Goal: Task Accomplishment & Management: Manage account settings

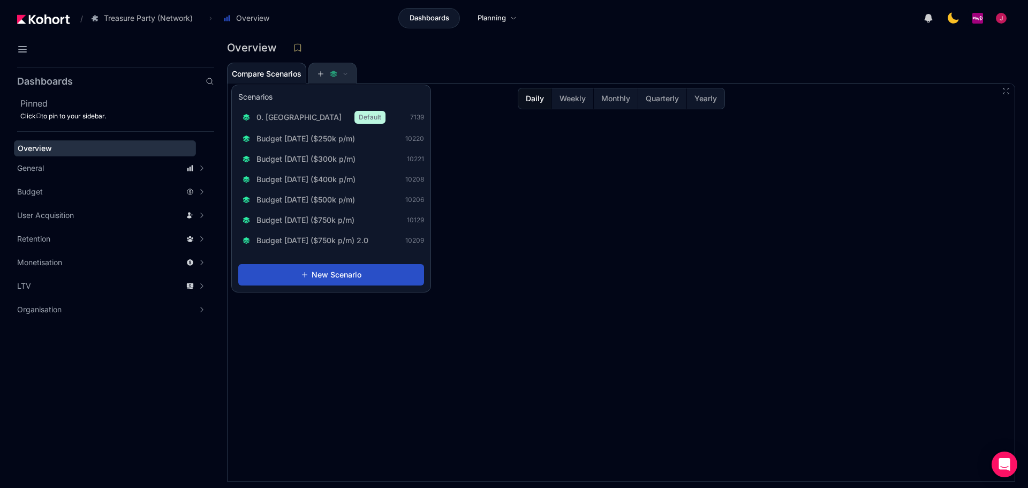
click at [335, 73] on icon at bounding box center [334, 72] width 6 height 4
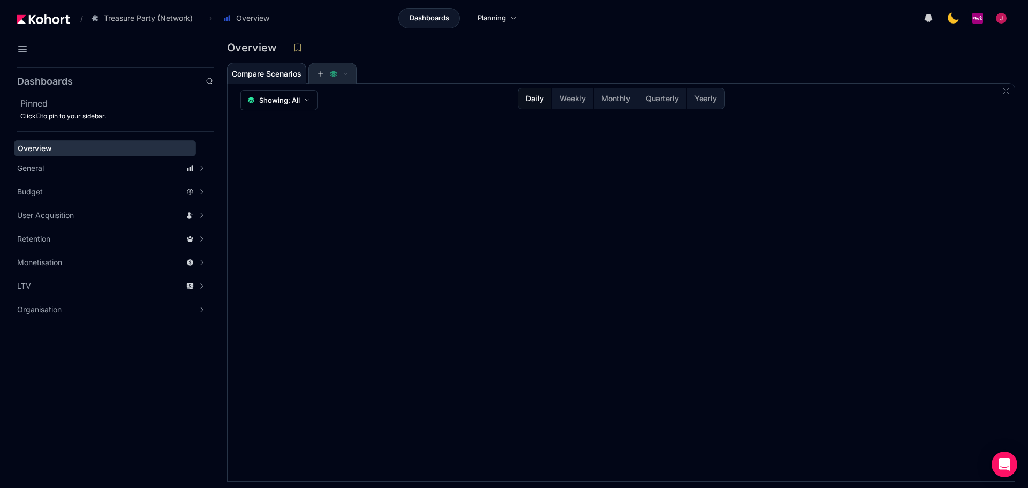
scroll to position [1, 0]
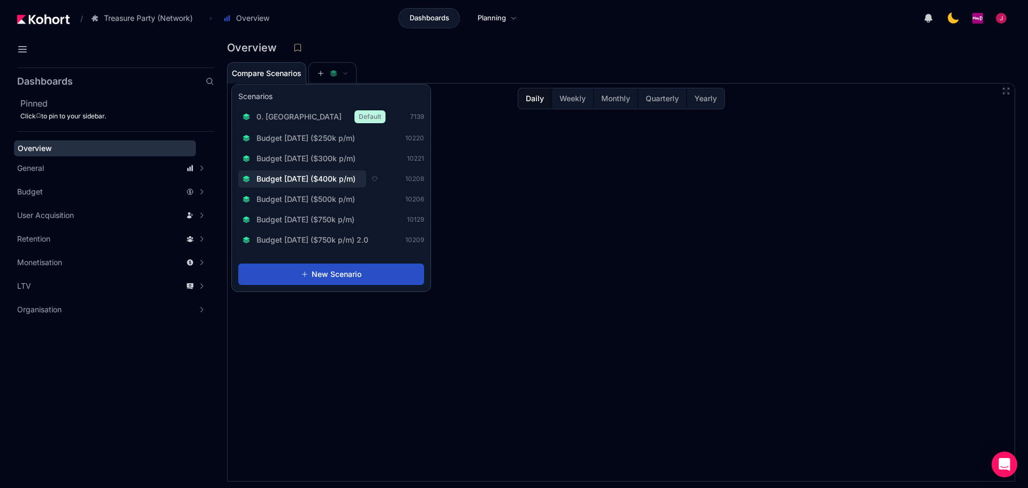
click at [336, 177] on span "Budget [DATE] ($400k p/m)" at bounding box center [306, 179] width 99 height 11
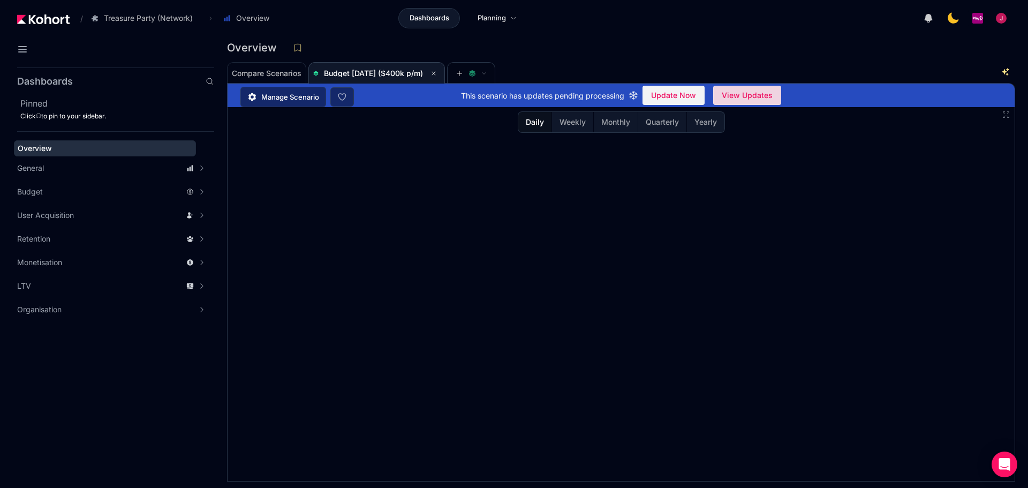
click at [765, 89] on span "View Updates" at bounding box center [747, 95] width 51 height 16
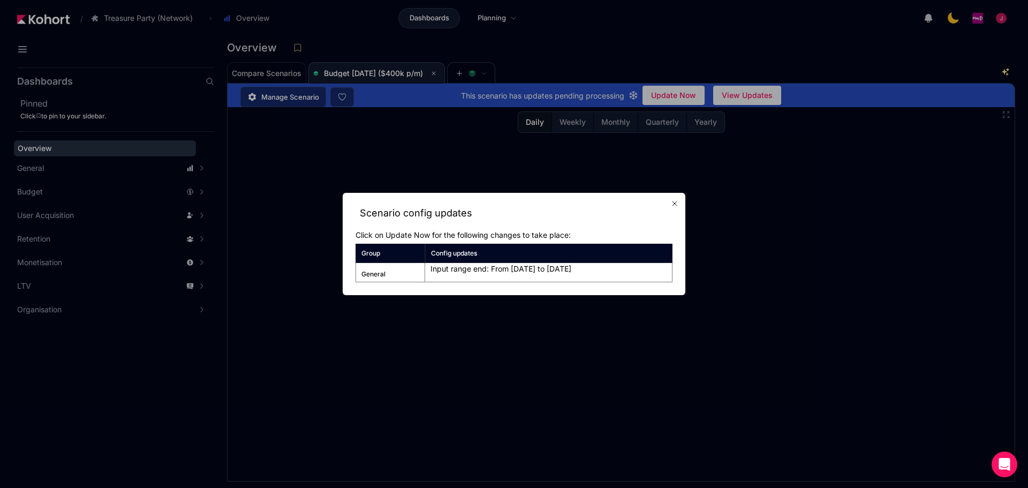
click at [674, 202] on icon "button" at bounding box center [675, 203] width 9 height 9
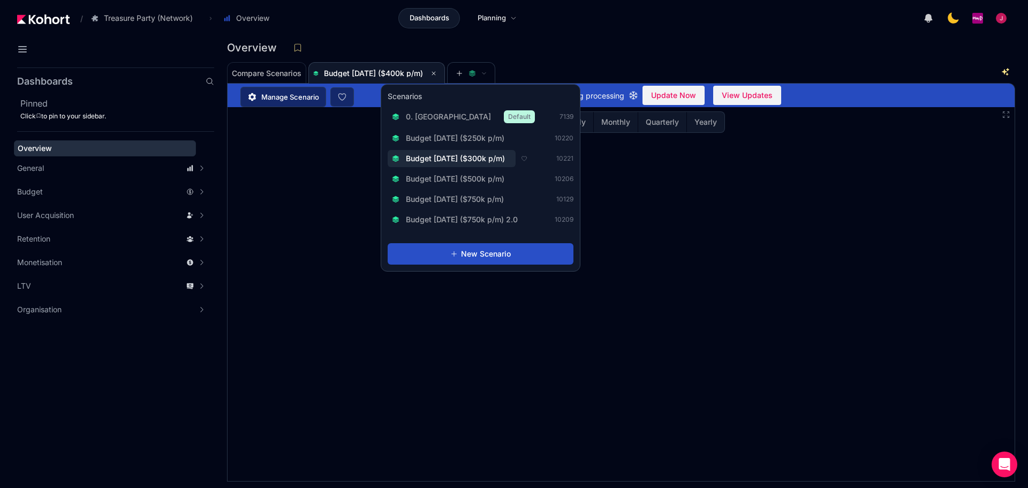
click at [499, 157] on span "Budget [DATE] ($300k p/m)" at bounding box center [455, 158] width 99 height 11
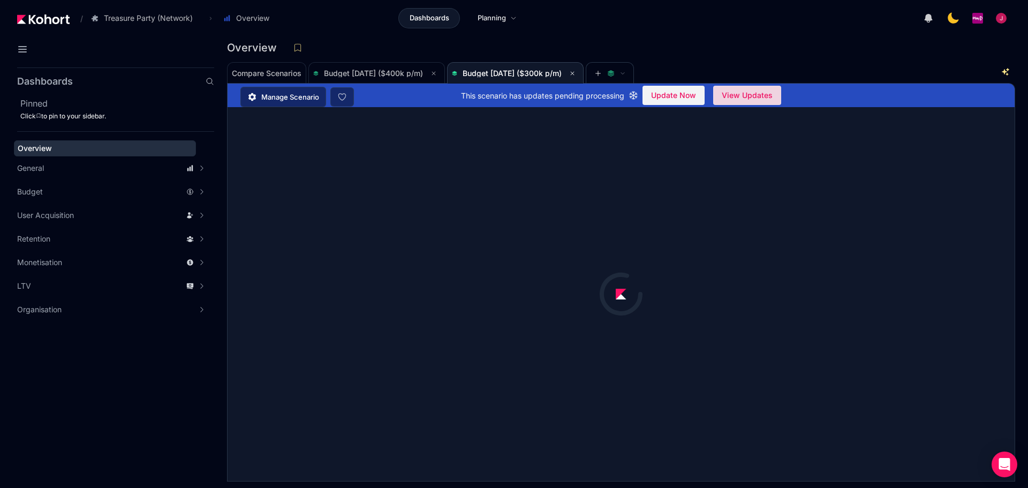
click at [742, 99] on span "View Updates" at bounding box center [747, 95] width 51 height 16
click at [742, 99] on mat-spinner-button "View Updates" at bounding box center [748, 95] width 68 height 19
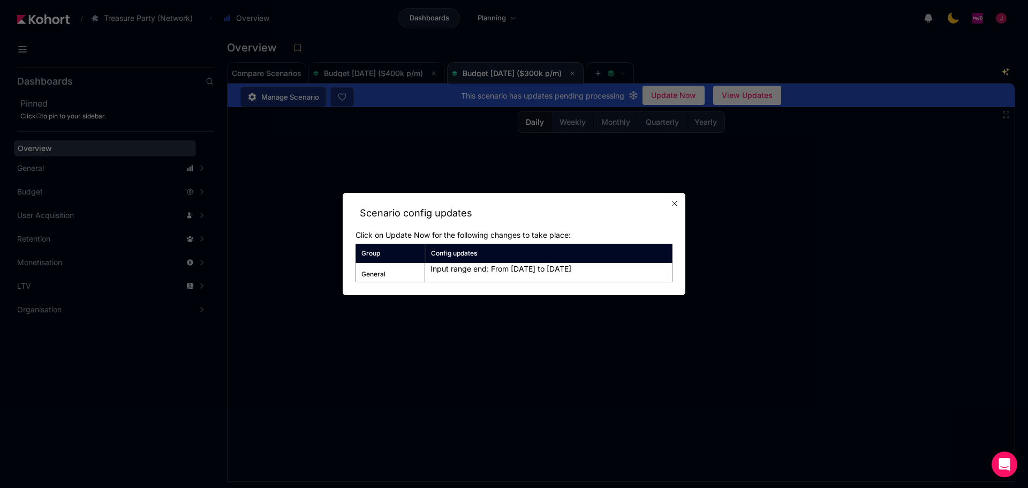
click at [679, 203] on icon "button" at bounding box center [675, 203] width 9 height 9
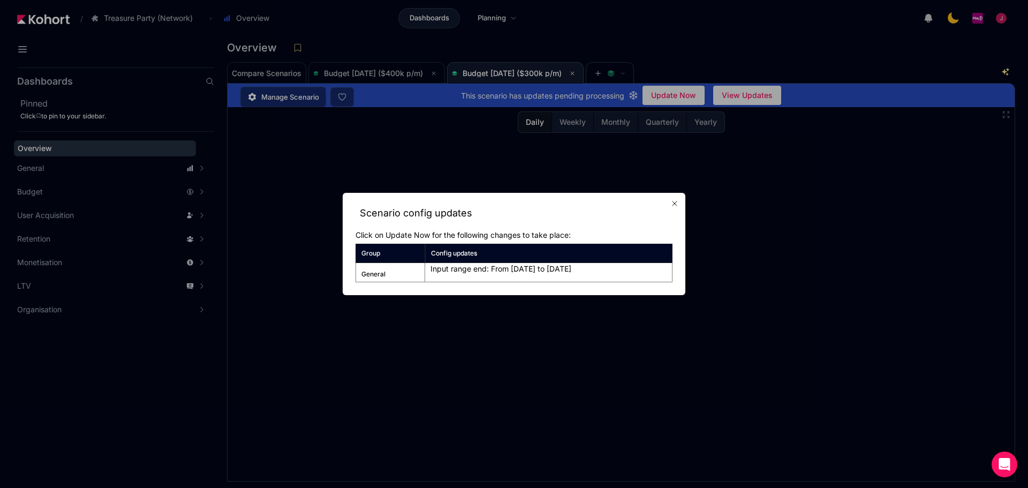
click at [678, 206] on icon "button" at bounding box center [675, 203] width 9 height 9
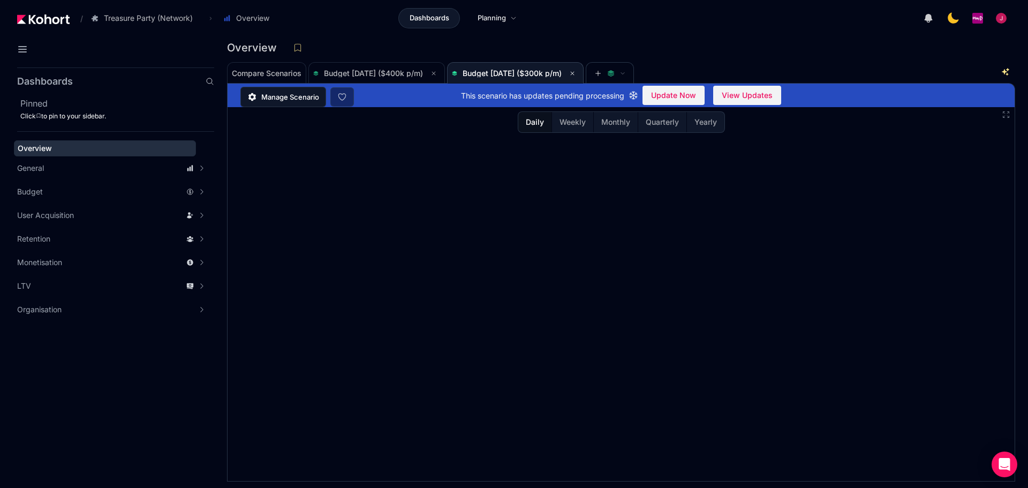
click at [252, 97] on icon at bounding box center [252, 97] width 10 height 10
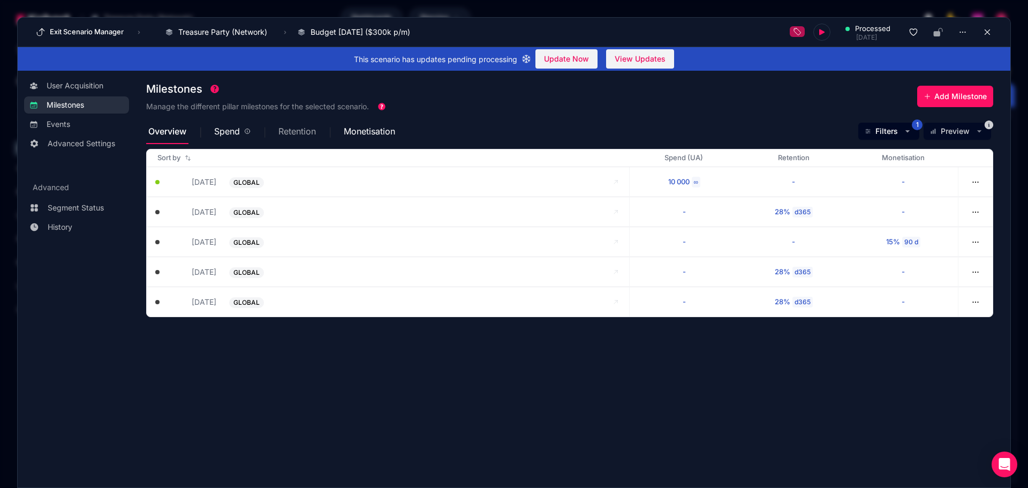
click at [296, 132] on span "Retention" at bounding box center [297, 131] width 37 height 9
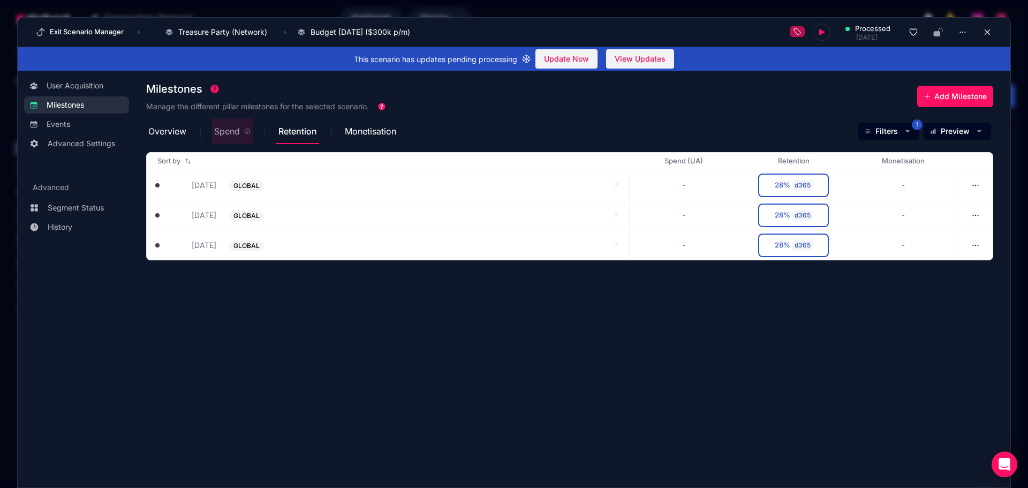
click at [234, 130] on span "Spend" at bounding box center [227, 131] width 26 height 9
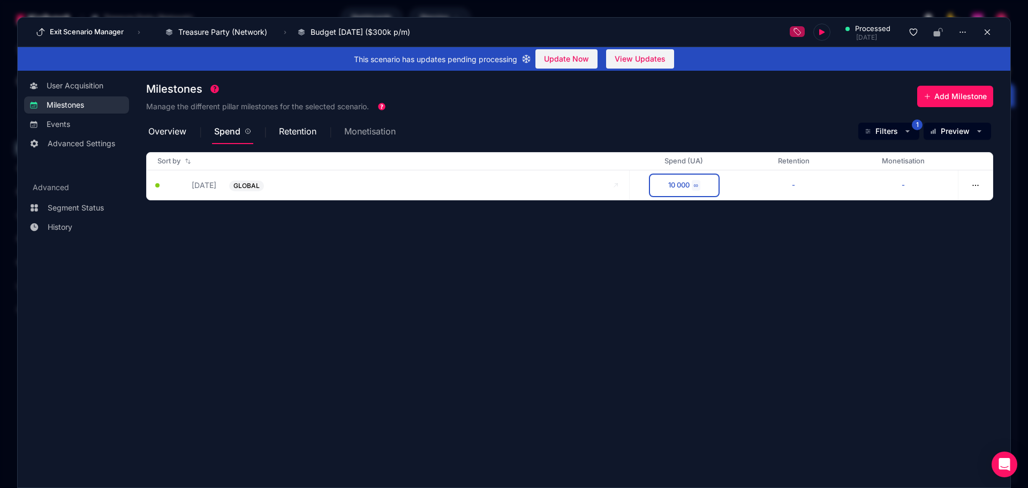
click at [361, 131] on span "Monetisation" at bounding box center [369, 131] width 51 height 9
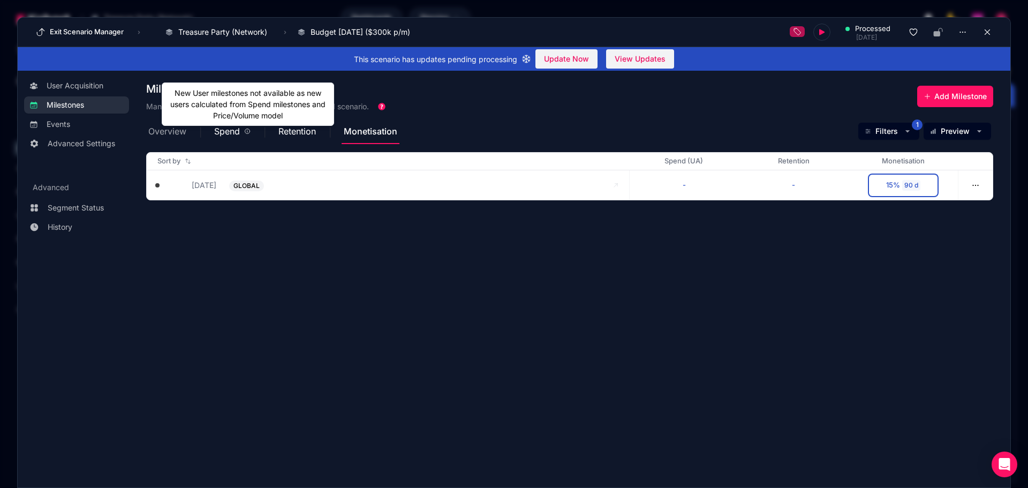
click at [180, 129] on span "Overview" at bounding box center [167, 131] width 38 height 9
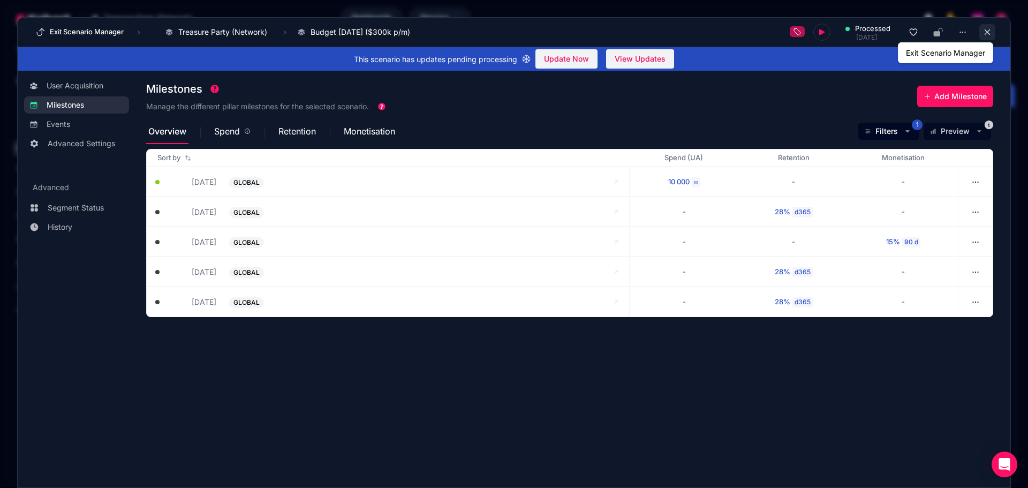
click at [984, 32] on icon at bounding box center [988, 32] width 10 height 10
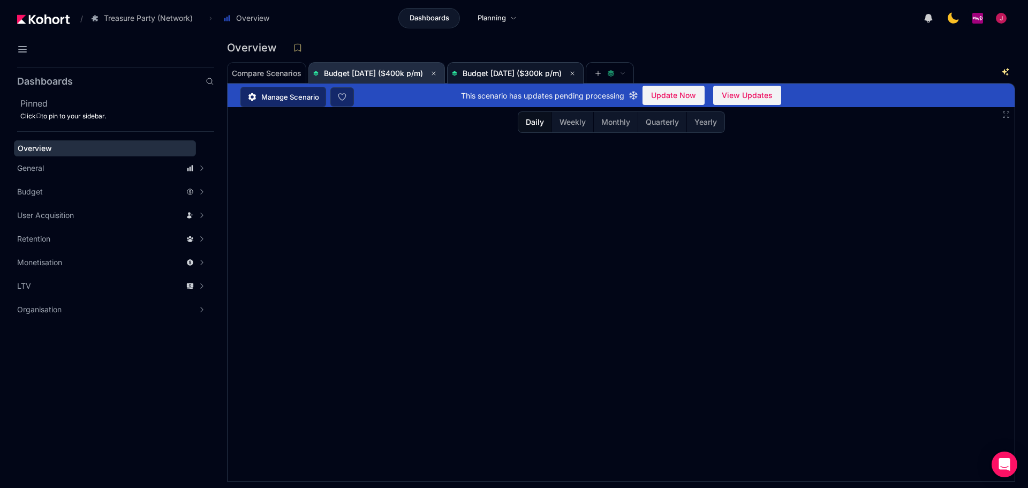
click at [395, 78] on span "Budget [DATE] ($400k p/m)" at bounding box center [376, 73] width 127 height 13
click at [527, 73] on span "Budget [DATE] ($300k p/m)" at bounding box center [512, 73] width 99 height 9
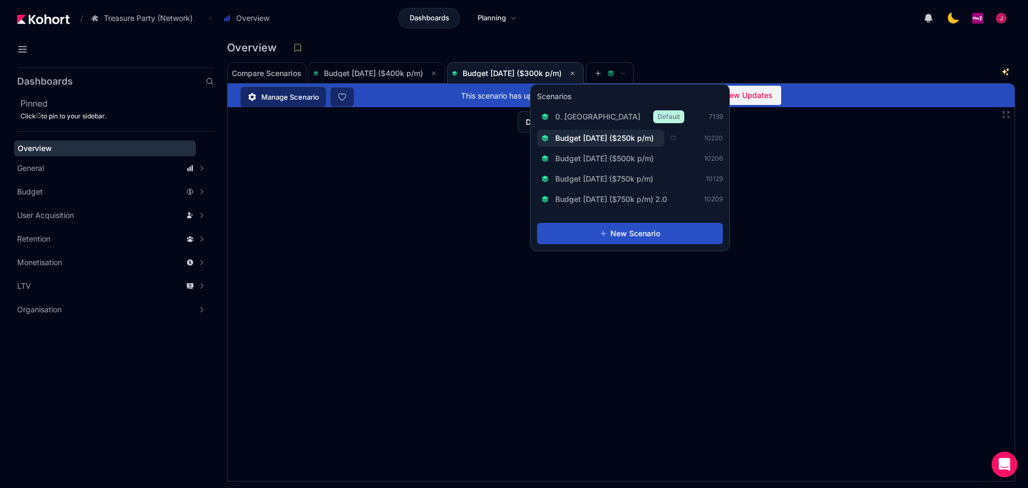
click at [644, 141] on span "Budget [DATE] ($250k p/m)" at bounding box center [604, 138] width 99 height 11
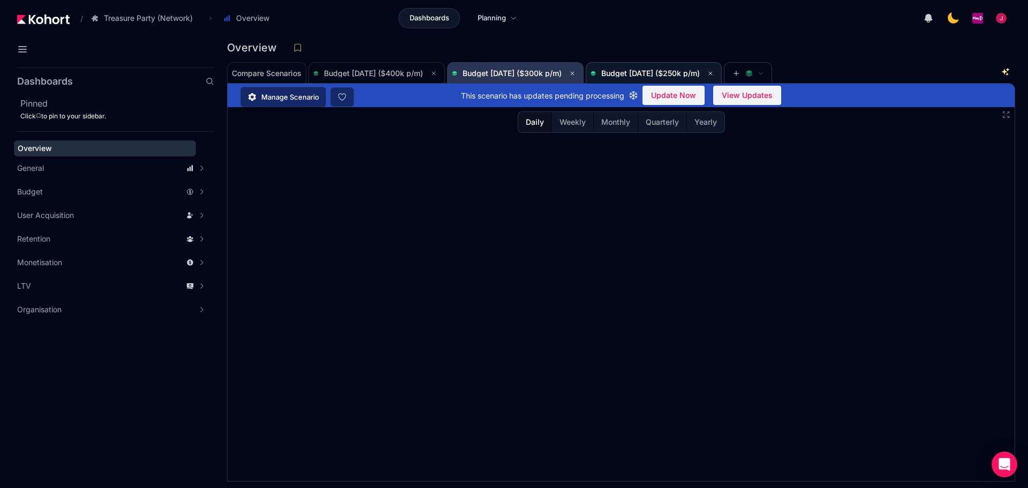
click at [549, 78] on span "Budget [DATE] ($300k p/m)" at bounding box center [515, 73] width 127 height 13
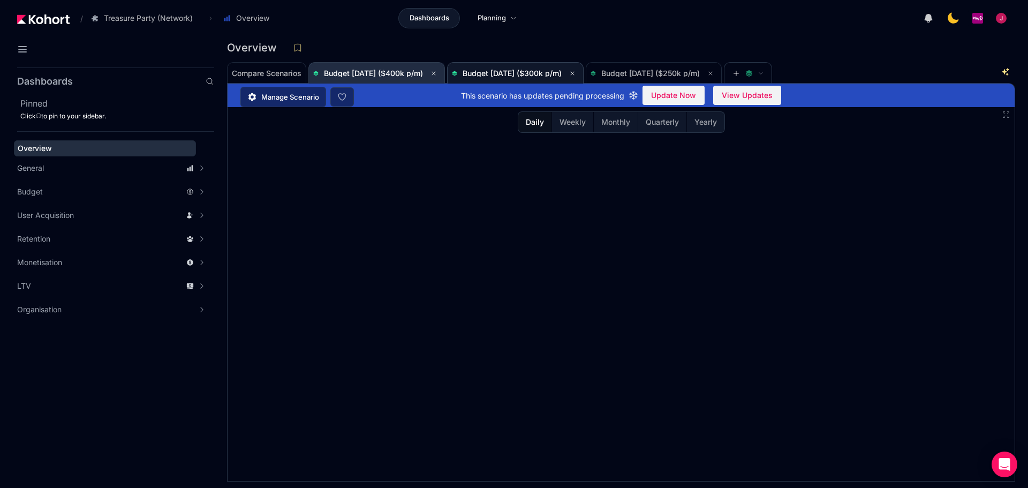
click at [408, 78] on span "Budget [DATE] ($400k p/m)" at bounding box center [376, 73] width 127 height 13
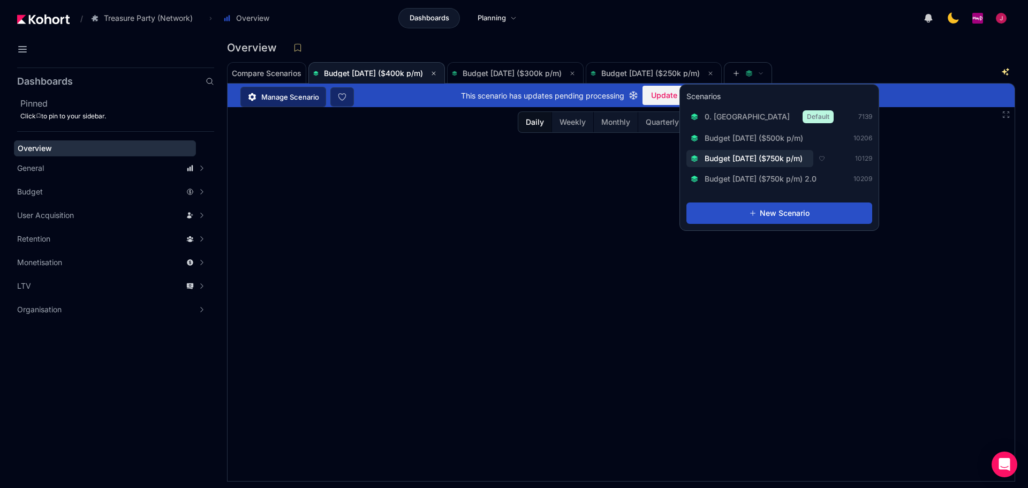
click at [793, 155] on span "Budget [DATE] ($750k p/m)" at bounding box center [754, 158] width 98 height 11
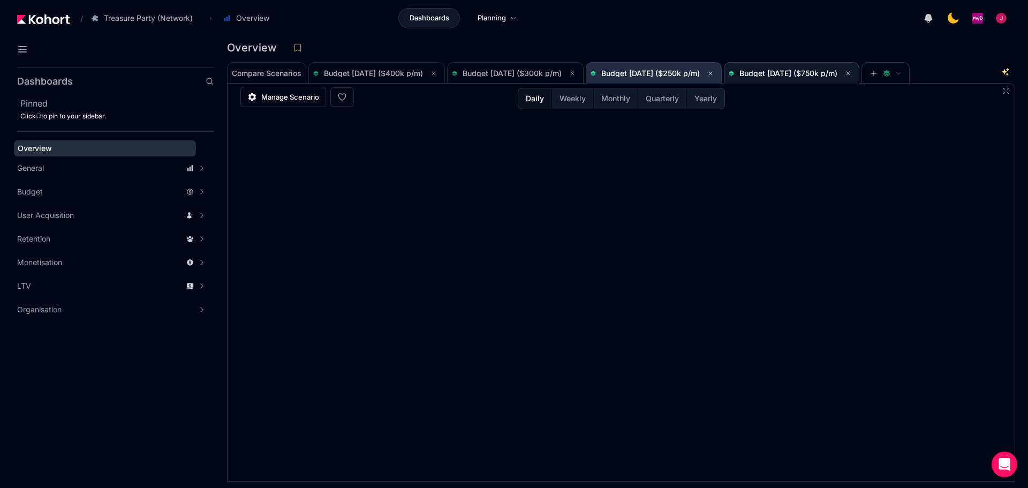
click at [659, 79] on span "Budget [DATE] ($250k p/m)" at bounding box center [654, 73] width 126 height 13
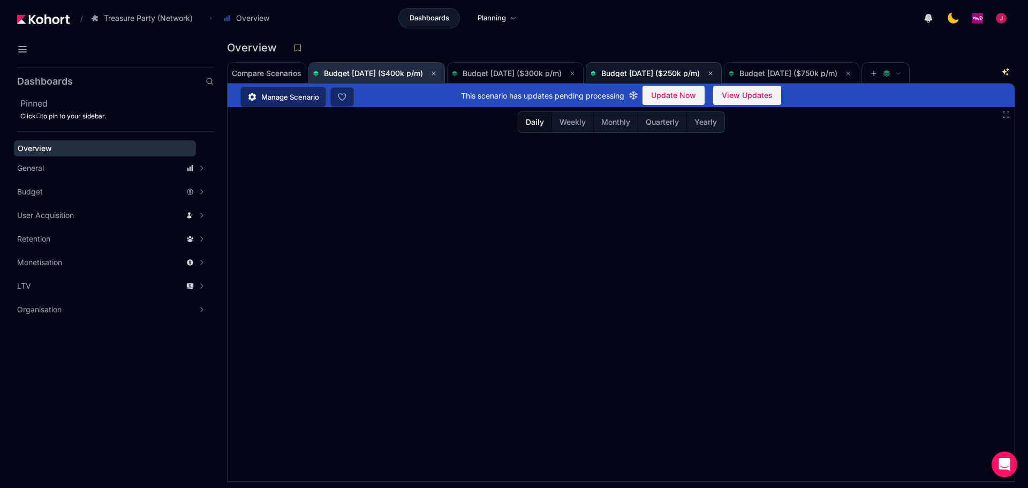
click at [387, 75] on span "Budget [DATE] ($400k p/m)" at bounding box center [373, 73] width 99 height 9
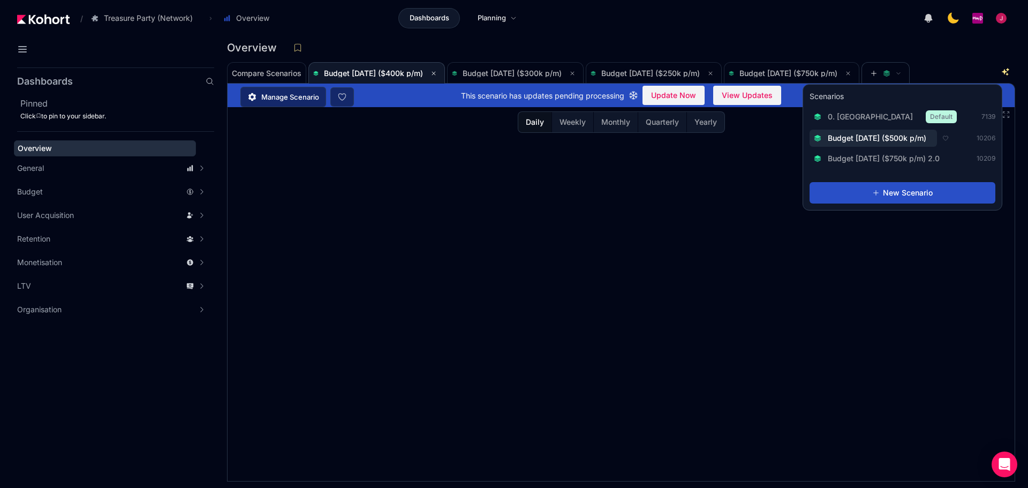
click at [917, 137] on span "Budget [DATE] ($500k p/m)" at bounding box center [877, 138] width 99 height 11
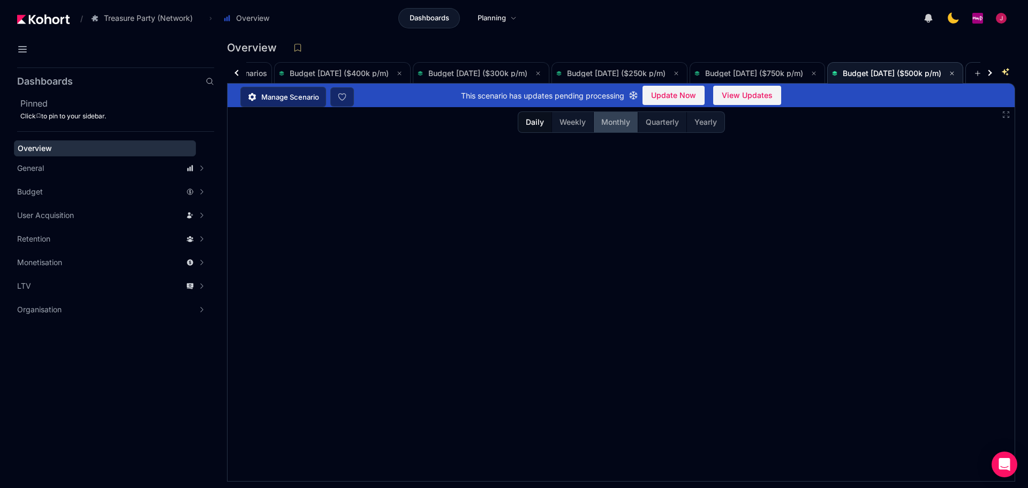
click at [615, 121] on span "Monthly" at bounding box center [616, 122] width 29 height 11
click at [784, 72] on span "Budget [DATE] ($750k p/m)" at bounding box center [754, 73] width 98 height 9
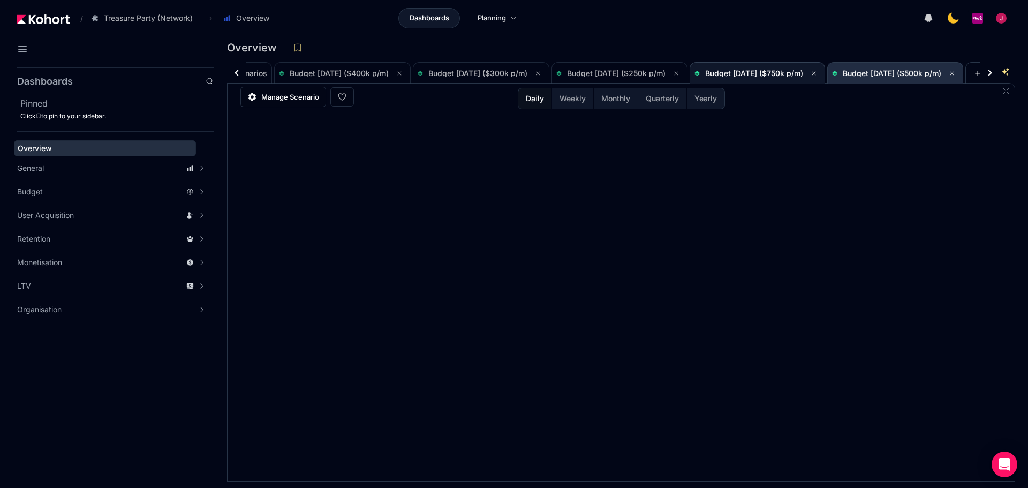
click at [913, 73] on span "Budget [DATE] ($500k p/m)" at bounding box center [892, 73] width 99 height 9
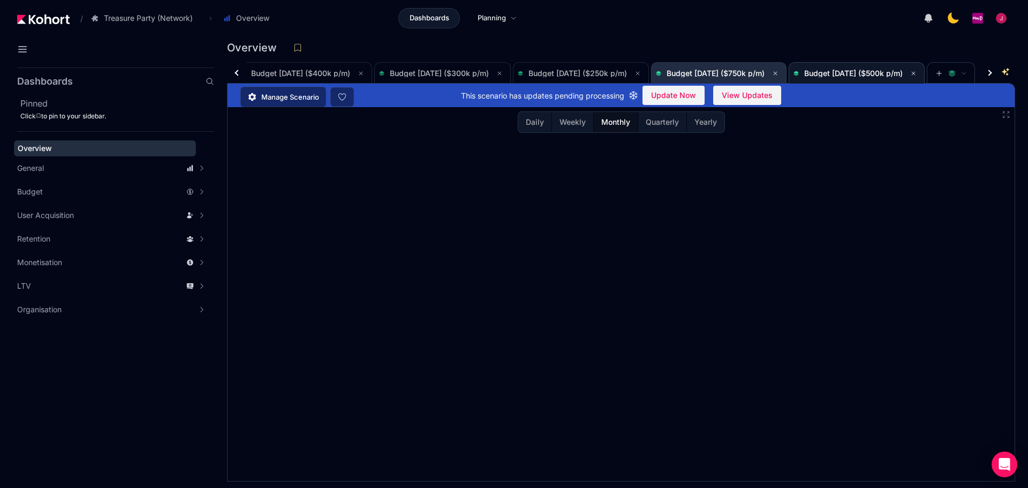
click at [753, 75] on span "Budget [DATE] ($750k p/m)" at bounding box center [716, 73] width 98 height 9
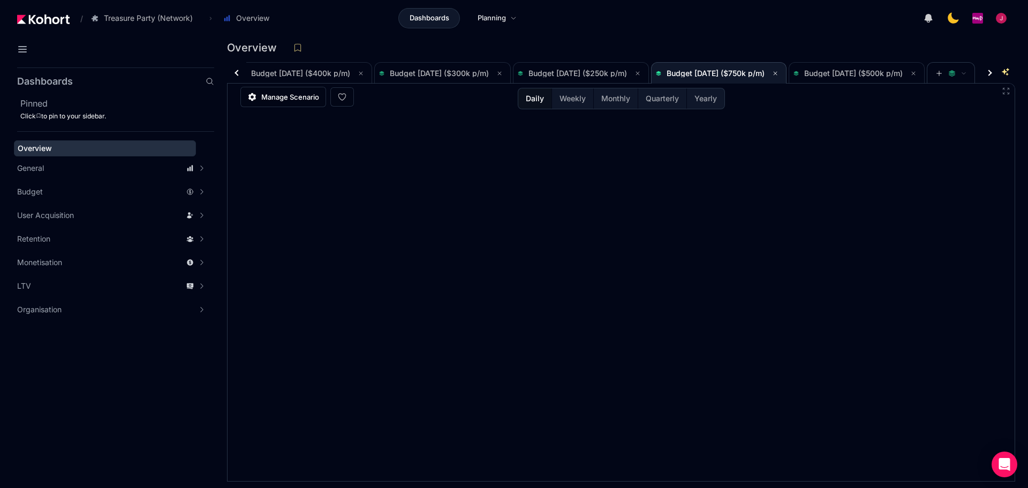
click at [987, 72] on div at bounding box center [989, 73] width 6 height 6
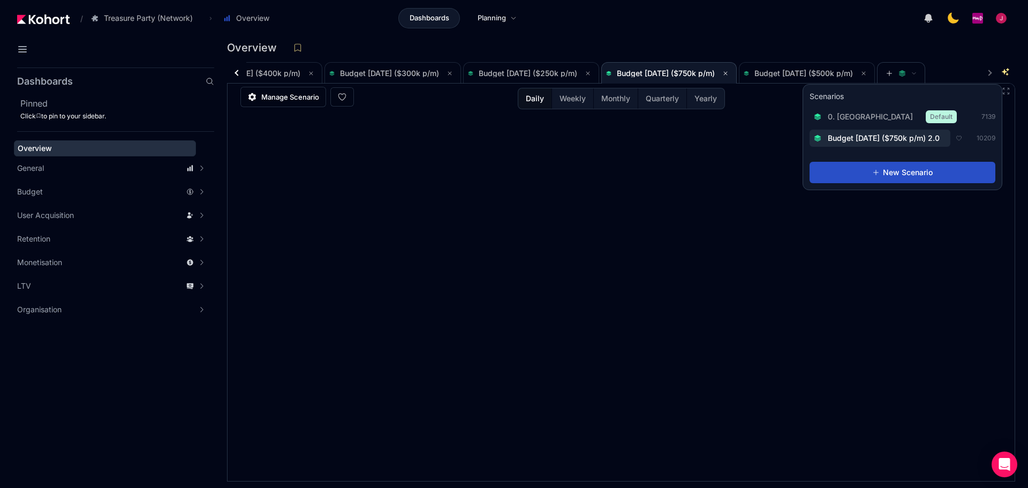
click at [921, 141] on span "Budget [DATE] ($750k p/m) 2.0" at bounding box center [884, 138] width 112 height 11
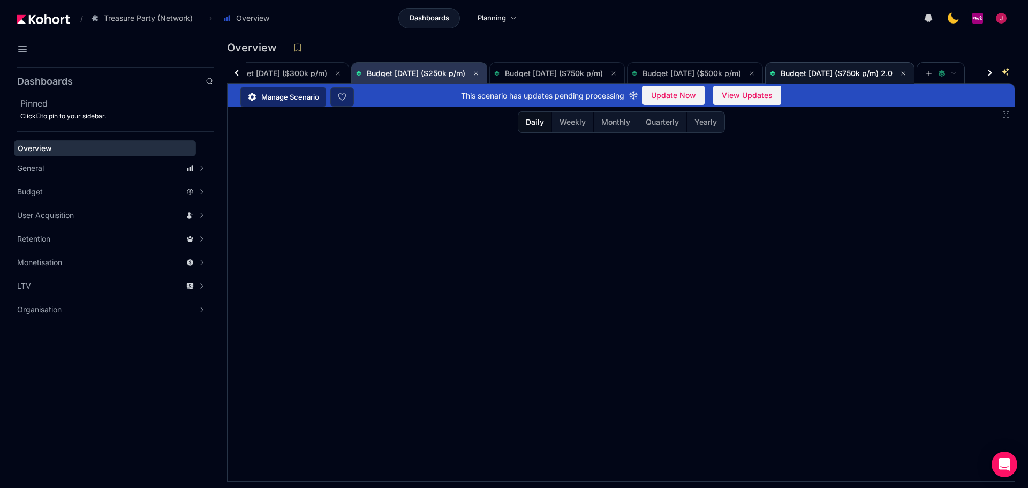
click at [434, 74] on span "Budget [DATE] ($250k p/m)" at bounding box center [416, 73] width 99 height 9
click at [892, 73] on span "Budget [DATE] ($750k p/m) 2.0" at bounding box center [837, 73] width 112 height 9
click at [614, 122] on span "Monthly" at bounding box center [616, 122] width 29 height 11
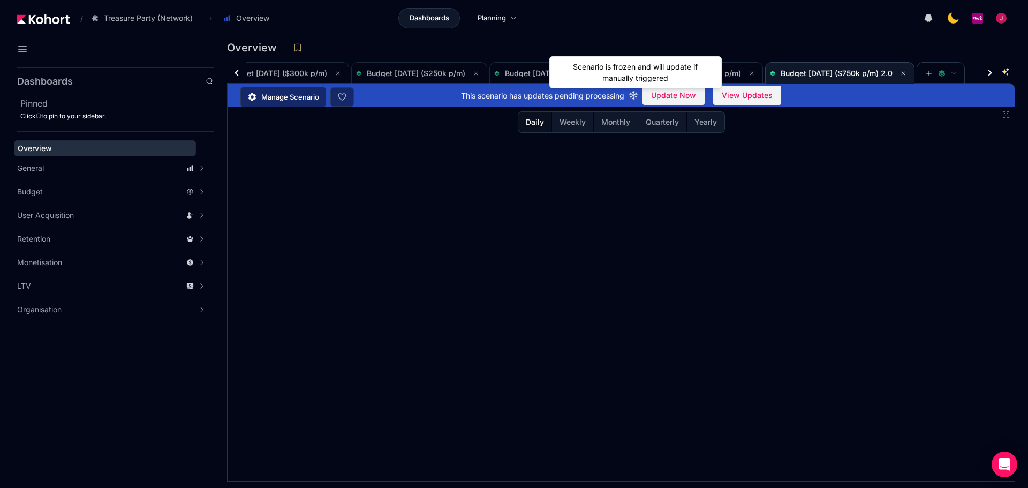
click at [720, 70] on div "Scenario is frozen and will update if manually triggered" at bounding box center [636, 72] width 172 height 32
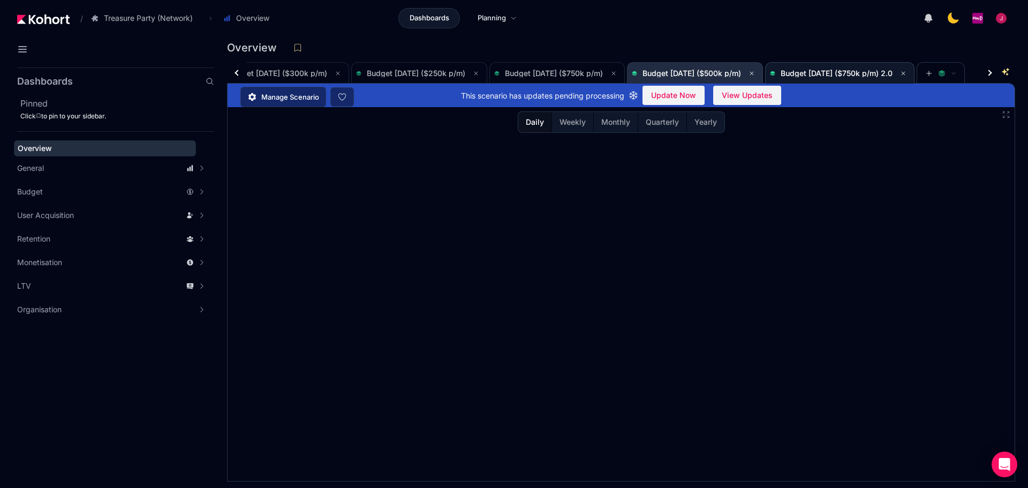
click at [741, 72] on span "Budget [DATE] ($500k p/m)" at bounding box center [692, 73] width 99 height 9
click at [893, 72] on span "Budget [DATE] ($750k p/m) 2.0" at bounding box center [837, 73] width 112 height 9
click at [734, 71] on span "Budget [DATE] ($500k p/m)" at bounding box center [692, 73] width 99 height 9
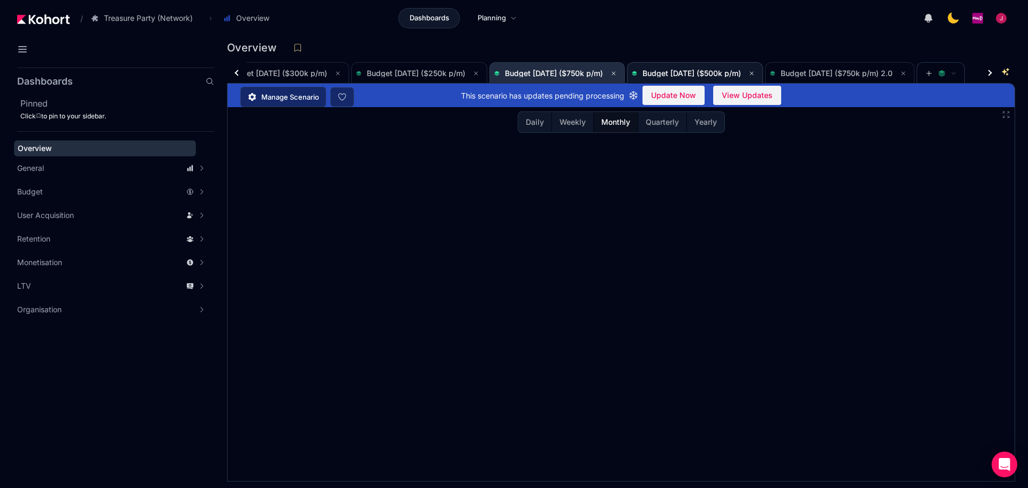
click at [584, 66] on span "Budget [DATE] ($750k p/m)" at bounding box center [557, 73] width 126 height 21
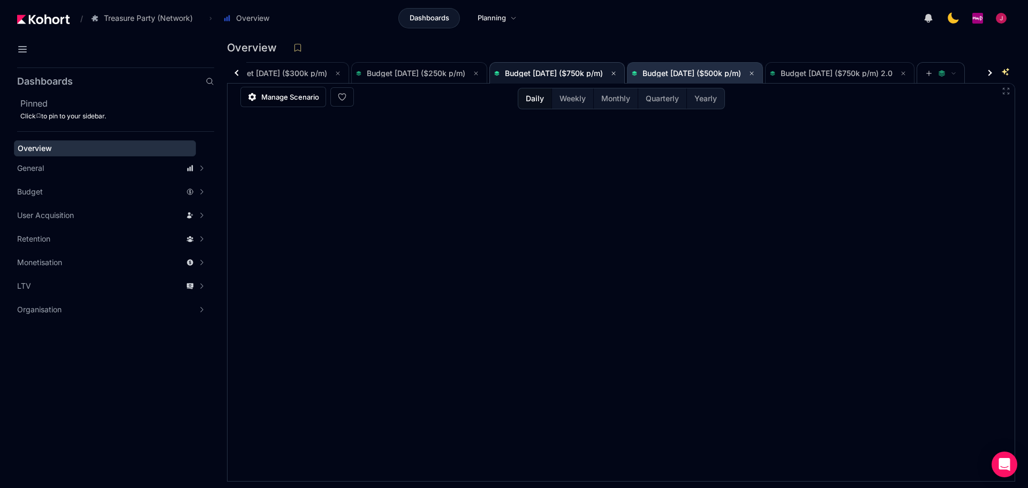
click at [717, 76] on span "Budget [DATE] ($500k p/m)" at bounding box center [692, 73] width 99 height 9
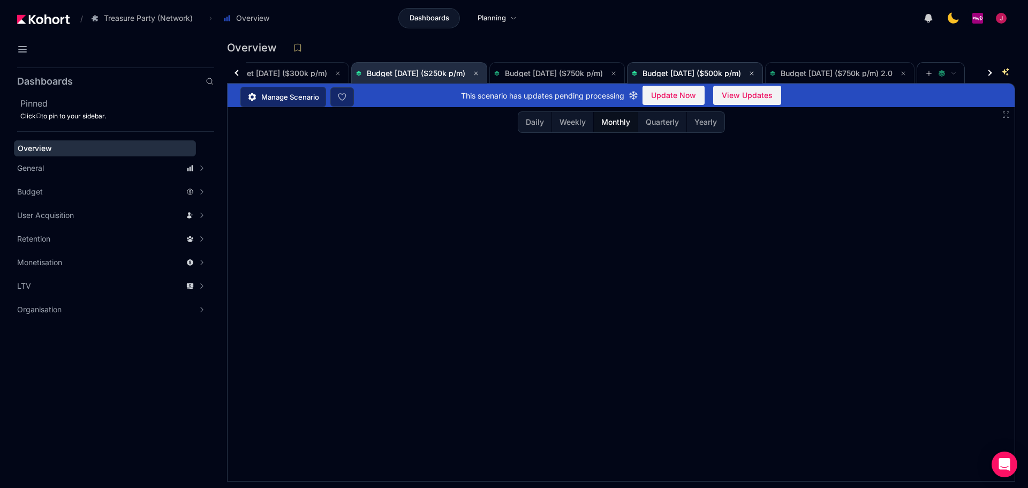
click at [458, 74] on span "Budget [DATE] ($250k p/m)" at bounding box center [416, 73] width 99 height 9
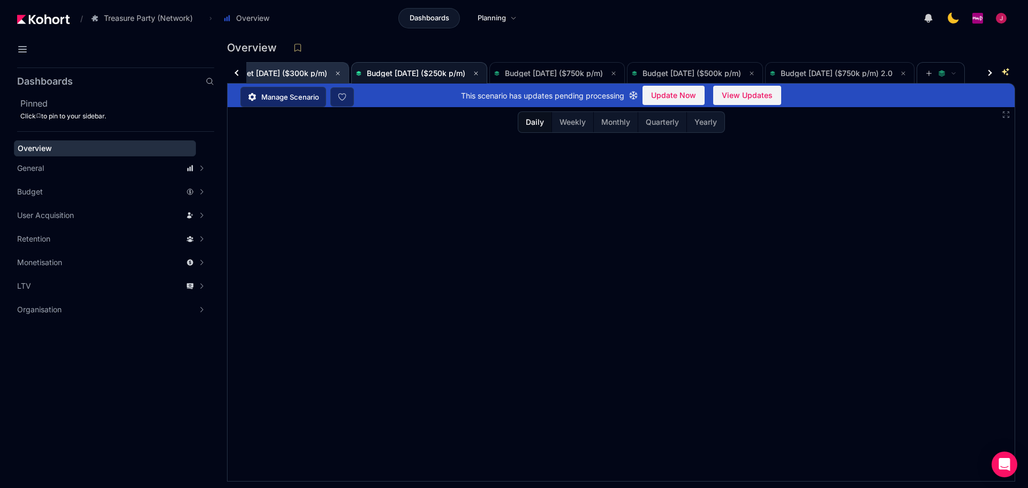
click at [291, 71] on span "Budget [DATE] ($300k p/m)" at bounding box center [277, 73] width 99 height 9
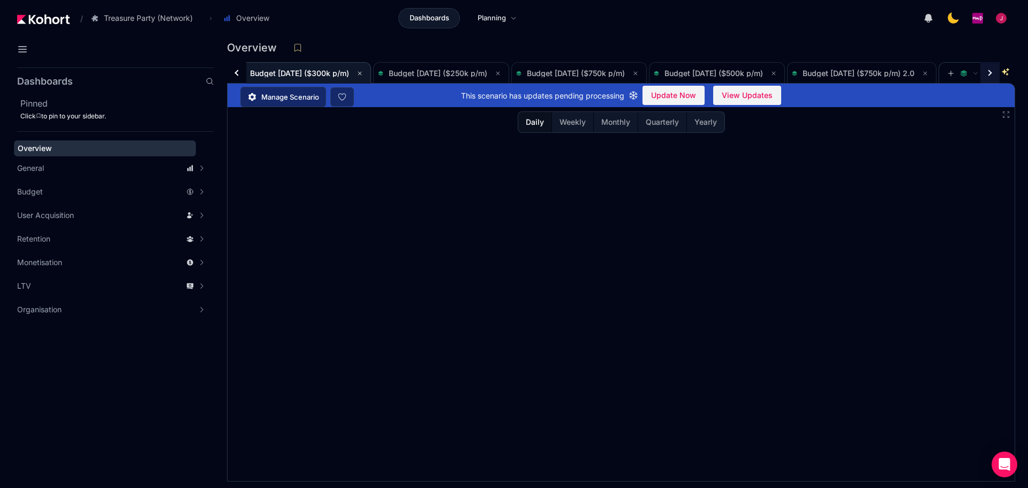
click at [994, 77] on div at bounding box center [990, 72] width 19 height 21
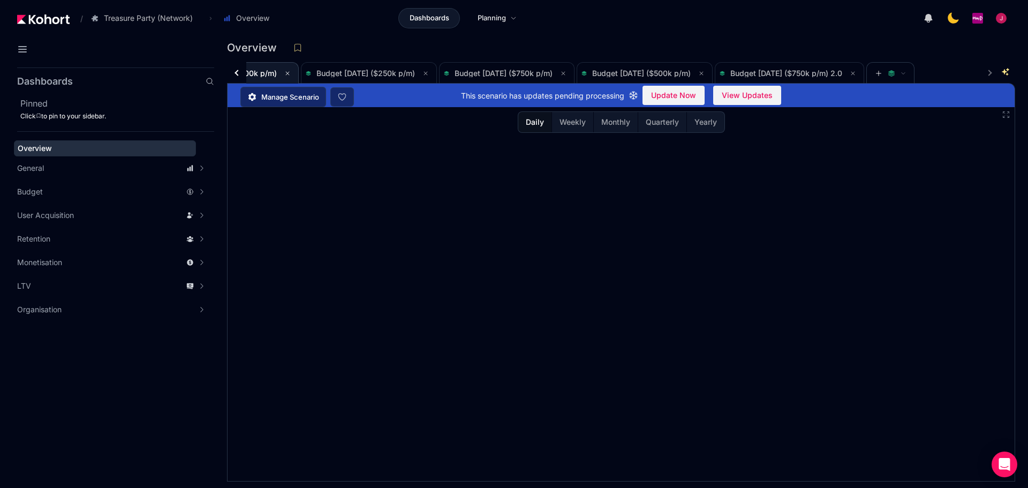
click at [992, 72] on mat-tab-header "Compare Scenarios Budget [DATE] ($400k p/m) Budget [DATE] ($300k p/m) Budget [D…" at bounding box center [613, 72] width 773 height 21
click at [236, 74] on div at bounding box center [238, 73] width 6 height 6
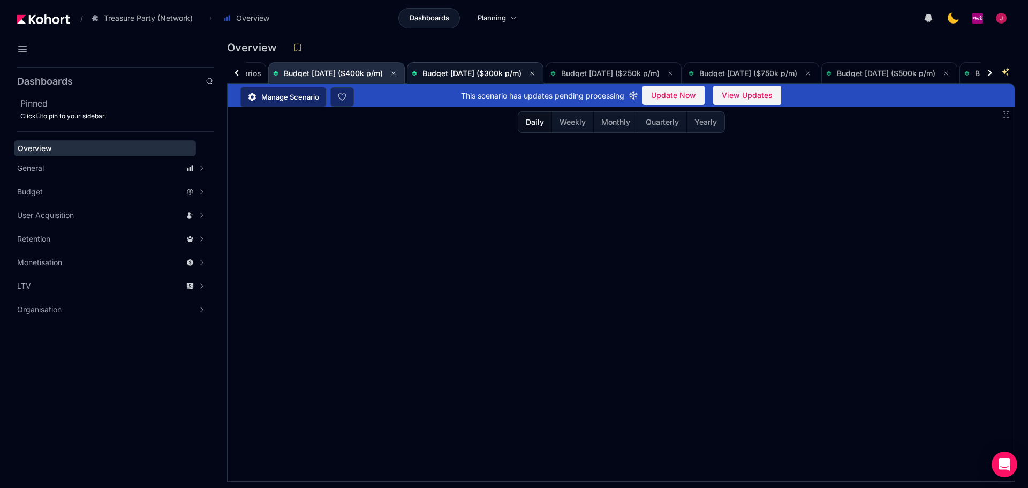
click at [329, 74] on span "Budget [DATE] ($400k p/m)" at bounding box center [333, 73] width 99 height 9
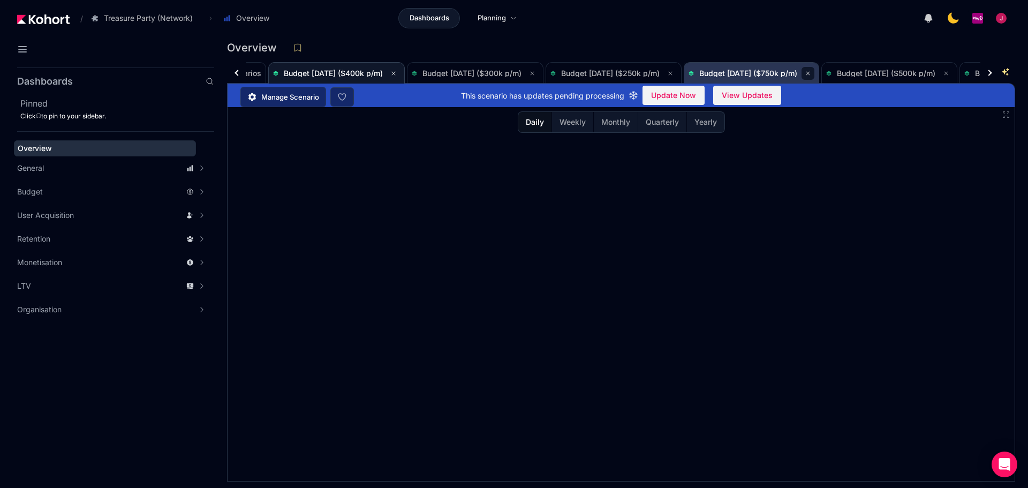
click at [812, 75] on icon at bounding box center [808, 73] width 6 height 6
click at [674, 74] on icon at bounding box center [670, 73] width 6 height 6
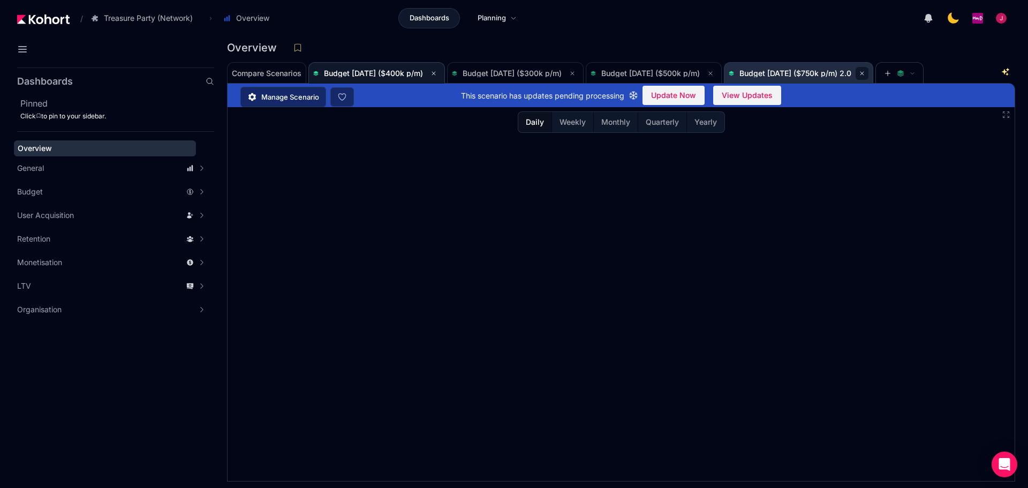
drag, startPoint x: 905, startPoint y: 73, endPoint x: 851, endPoint y: 75, distance: 54.1
click at [866, 73] on icon at bounding box center [862, 73] width 6 height 6
click at [717, 78] on button at bounding box center [710, 73] width 13 height 13
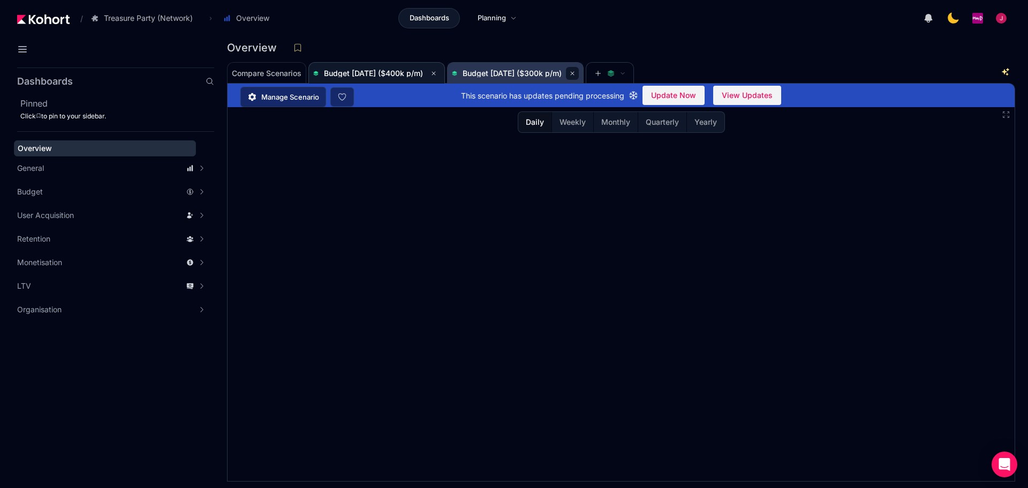
click at [576, 72] on icon at bounding box center [572, 73] width 6 height 6
click at [437, 74] on icon at bounding box center [434, 73] width 6 height 6
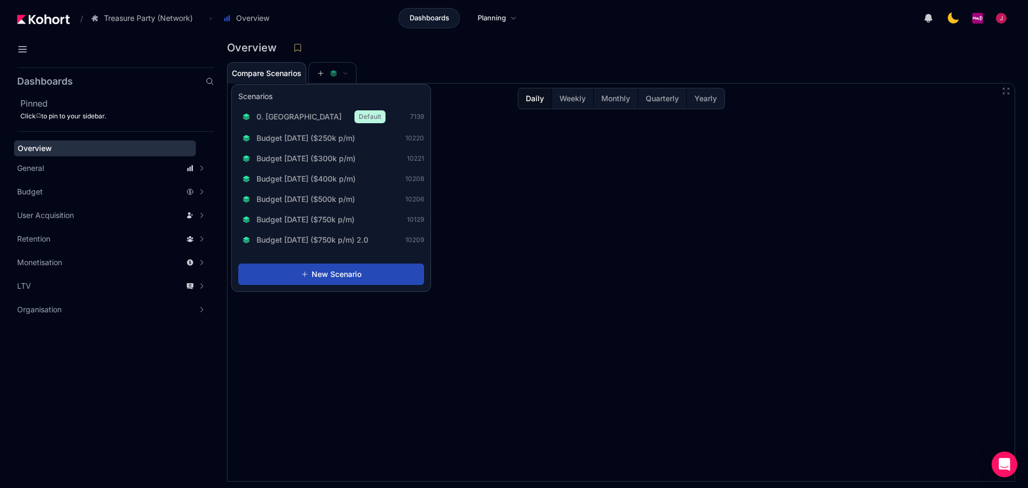
click at [339, 271] on span "New Scenario" at bounding box center [337, 274] width 50 height 11
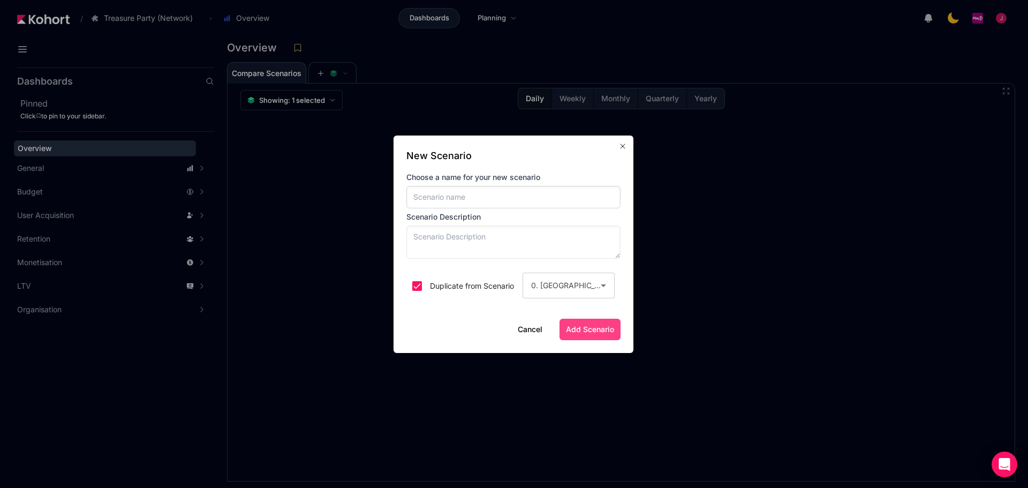
click at [461, 201] on input at bounding box center [514, 197] width 214 height 22
click at [538, 334] on button "Cancel" at bounding box center [530, 329] width 25 height 11
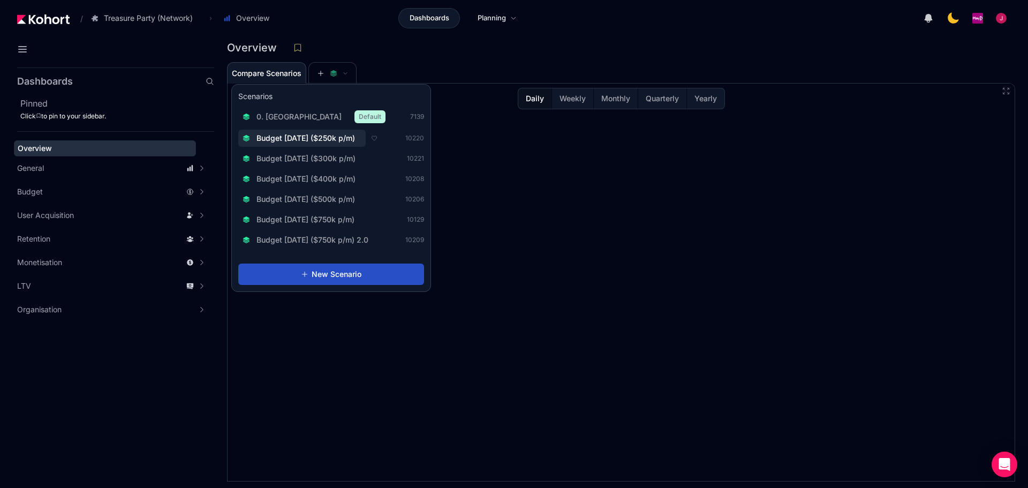
click at [345, 140] on span "Budget [DATE] ($250k p/m)" at bounding box center [306, 138] width 99 height 11
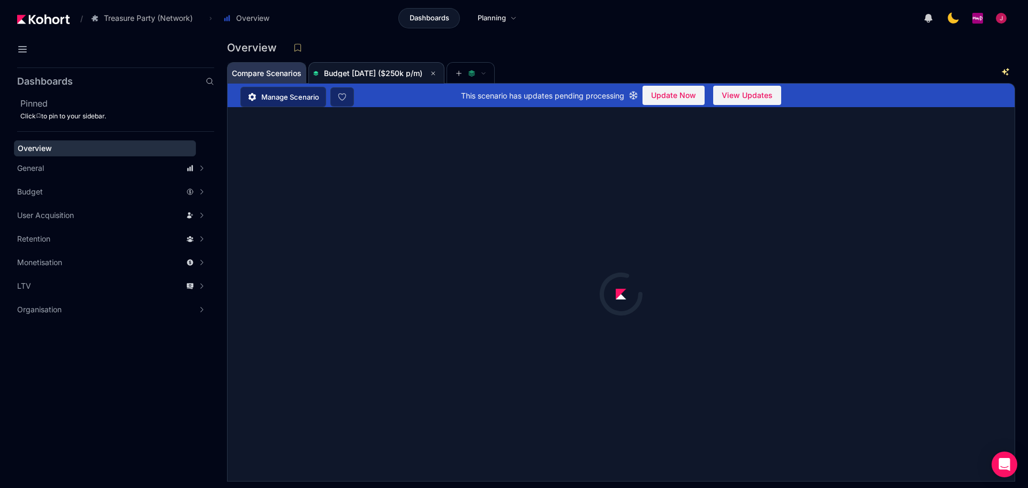
click at [270, 71] on span "Compare Scenarios" at bounding box center [267, 73] width 70 height 7
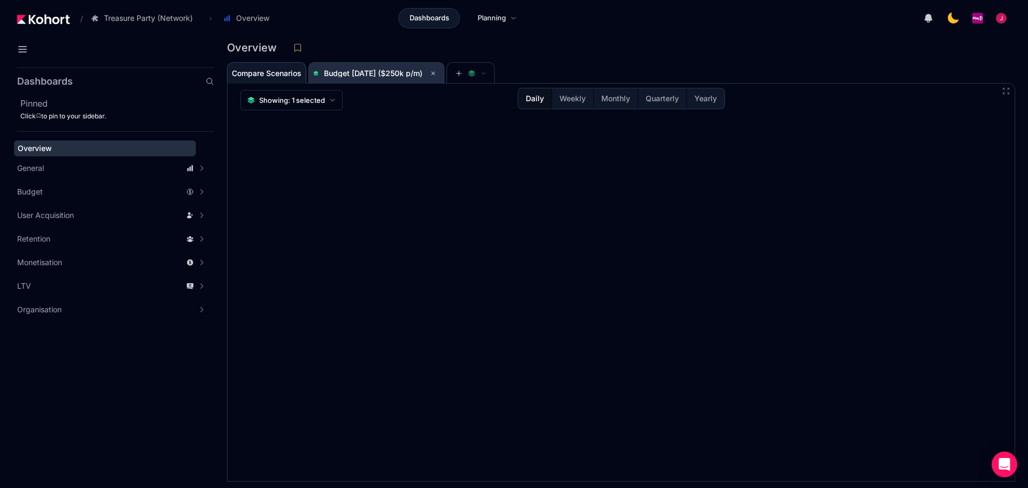
click at [402, 72] on span "Budget [DATE] ($250k p/m)" at bounding box center [373, 73] width 99 height 9
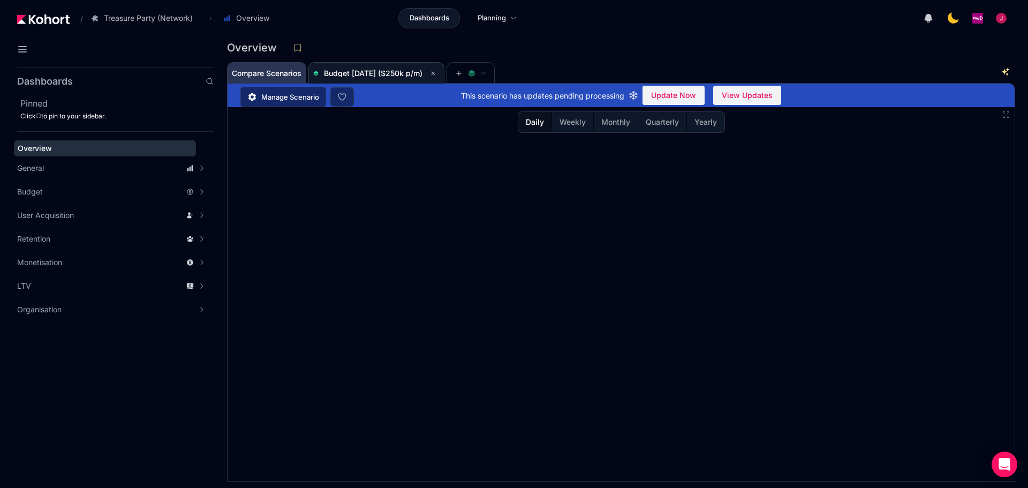
click at [263, 74] on span "Compare Scenarios" at bounding box center [267, 73] width 70 height 7
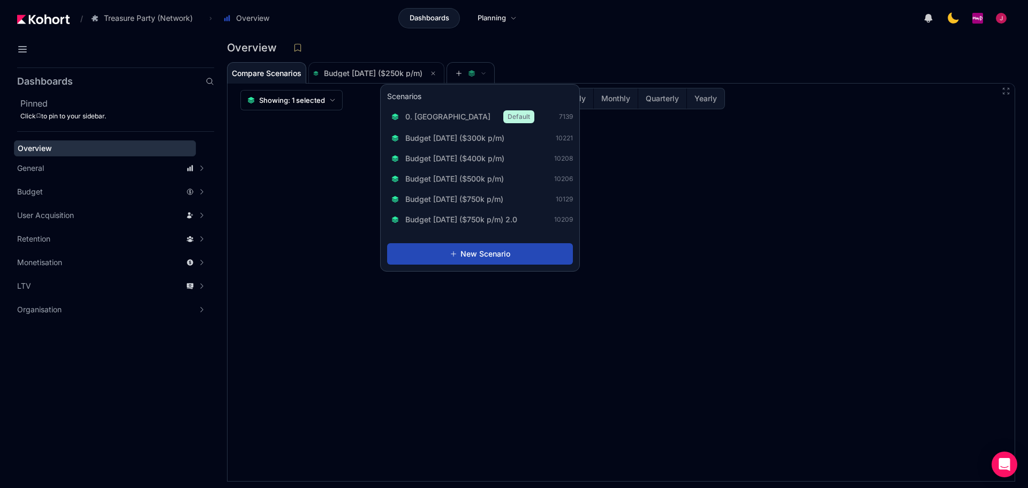
click at [491, 253] on span "New Scenario" at bounding box center [486, 254] width 50 height 11
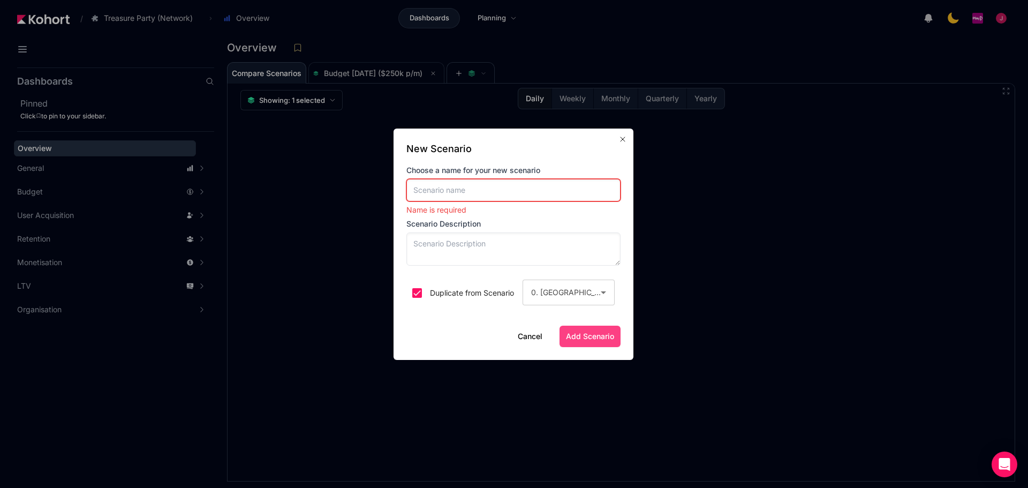
click at [467, 185] on input at bounding box center [514, 190] width 214 height 22
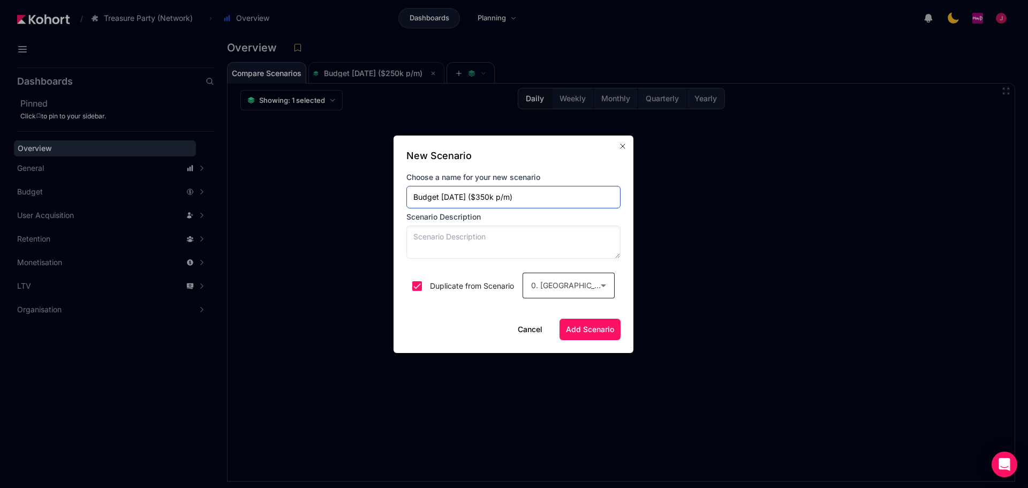
type input "Budget [DATE] ($350k p/m)"
click at [577, 287] on div "0. [GEOGRAPHIC_DATA]" at bounding box center [566, 285] width 70 height 13
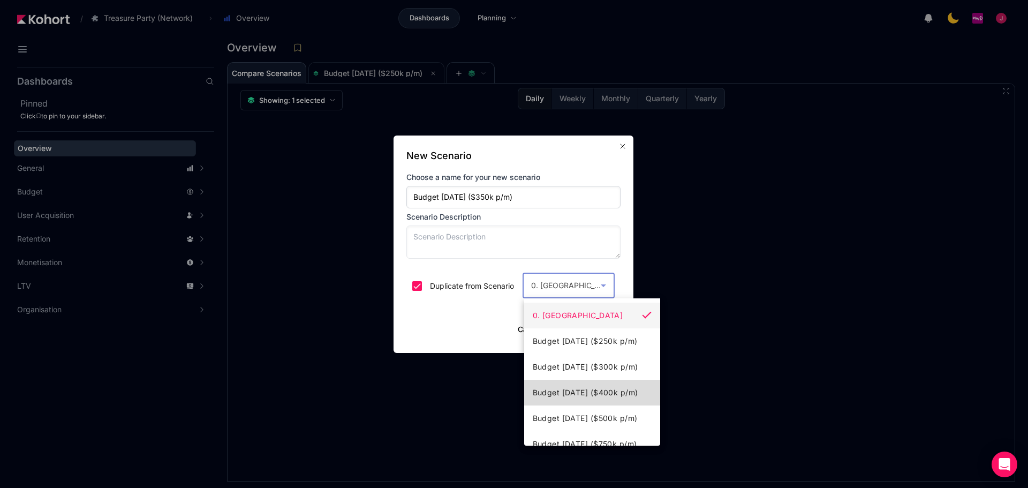
click at [603, 391] on span "Budget [DATE] ($400k p/m)" at bounding box center [586, 392] width 106 height 13
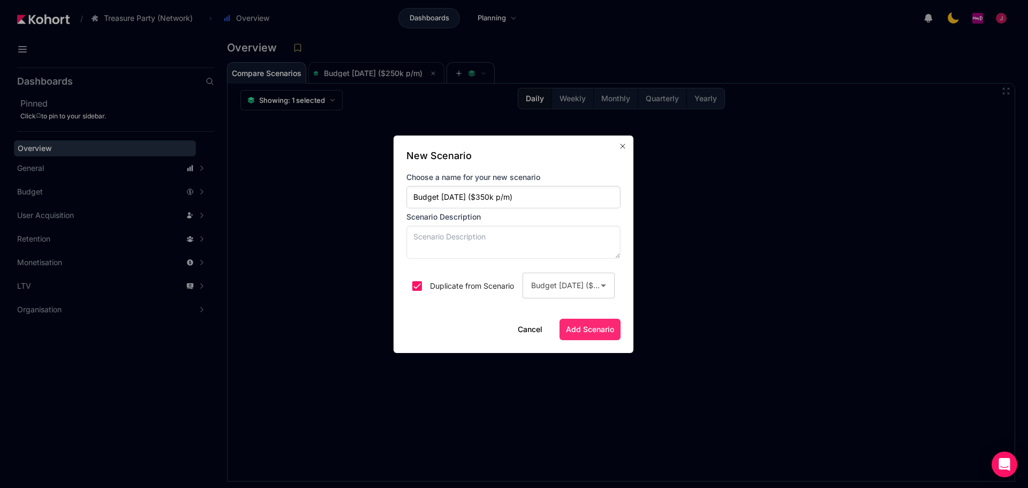
click at [589, 327] on span "Add Scenario" at bounding box center [590, 329] width 48 height 11
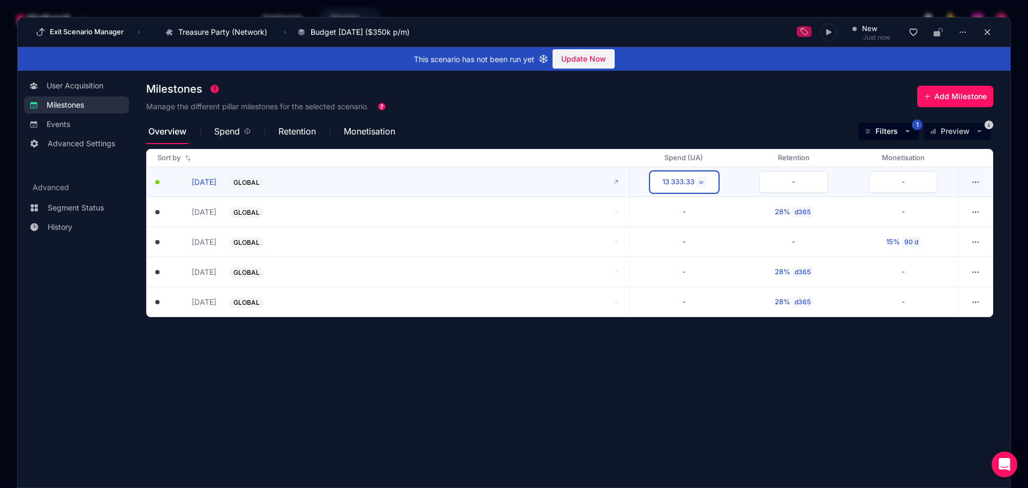
click at [670, 179] on div "13 333.33" at bounding box center [679, 182] width 32 height 11
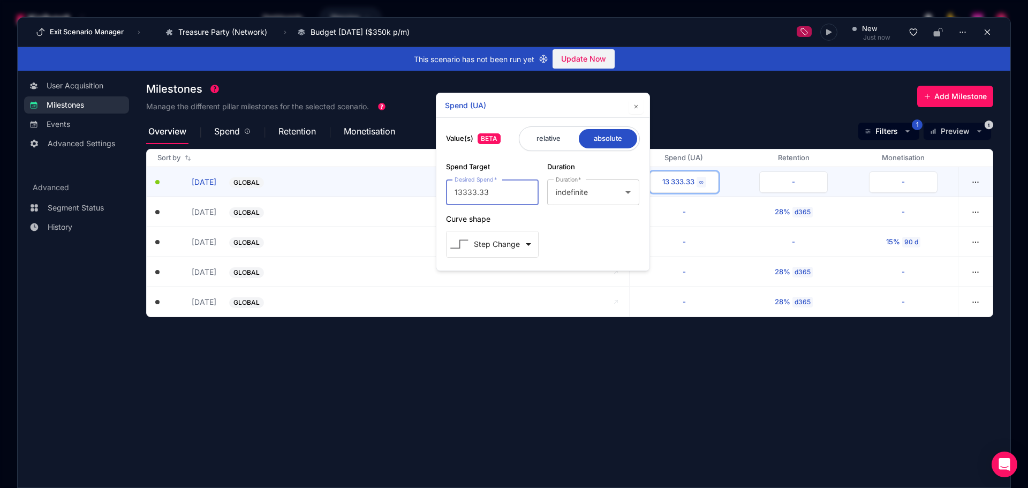
drag, startPoint x: 499, startPoint y: 193, endPoint x: 390, endPoint y: 193, distance: 109.3
click at [390, 193] on body "/ Dashboards Planning Exit Scenario Manager › Treasure Party (Network) Go to pr…" at bounding box center [514, 244] width 1028 height 488
type input "11666.66"
click at [640, 103] on button "button" at bounding box center [636, 106] width 15 height 15
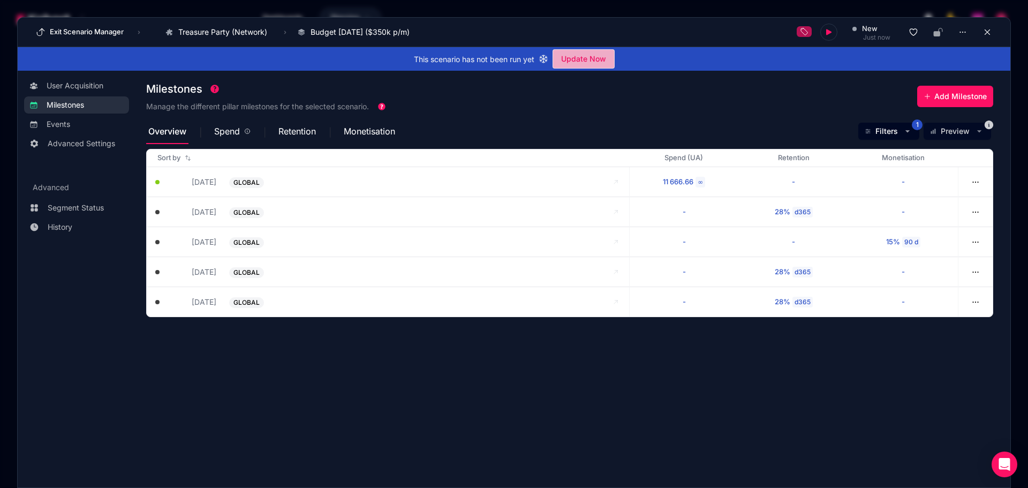
click at [591, 58] on span "Update Now" at bounding box center [583, 59] width 45 height 16
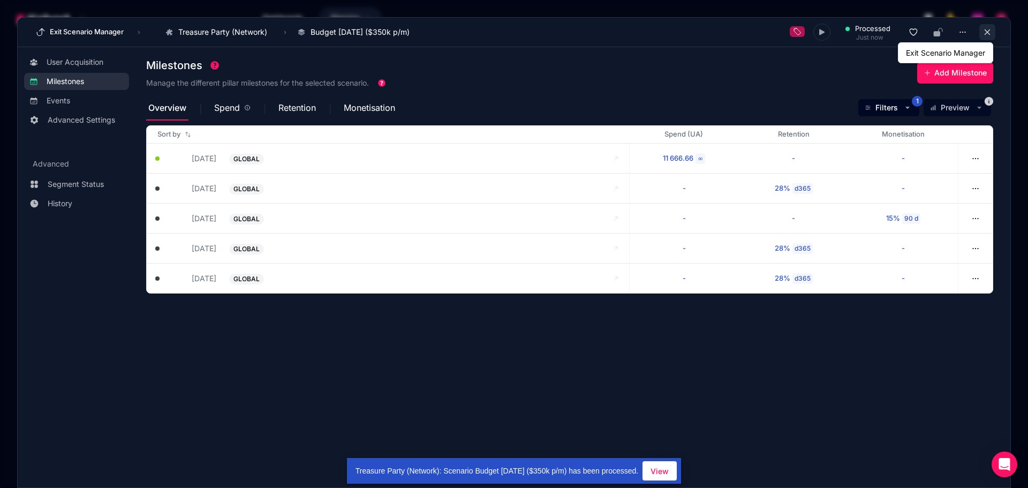
click at [989, 34] on icon at bounding box center [988, 32] width 10 height 10
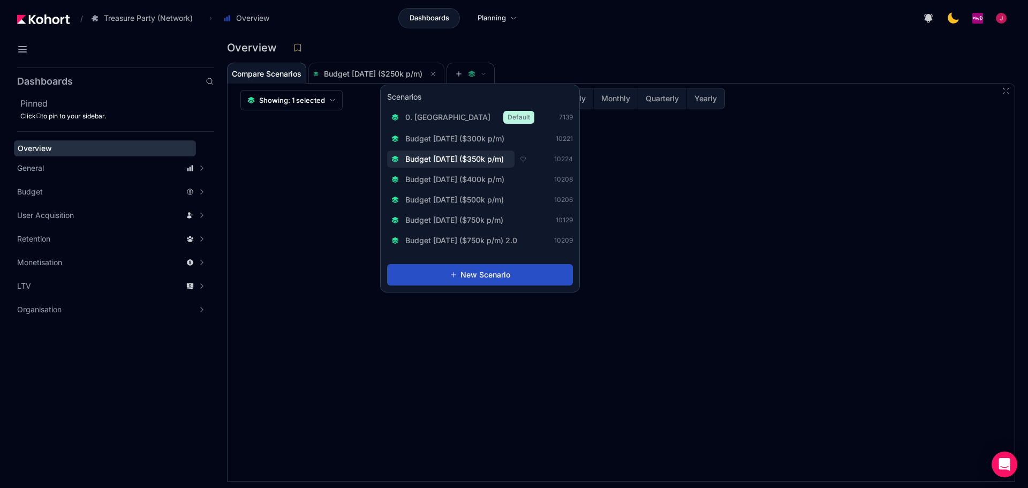
click at [488, 161] on span "Budget [DATE] ($350k p/m)" at bounding box center [455, 159] width 99 height 11
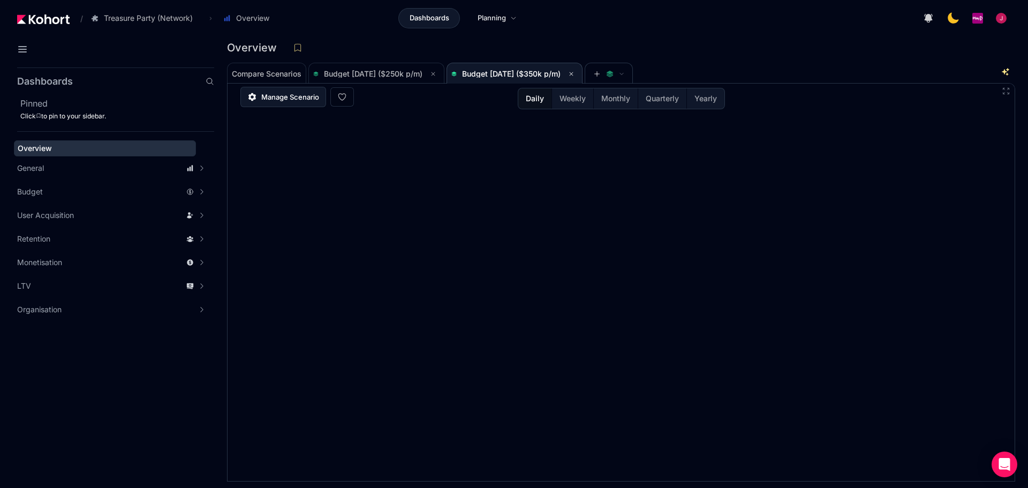
click at [272, 97] on span "Manage Scenario" at bounding box center [290, 97] width 58 height 11
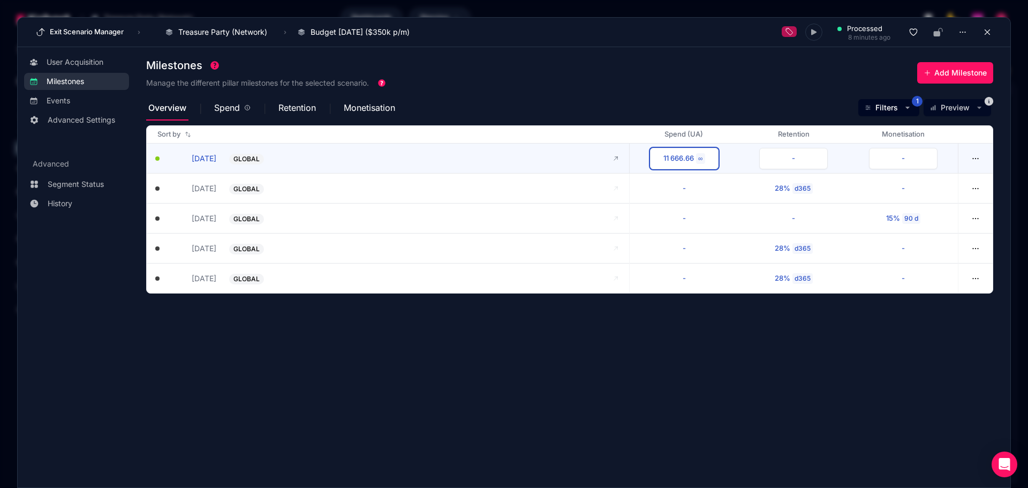
click at [684, 163] on div "11 666.66" at bounding box center [679, 158] width 31 height 11
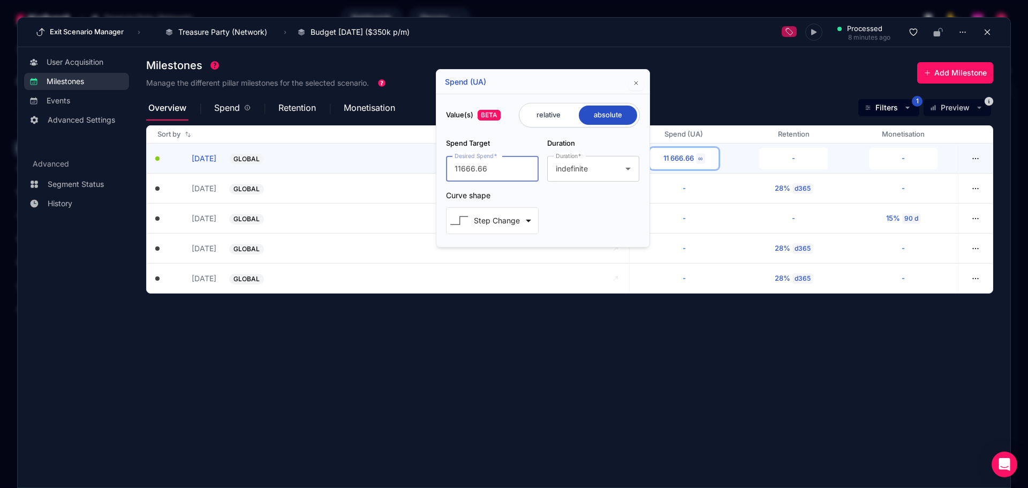
click at [502, 169] on input "11666.66" at bounding box center [493, 168] width 76 height 13
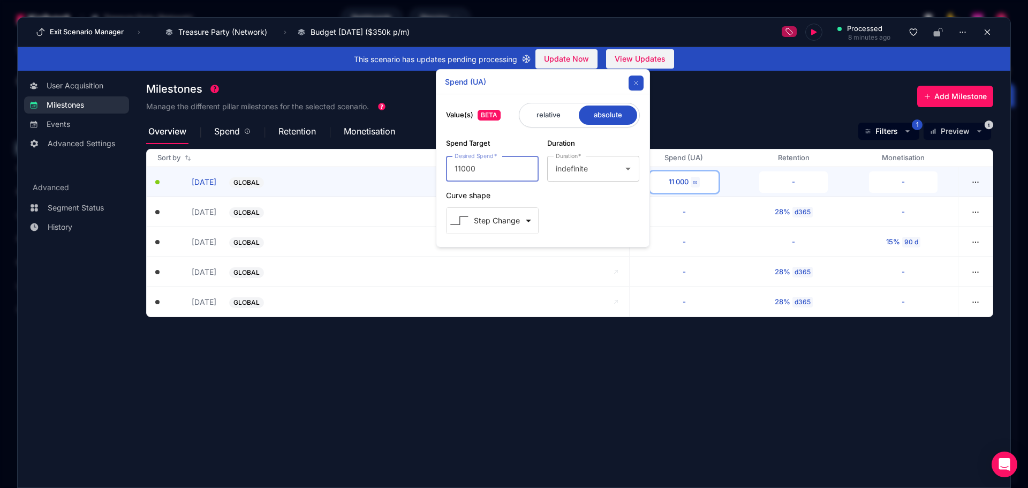
type input "11000"
click at [634, 81] on icon "button" at bounding box center [636, 83] width 6 height 6
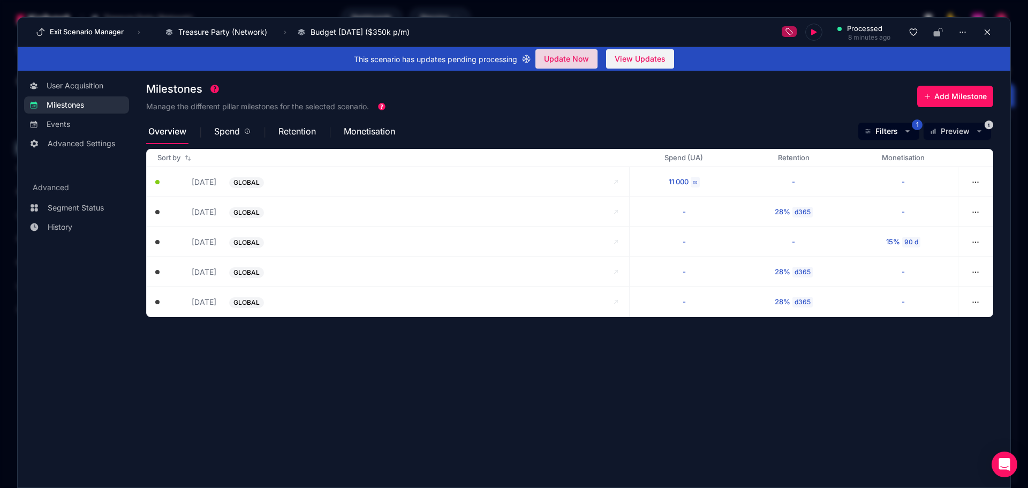
click at [569, 58] on span "Update Now" at bounding box center [566, 59] width 45 height 16
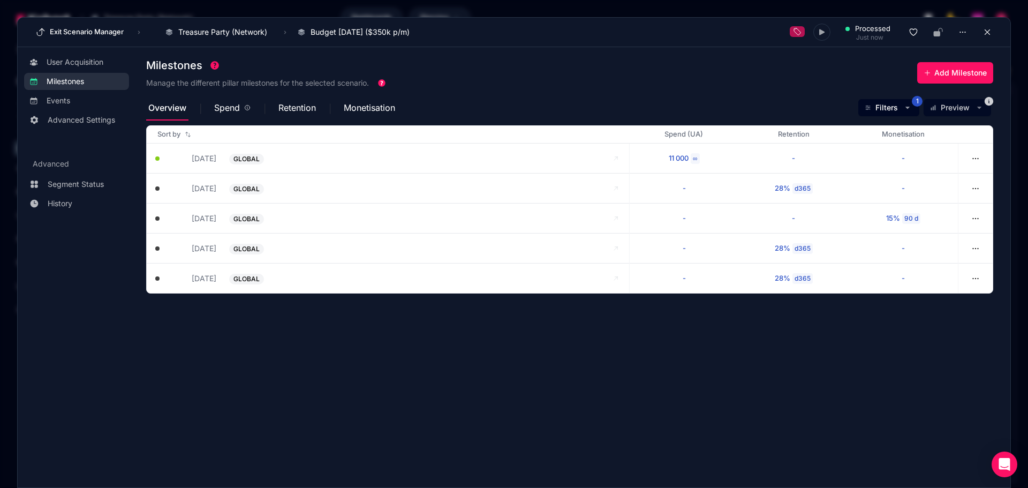
click at [470, 340] on section "Milestones Manage the different pillar milestones for the selected scenario. Ad…" at bounding box center [578, 262] width 865 height 417
click at [990, 28] on icon at bounding box center [988, 32] width 10 height 10
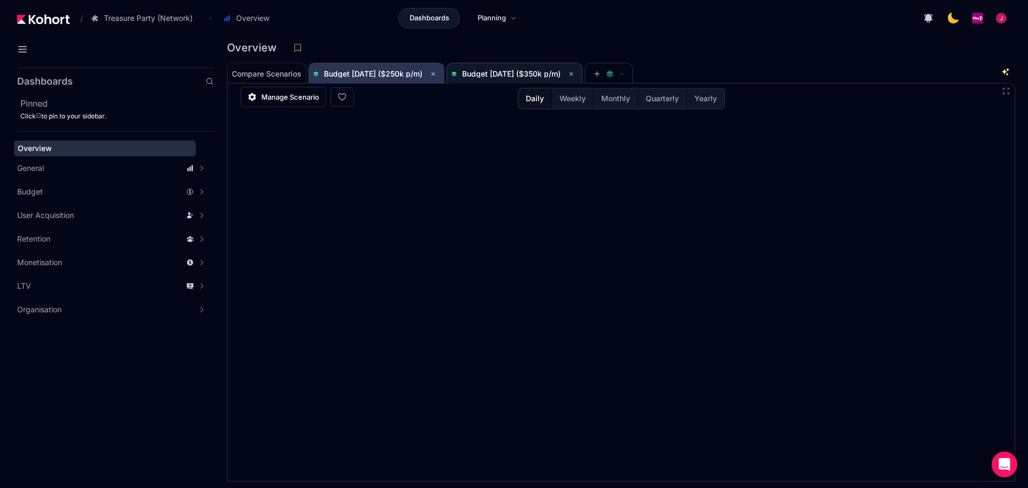
click at [406, 78] on span "Budget [DATE] ($250k p/m)" at bounding box center [376, 73] width 126 height 13
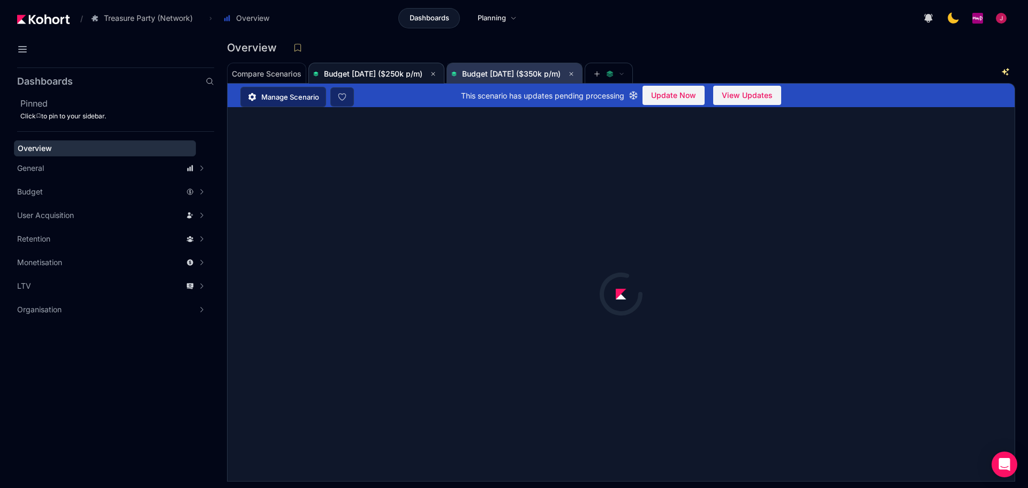
click at [549, 76] on span "Budget [DATE] ($350k p/m)" at bounding box center [511, 73] width 99 height 9
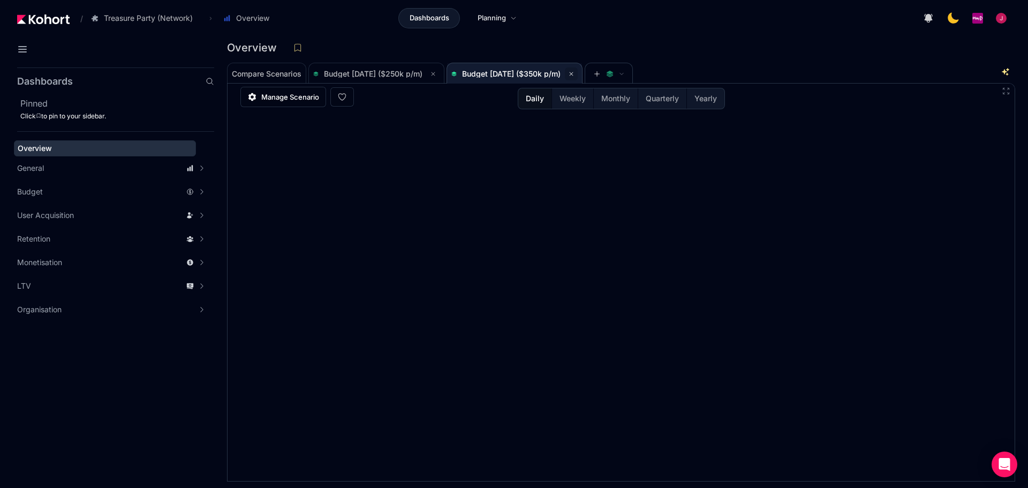
click at [575, 71] on icon at bounding box center [571, 74] width 6 height 6
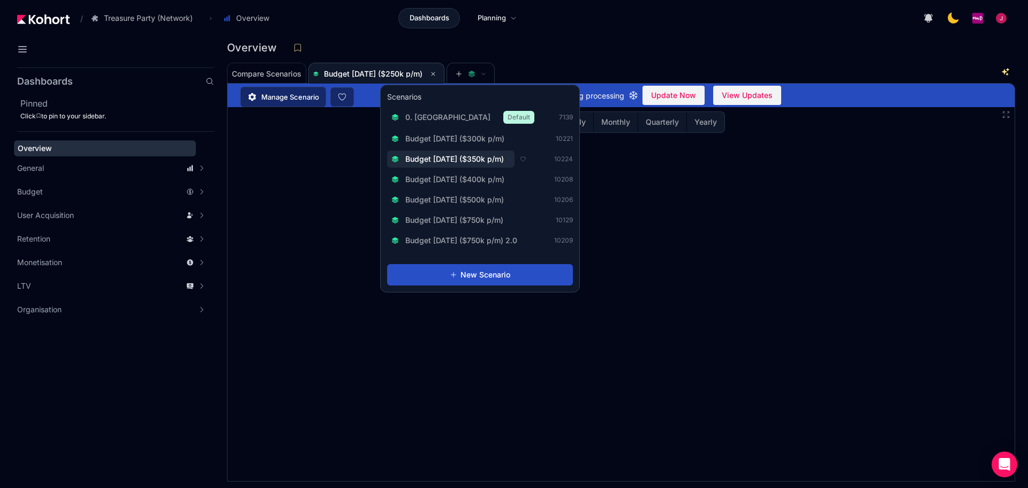
click at [485, 155] on span "Budget [DATE] ($350k p/m)" at bounding box center [455, 159] width 99 height 11
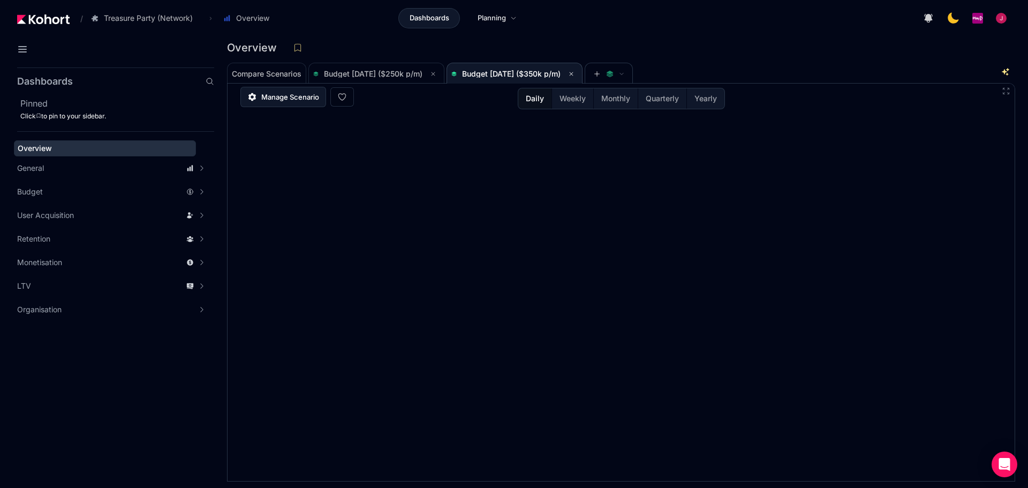
click at [265, 103] on link "Manage Scenario" at bounding box center [284, 97] width 86 height 20
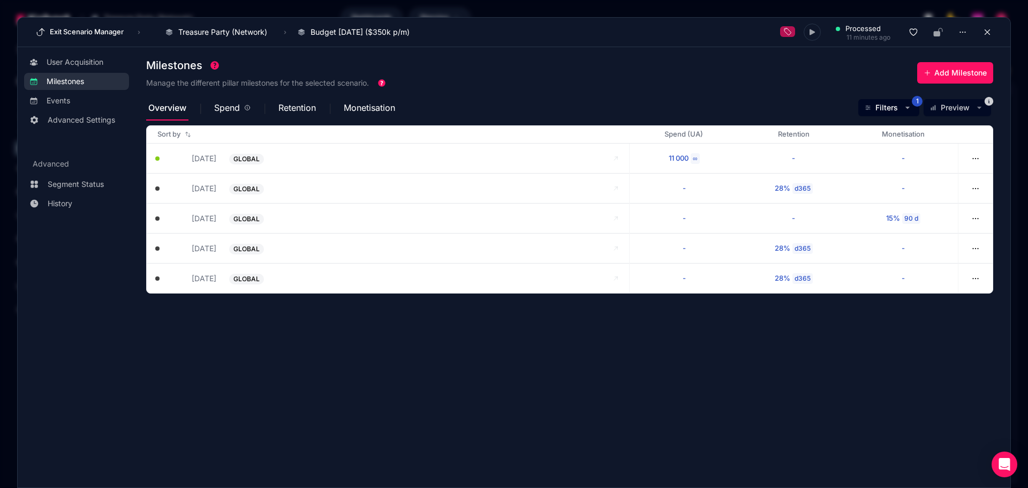
click at [468, 334] on section "Milestones Manage the different pillar milestones for the selected scenario. Ad…" at bounding box center [578, 262] width 865 height 417
click at [982, 35] on button at bounding box center [988, 32] width 16 height 16
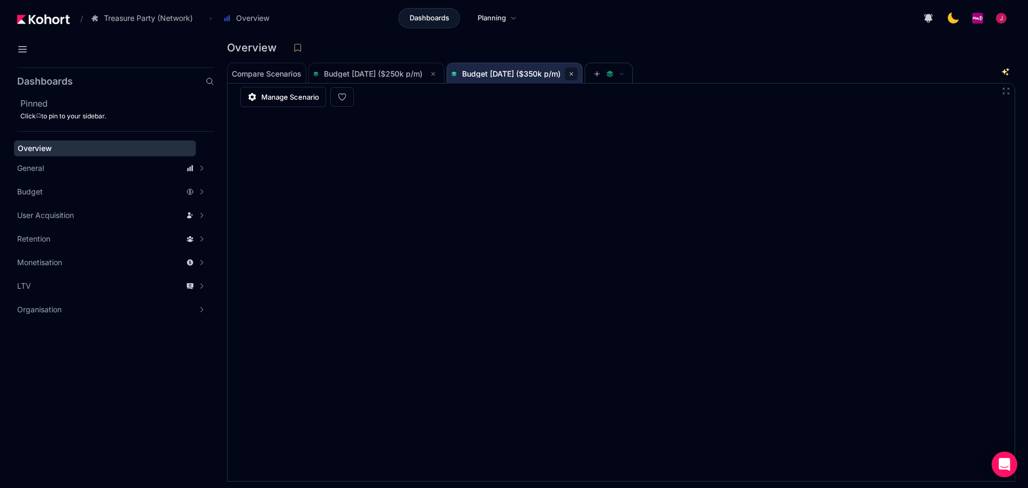
click at [578, 74] on button at bounding box center [571, 73] width 13 height 13
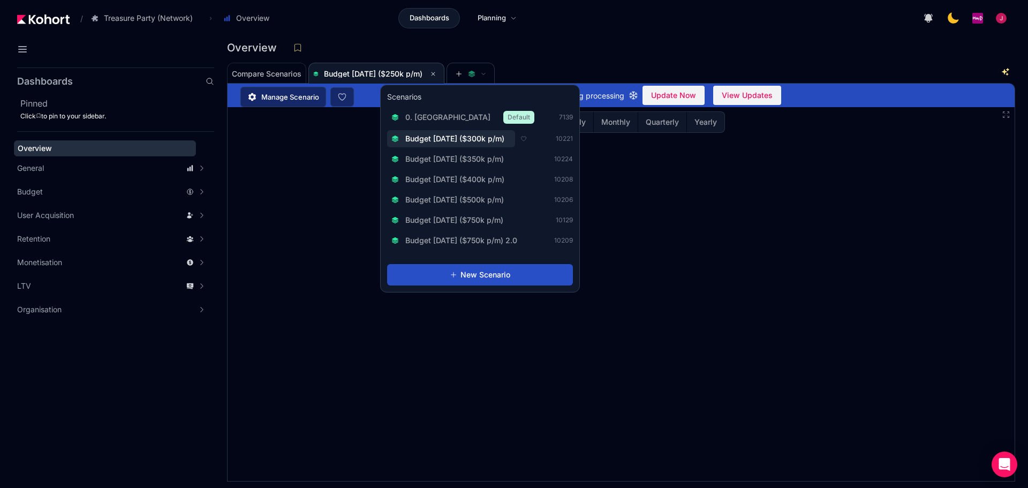
click at [502, 139] on span "Budget [DATE] ($300k p/m)" at bounding box center [455, 138] width 99 height 11
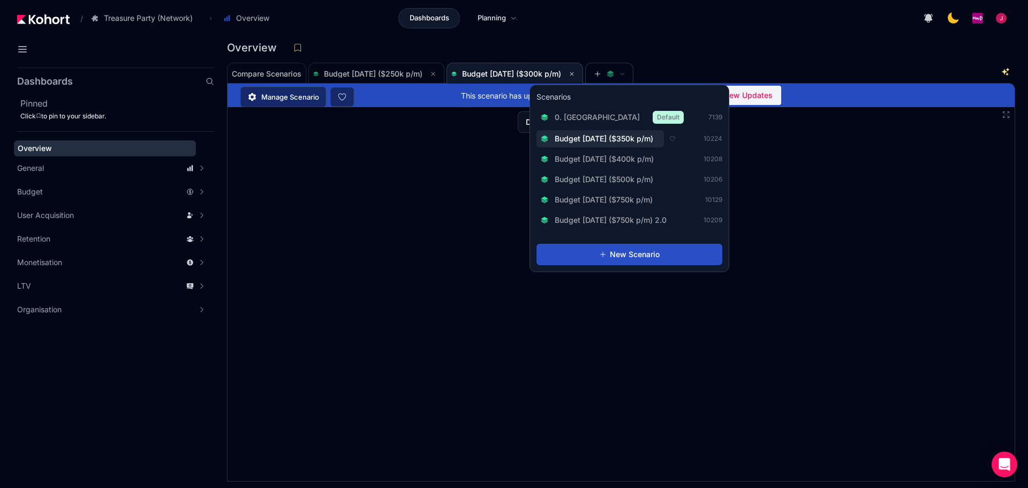
click at [637, 136] on span "Budget [DATE] ($350k p/m)" at bounding box center [604, 138] width 99 height 11
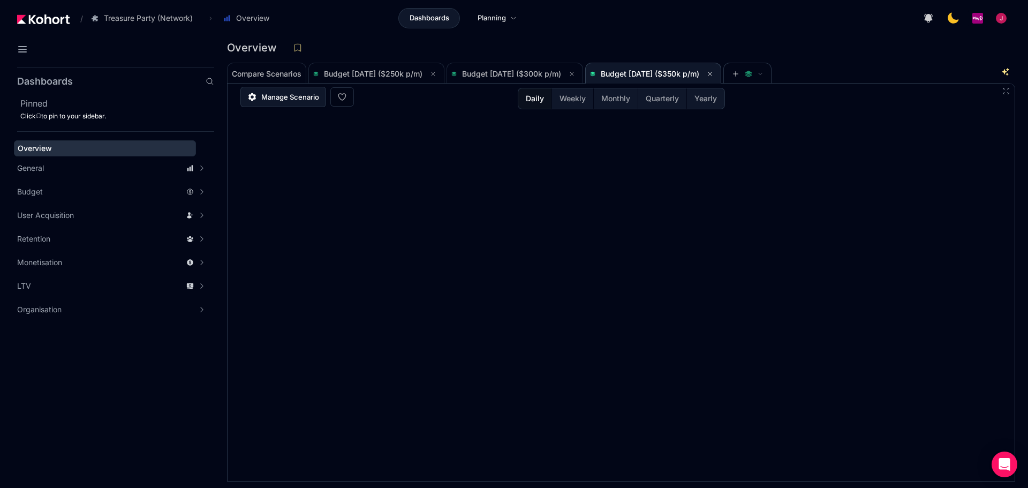
click at [299, 103] on link "Manage Scenario" at bounding box center [284, 97] width 86 height 20
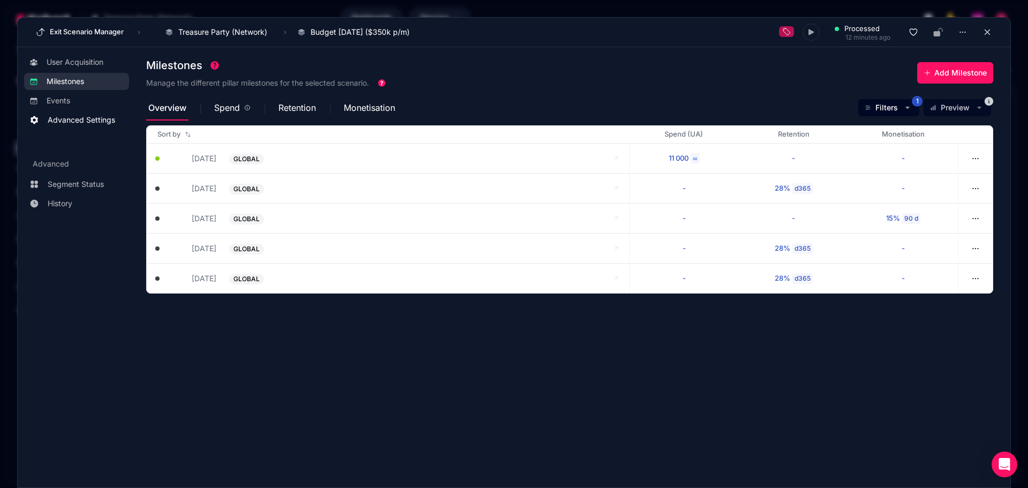
click at [87, 116] on span "Advanced Settings" at bounding box center [81, 120] width 67 height 11
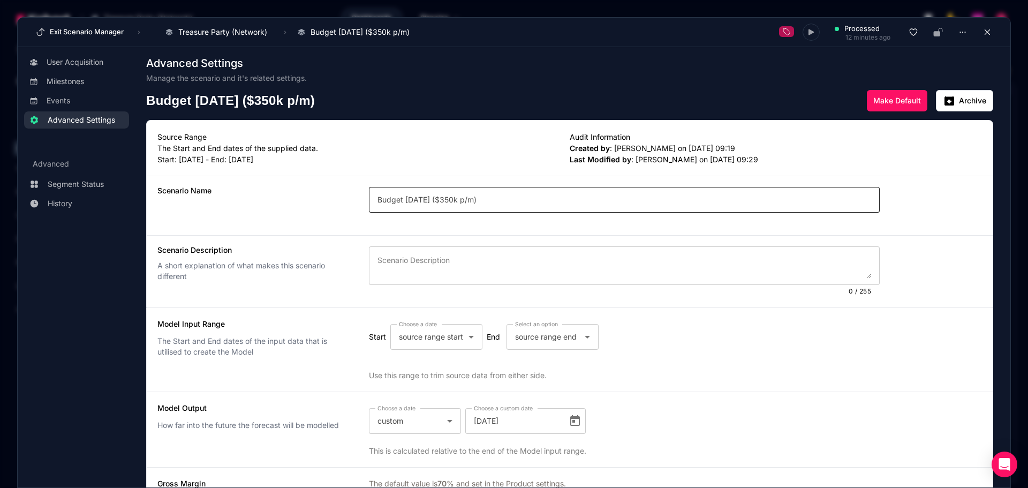
click at [457, 200] on input "Budget [DATE] ($350k p/m)" at bounding box center [625, 199] width 494 height 13
type input "Budget [DATE] ($330k p/m)"
click at [77, 73] on link "Milestones" at bounding box center [76, 81] width 105 height 17
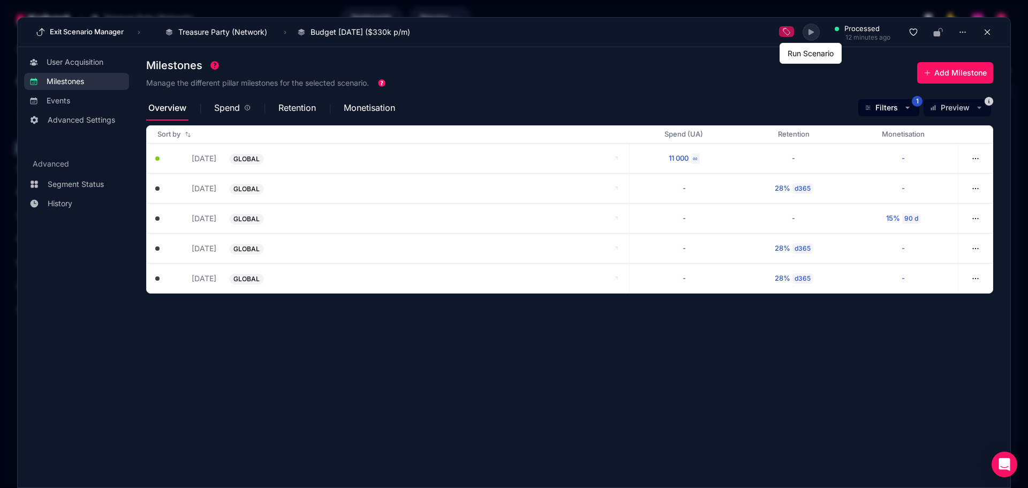
click at [809, 34] on icon at bounding box center [811, 32] width 5 height 6
click at [407, 340] on section "Milestones Manage the different pillar milestones for the selected scenario. Ad…" at bounding box center [578, 262] width 865 height 417
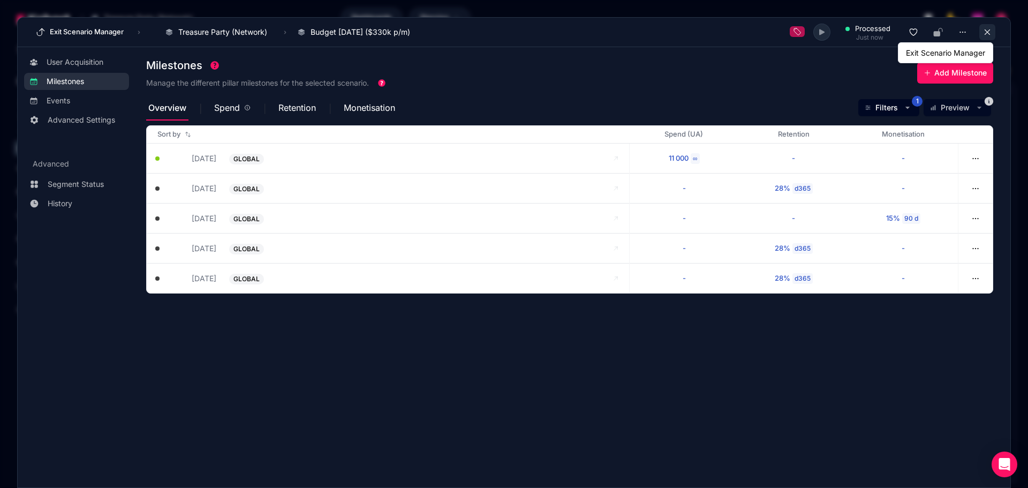
click at [990, 34] on icon at bounding box center [988, 32] width 10 height 10
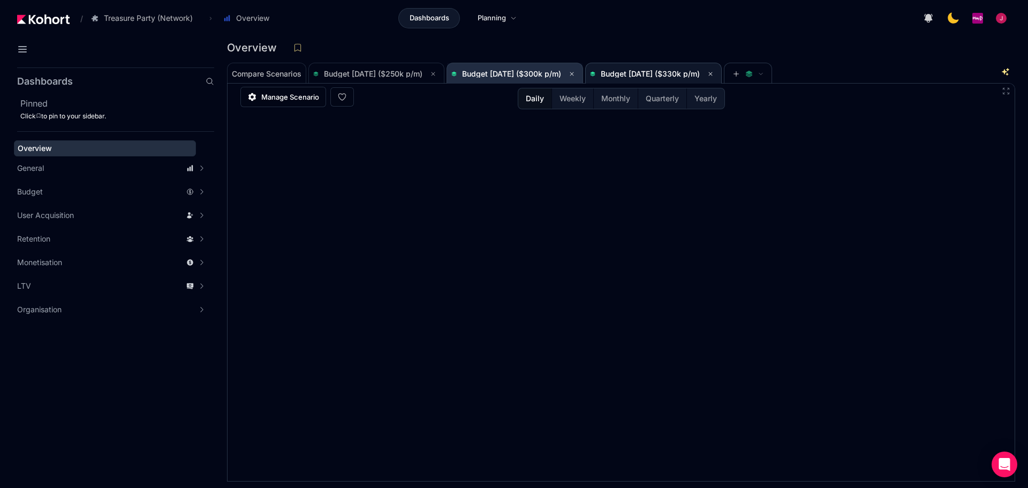
drag, startPoint x: 516, startPoint y: 81, endPoint x: 532, endPoint y: 79, distance: 16.3
click at [516, 81] on span "Budget [DATE] ($300k p/m)" at bounding box center [515, 73] width 127 height 21
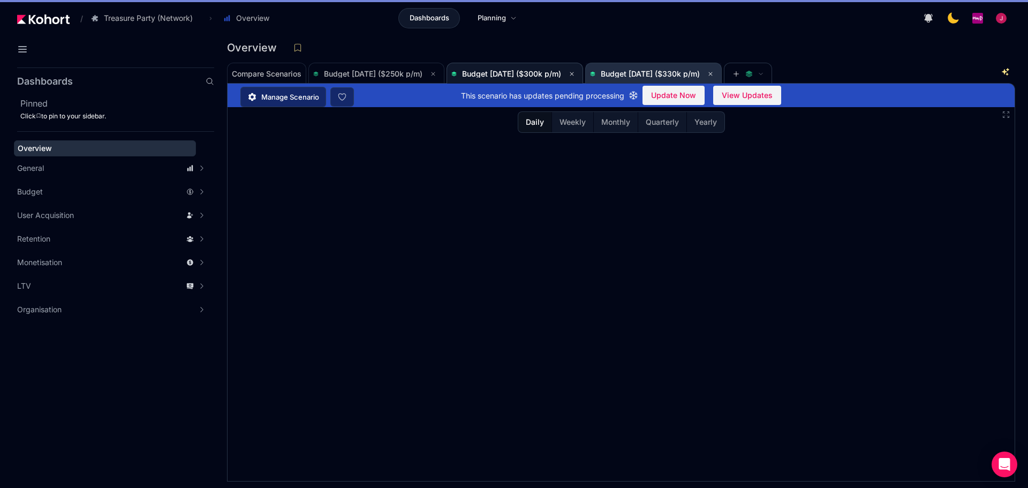
click at [657, 77] on span "Budget [DATE] ($330k p/m)" at bounding box center [650, 73] width 99 height 9
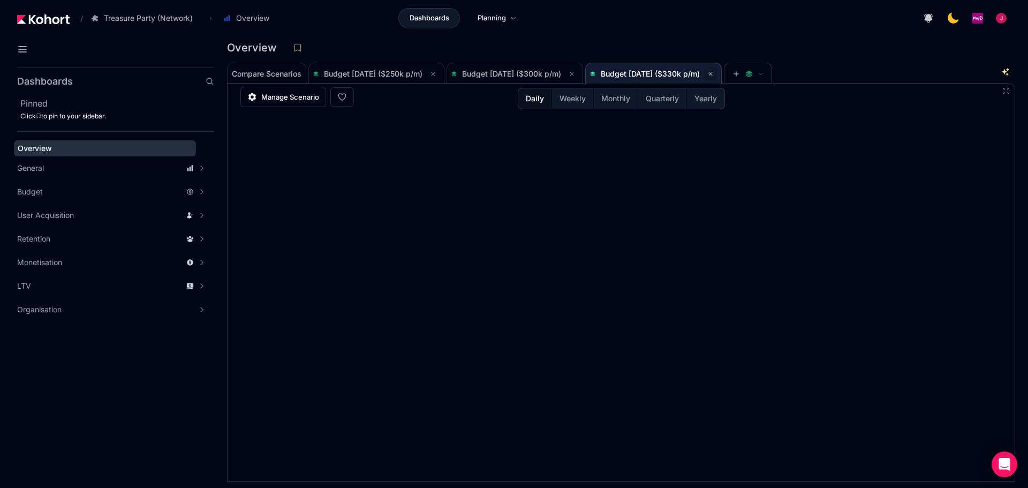
click at [717, 72] on button at bounding box center [710, 73] width 13 height 13
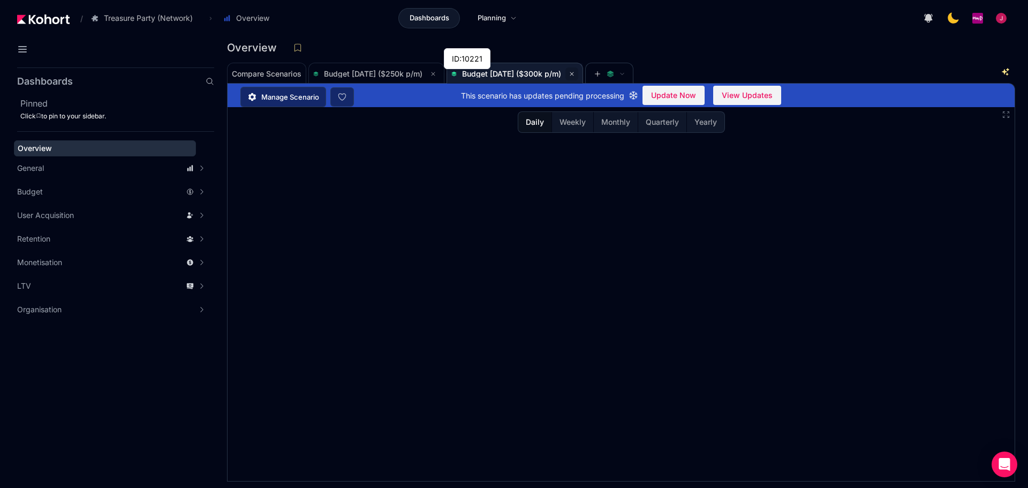
click at [579, 78] on button at bounding box center [572, 73] width 13 height 13
click at [427, 74] on div "Budget [DATE] ($250k p/m)" at bounding box center [370, 73] width 114 height 7
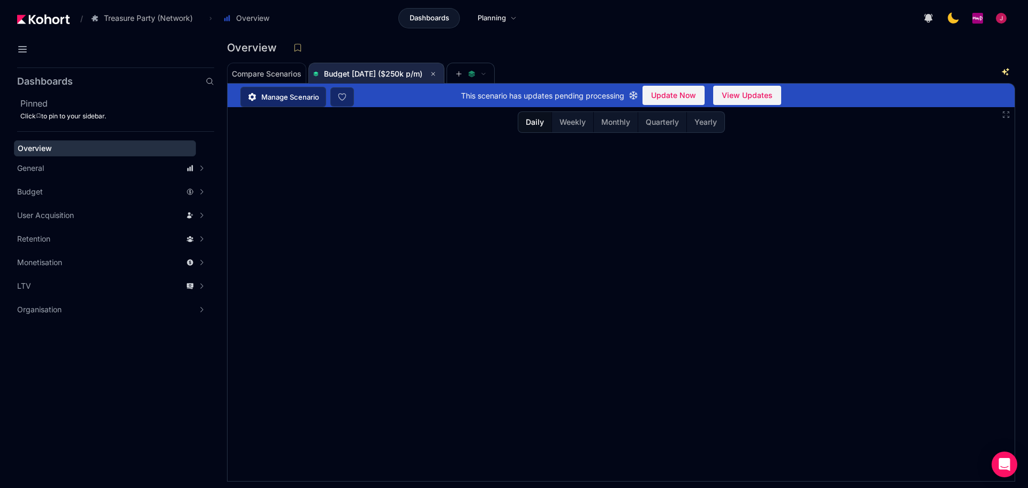
click at [445, 74] on div "Budget [DATE] ($250k p/m)" at bounding box center [377, 73] width 136 height 21
click at [436, 74] on span "Budget [DATE] ($250k p/m)" at bounding box center [376, 73] width 126 height 13
click at [440, 72] on button at bounding box center [433, 73] width 13 height 13
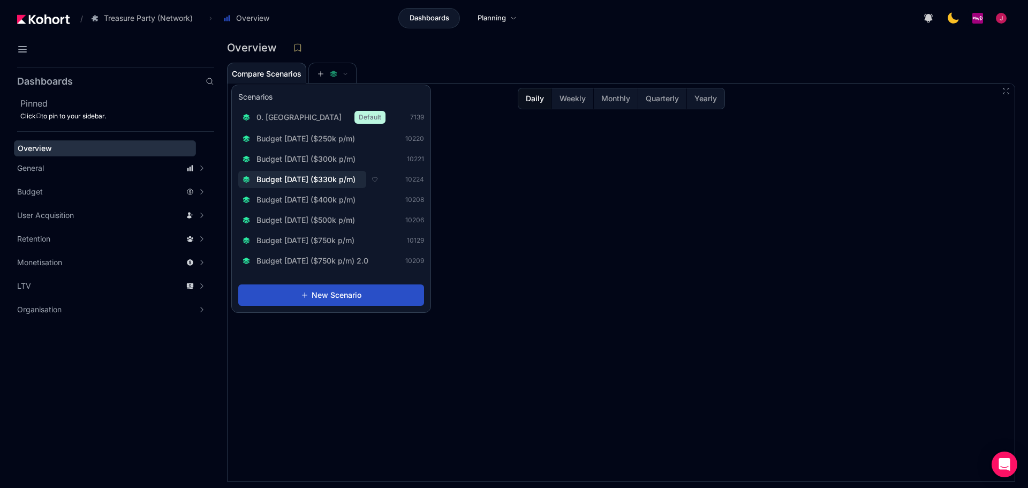
click at [344, 178] on span "Budget [DATE] ($330k p/m)" at bounding box center [306, 179] width 99 height 11
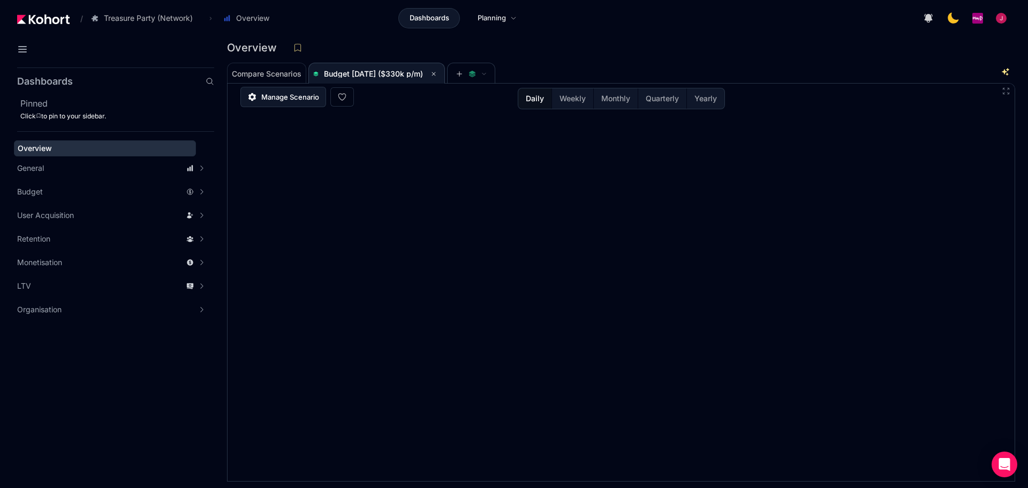
click at [265, 98] on span "Manage Scenario" at bounding box center [290, 97] width 58 height 11
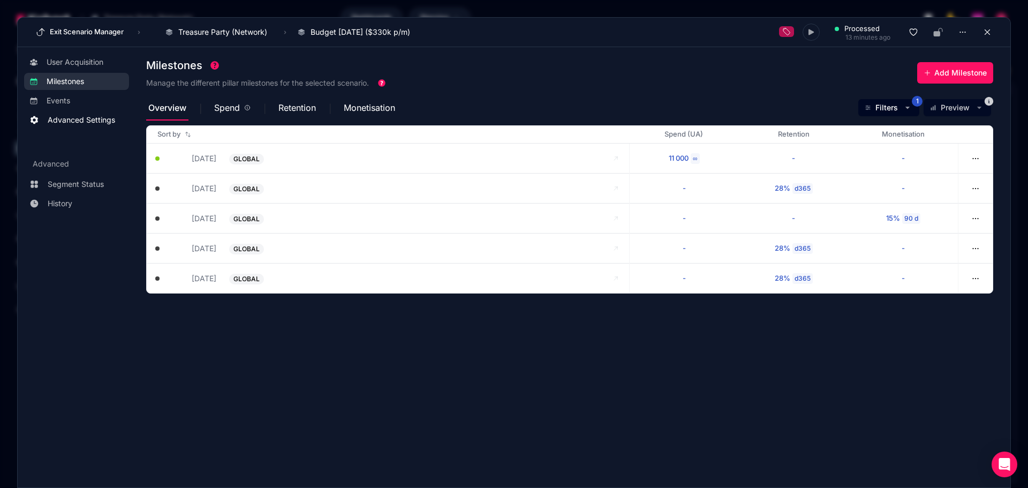
click at [81, 116] on span "Advanced Settings" at bounding box center [81, 120] width 67 height 11
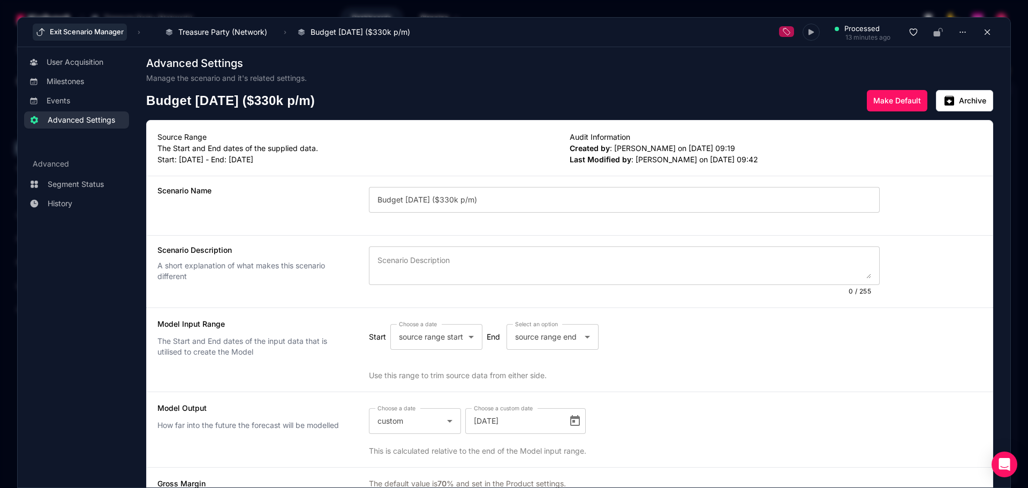
click at [79, 33] on button "Exit Scenario Manager" at bounding box center [80, 32] width 94 height 17
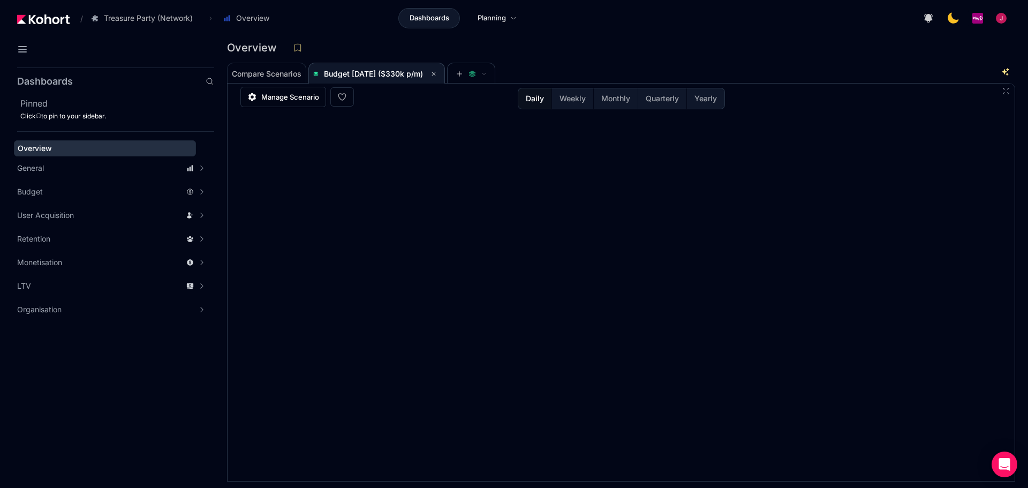
drag, startPoint x: 386, startPoint y: 75, endPoint x: 631, endPoint y: 61, distance: 245.7
click at [631, 61] on div "Overview" at bounding box center [621, 51] width 789 height 22
click at [271, 101] on span "Manage Scenario" at bounding box center [290, 97] width 58 height 11
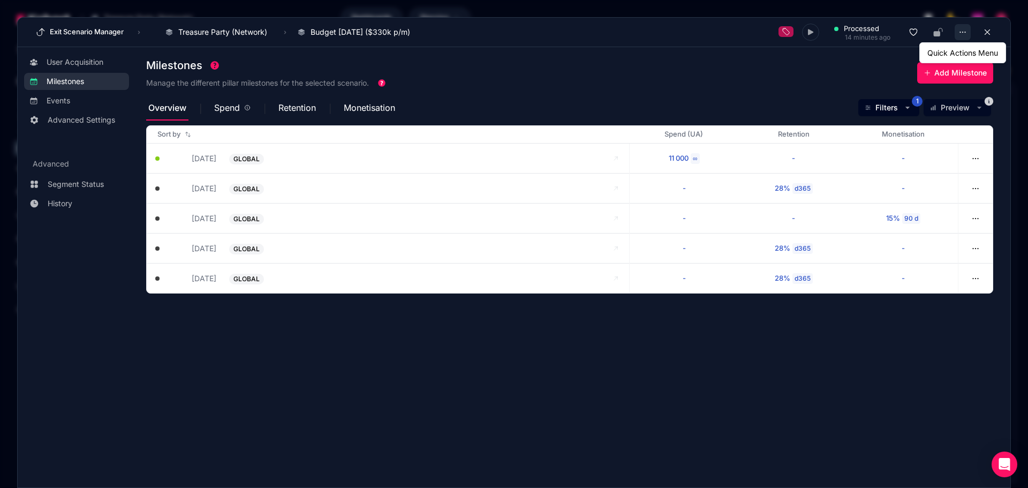
click at [967, 28] on button "button" at bounding box center [963, 32] width 16 height 16
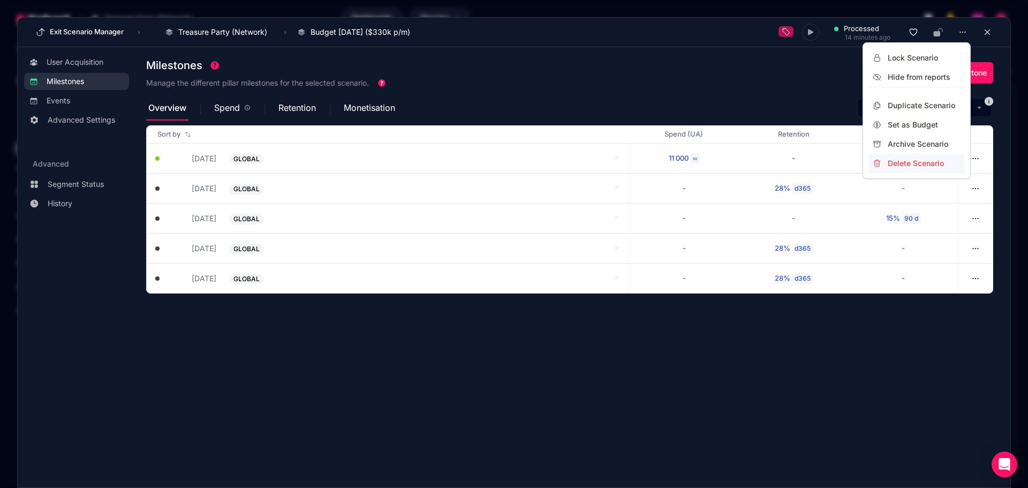
click at [931, 158] on button "Delete Scenario" at bounding box center [917, 163] width 96 height 19
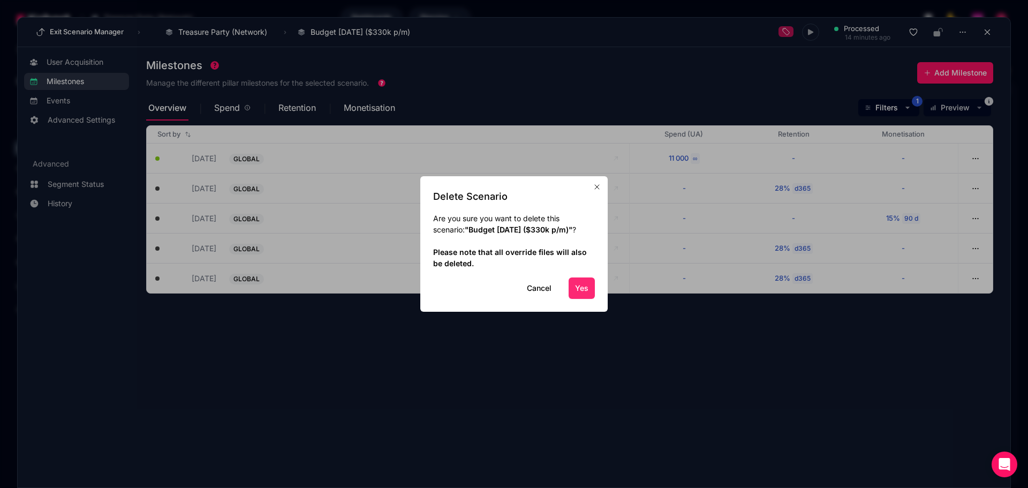
click at [583, 287] on button "Yes" at bounding box center [582, 287] width 26 height 21
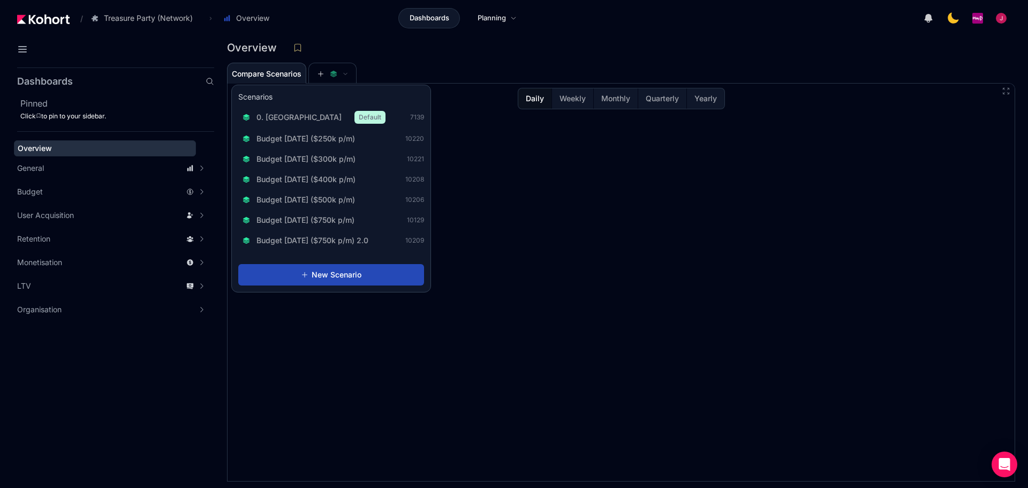
click at [322, 271] on span "New Scenario" at bounding box center [337, 274] width 50 height 11
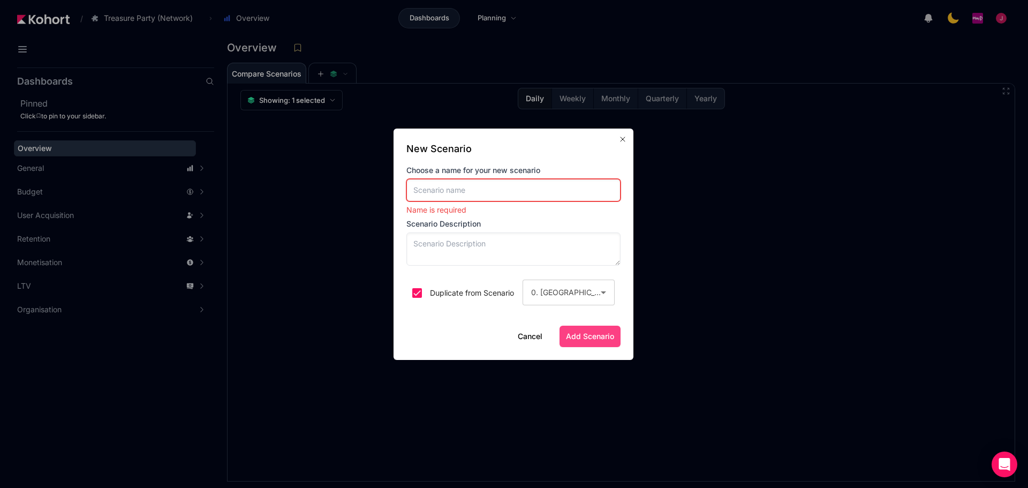
click at [475, 189] on input at bounding box center [514, 190] width 214 height 22
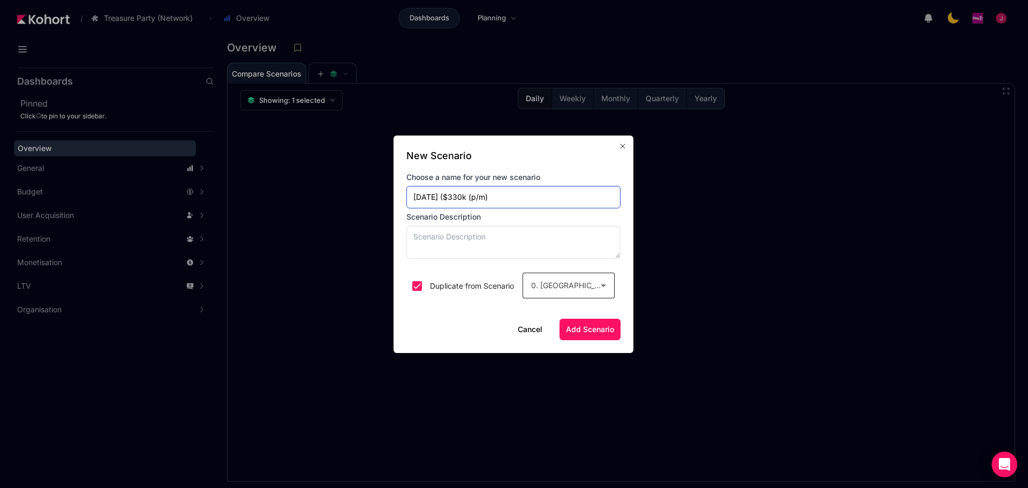
type input "[DATE] ($330k (p/m)"
click at [585, 297] on div "0. [GEOGRAPHIC_DATA]" at bounding box center [568, 286] width 75 height 26
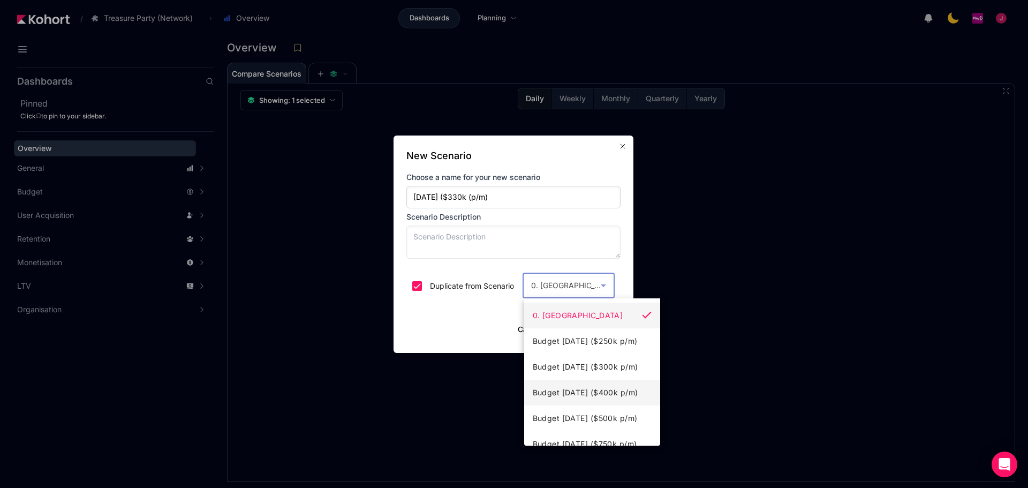
click at [597, 392] on span "Budget [DATE] ($400k p/m)" at bounding box center [586, 392] width 106 height 13
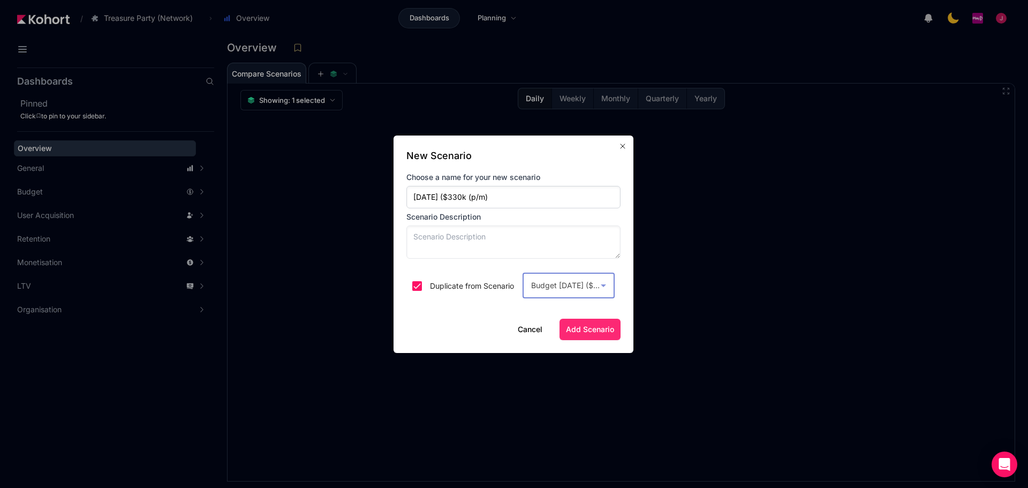
click at [588, 332] on span "Add Scenario" at bounding box center [590, 329] width 48 height 11
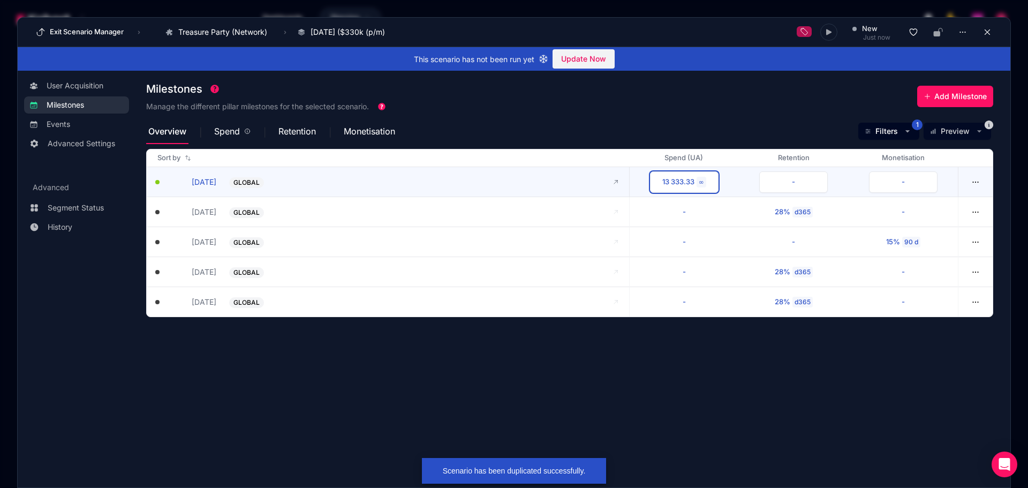
click at [677, 183] on div "13 333.33" at bounding box center [679, 182] width 32 height 11
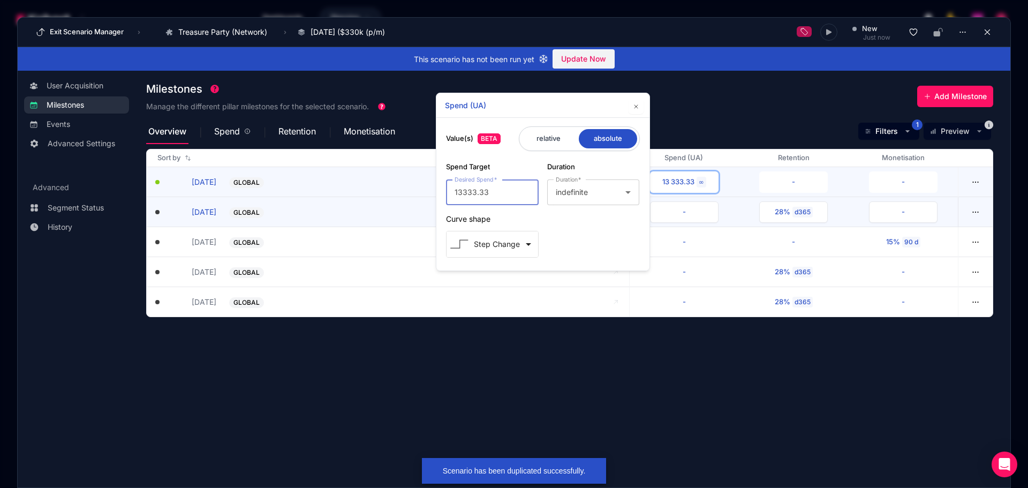
drag, startPoint x: 495, startPoint y: 197, endPoint x: 424, endPoint y: 198, distance: 70.7
click at [425, 197] on body "/ Dashboards Planning Exit Scenario Manager › Treasure Party (Network) Go to pr…" at bounding box center [514, 244] width 1028 height 488
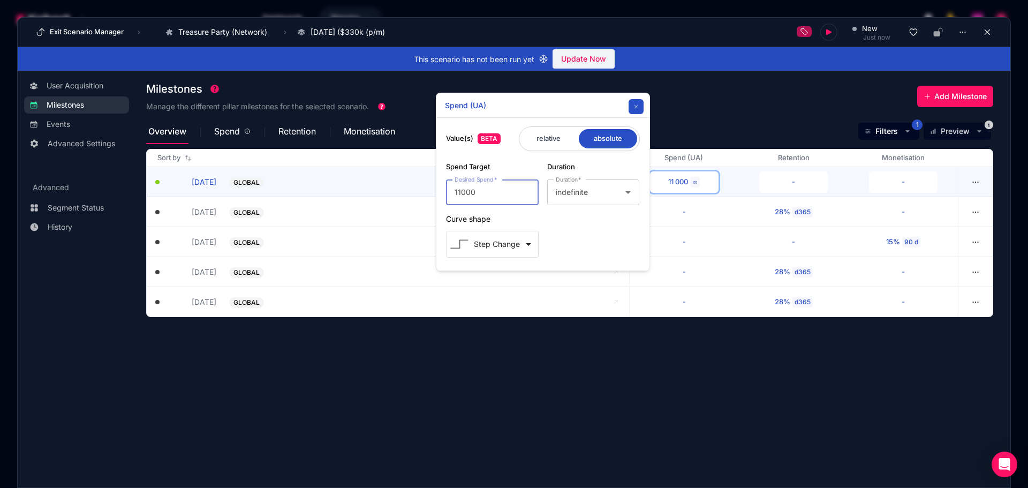
type input "11000"
click at [641, 108] on button "button" at bounding box center [636, 106] width 15 height 15
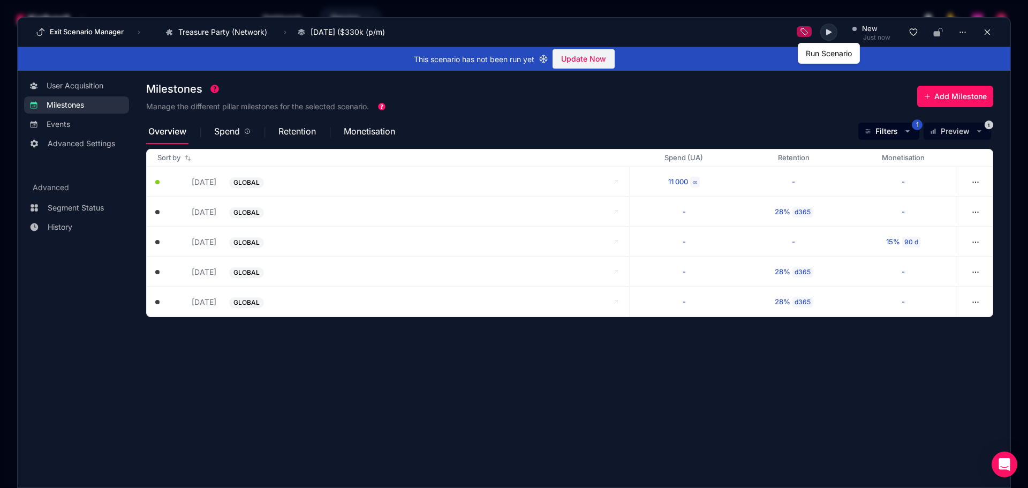
click at [829, 31] on icon at bounding box center [829, 32] width 9 height 9
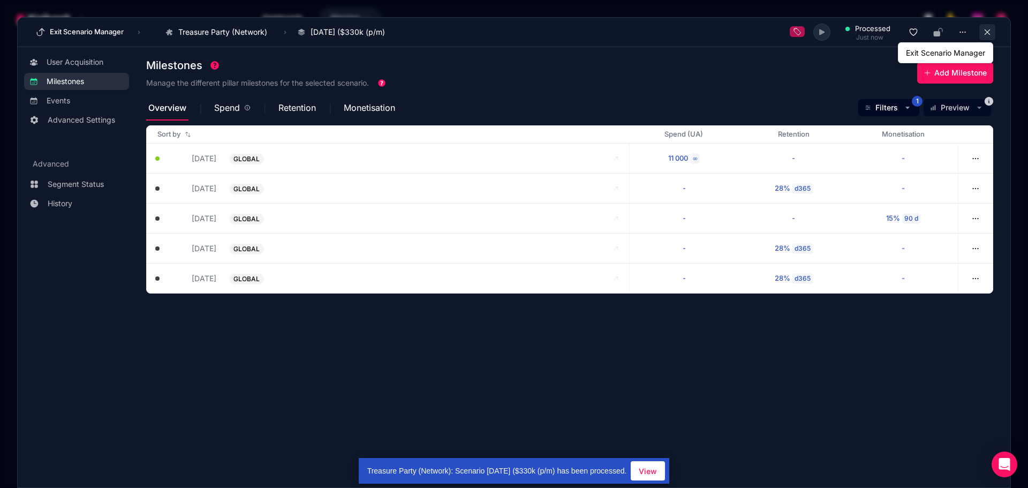
click at [988, 32] on icon at bounding box center [987, 31] width 5 height 5
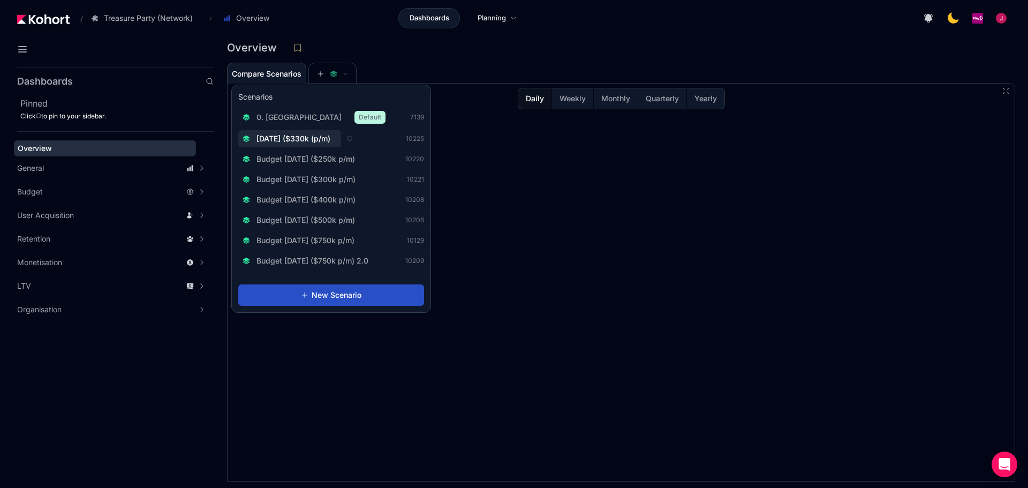
click at [328, 137] on span "[DATE] ($330k (p/m)" at bounding box center [294, 138] width 74 height 11
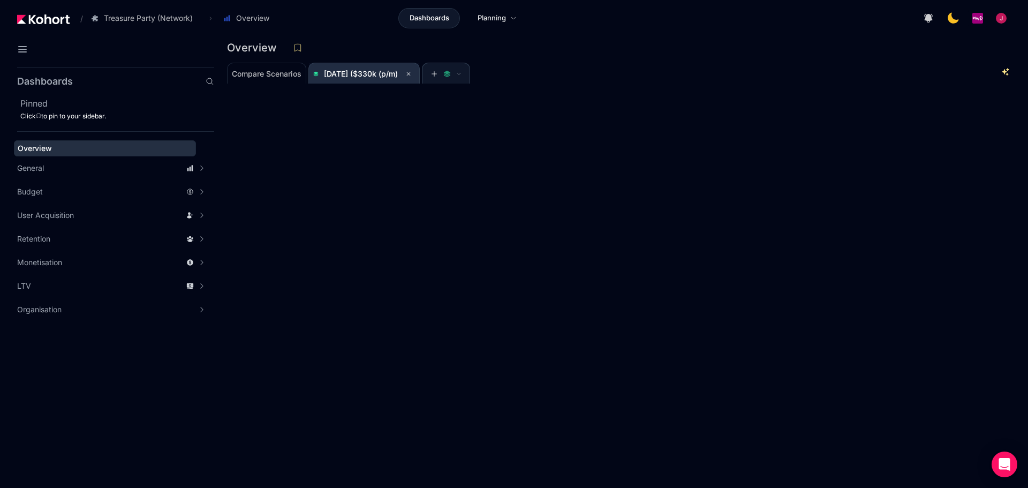
click at [386, 79] on span "[DATE] ($330k (p/m)" at bounding box center [364, 73] width 102 height 13
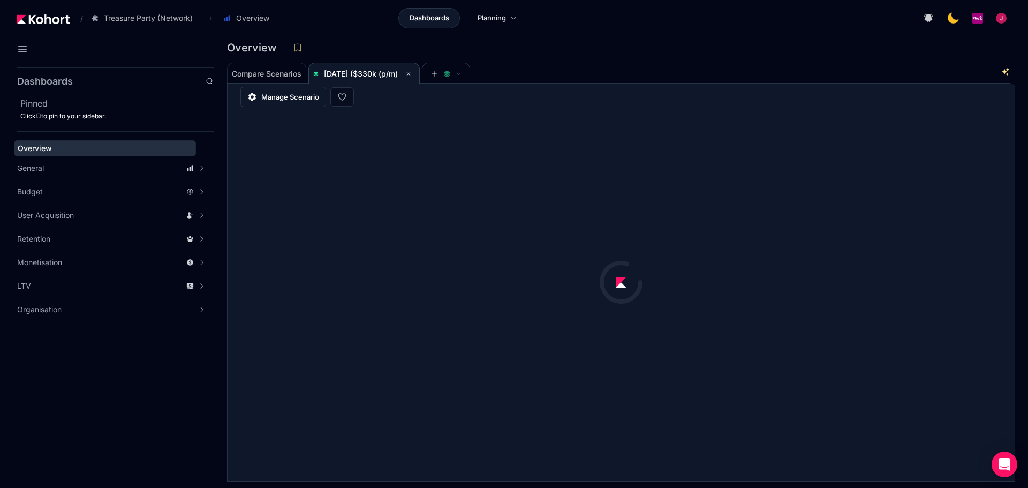
click at [307, 101] on span "Manage Scenario" at bounding box center [290, 97] width 58 height 11
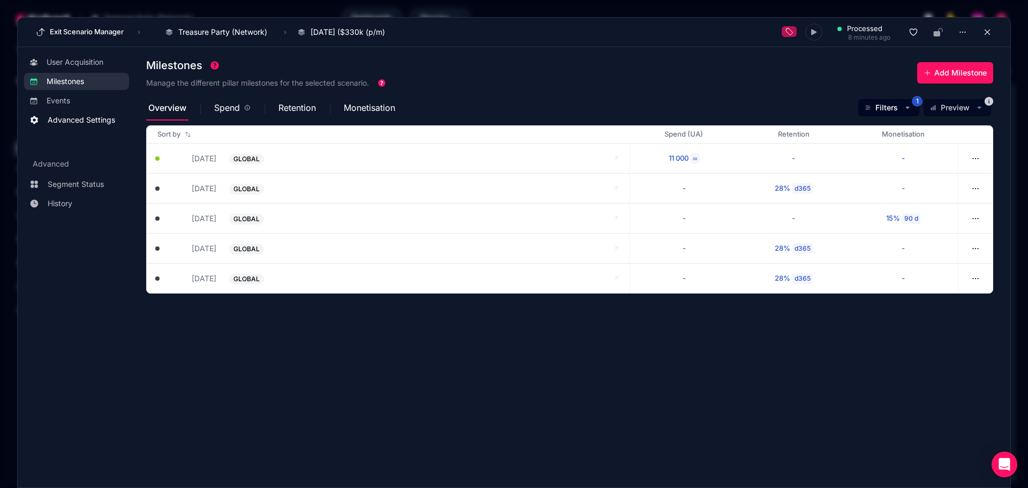
click at [86, 118] on span "Advanced Settings" at bounding box center [81, 120] width 67 height 11
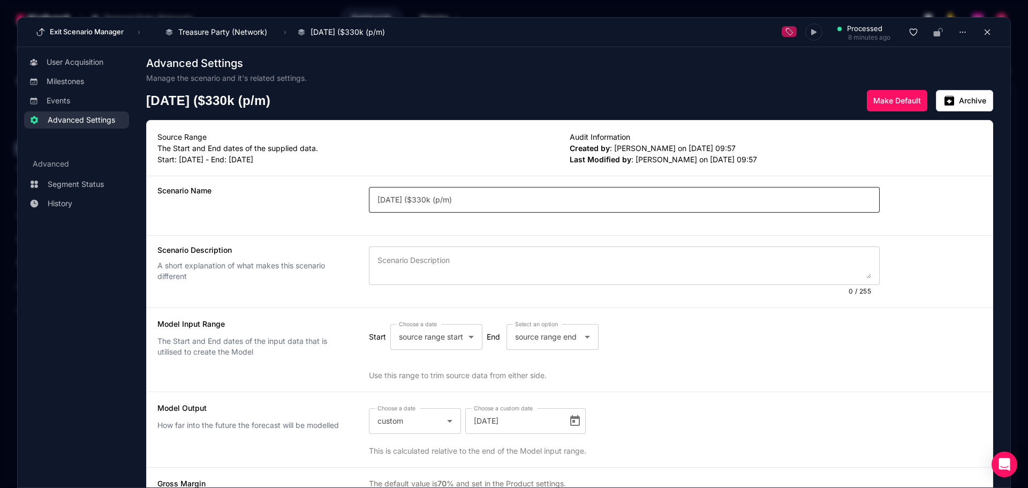
click at [373, 199] on div "[DATE] ($330k (p/m)" at bounding box center [624, 200] width 511 height 26
click at [400, 198] on input "[DATE] ($330k (p/m)" at bounding box center [625, 199] width 494 height 13
type input "August Budget 2025 ($330k (p/m)"
click at [983, 29] on icon at bounding box center [988, 32] width 10 height 10
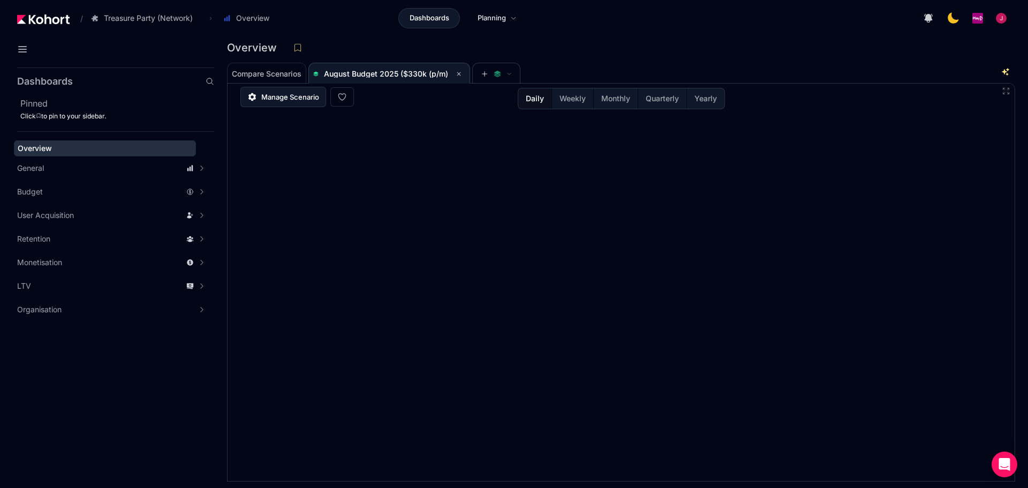
click at [300, 94] on span "Manage Scenario" at bounding box center [290, 97] width 58 height 11
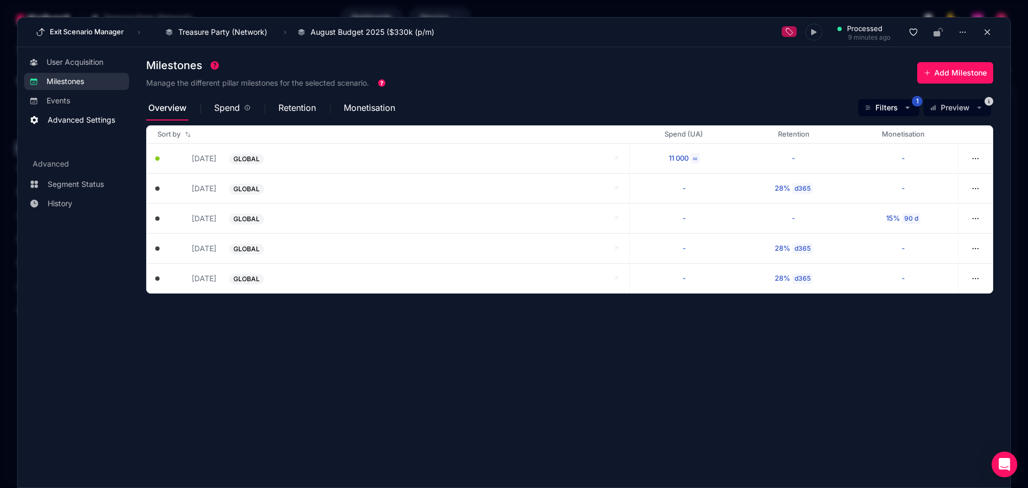
click at [89, 118] on span "Advanced Settings" at bounding box center [81, 120] width 67 height 11
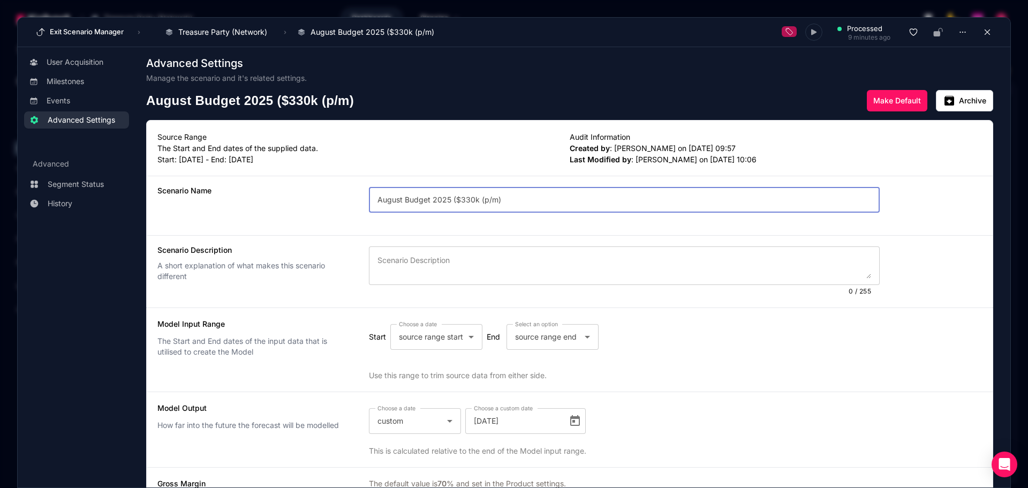
drag, startPoint x: 430, startPoint y: 200, endPoint x: 335, endPoint y: 200, distance: 94.8
click at [335, 200] on div "Scenario Name August Budget 2025 ($330k (p/m)" at bounding box center [570, 205] width 846 height 59
type input "Budget [DATE] ($330k (p/m)"
click at [985, 32] on icon at bounding box center [987, 31] width 5 height 5
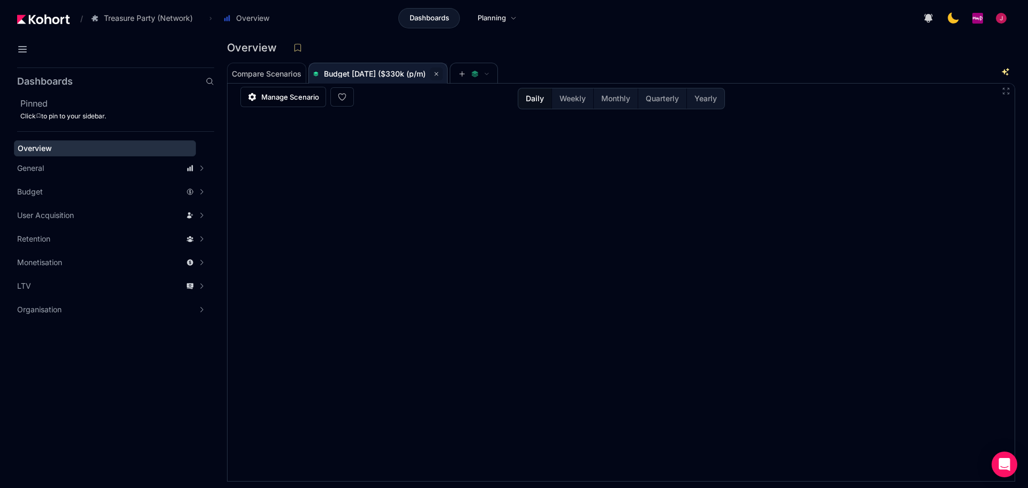
click at [440, 75] on icon at bounding box center [436, 74] width 6 height 6
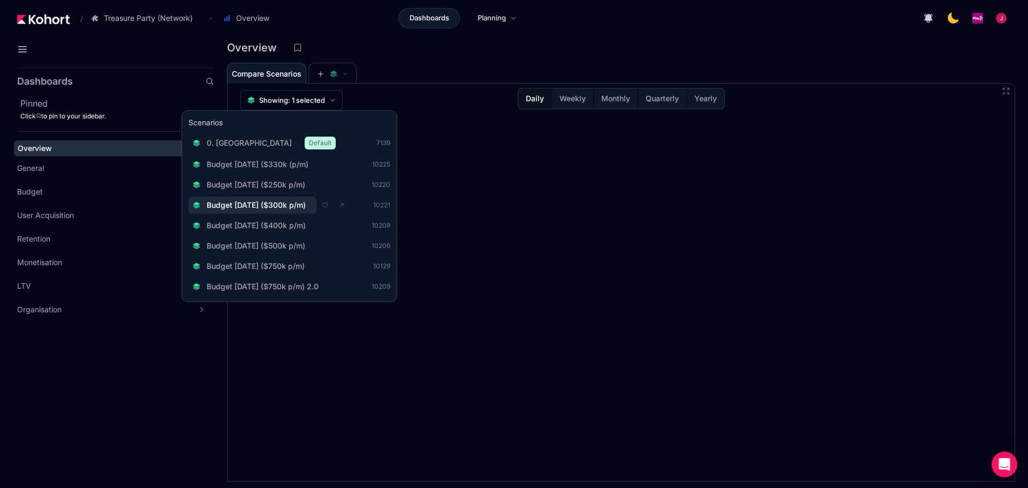
click at [279, 204] on span "Budget [DATE] ($300k p/m)" at bounding box center [256, 205] width 99 height 11
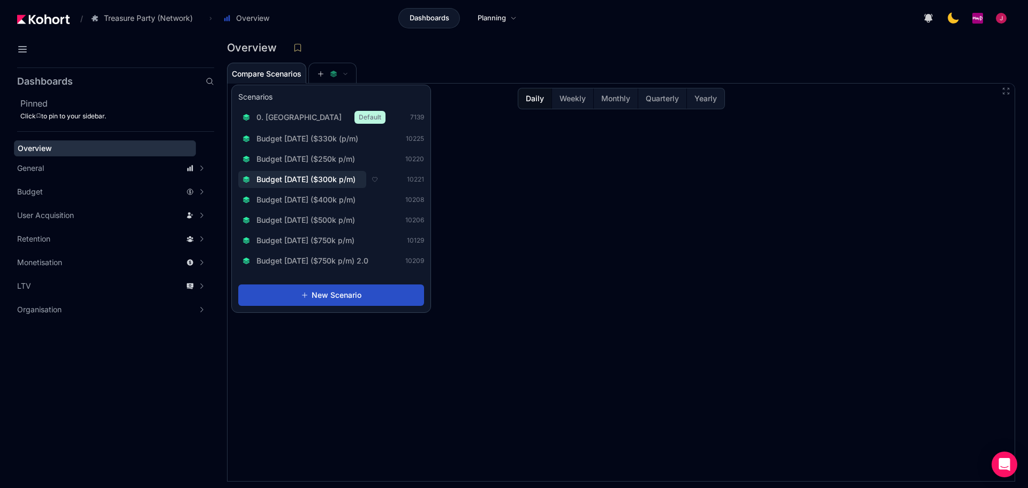
click at [344, 179] on span "Budget [DATE] ($300k p/m)" at bounding box center [306, 179] width 99 height 11
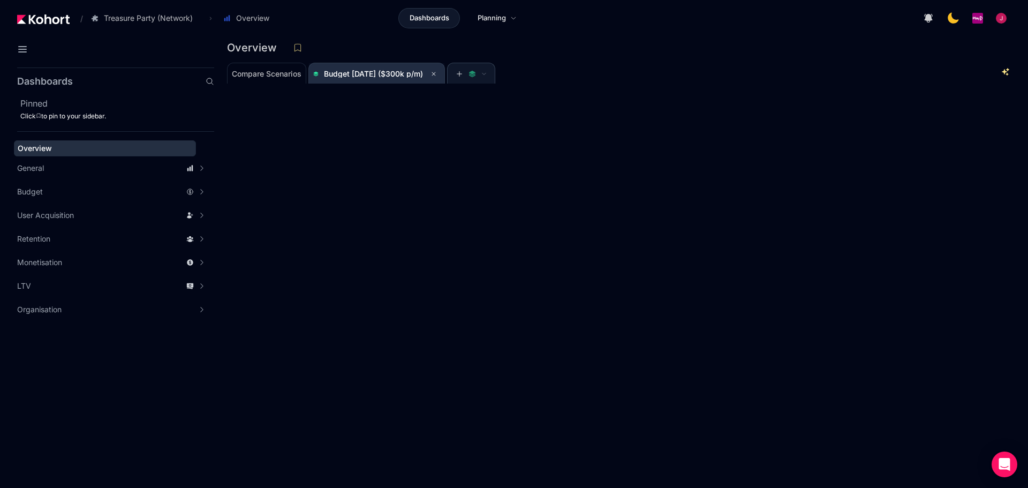
click at [364, 77] on span "Budget [DATE] ($300k p/m)" at bounding box center [373, 73] width 99 height 9
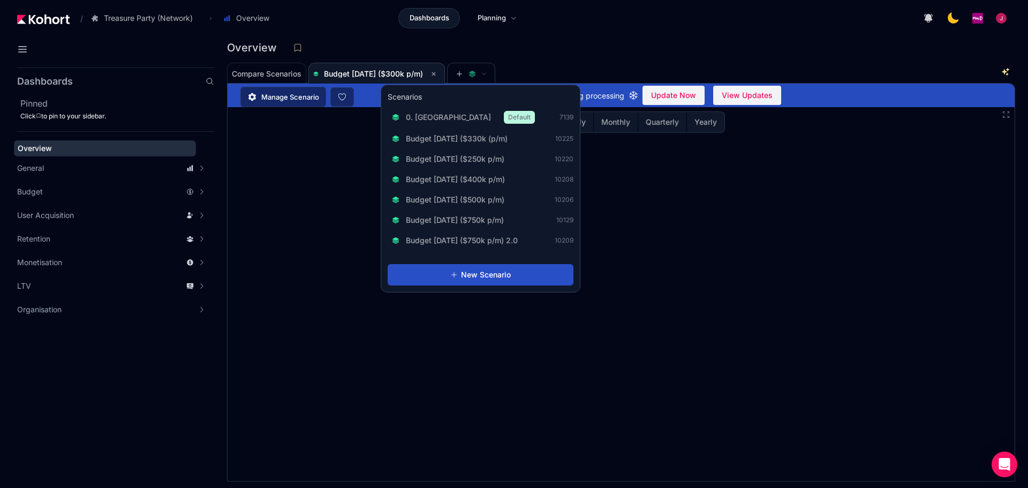
scroll to position [1, 0]
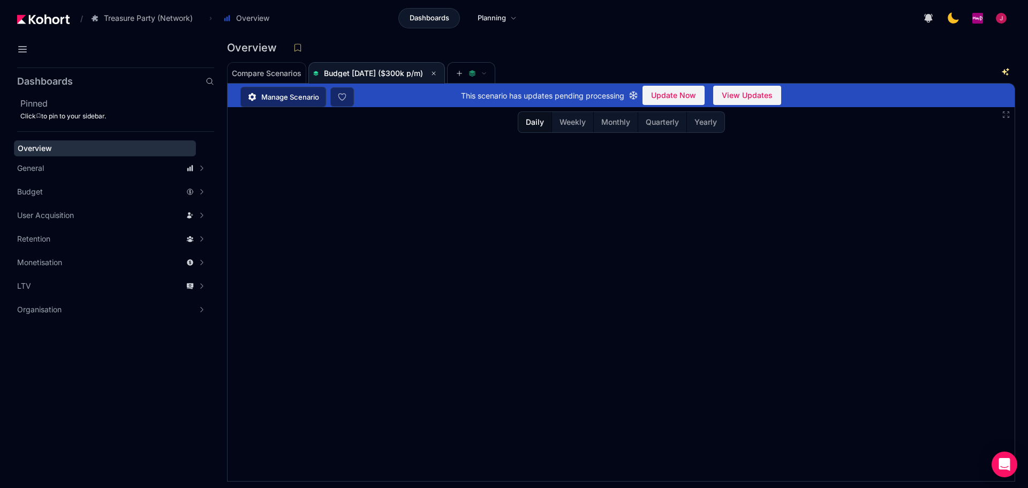
click at [625, 43] on div "Overview" at bounding box center [617, 48] width 780 height 16
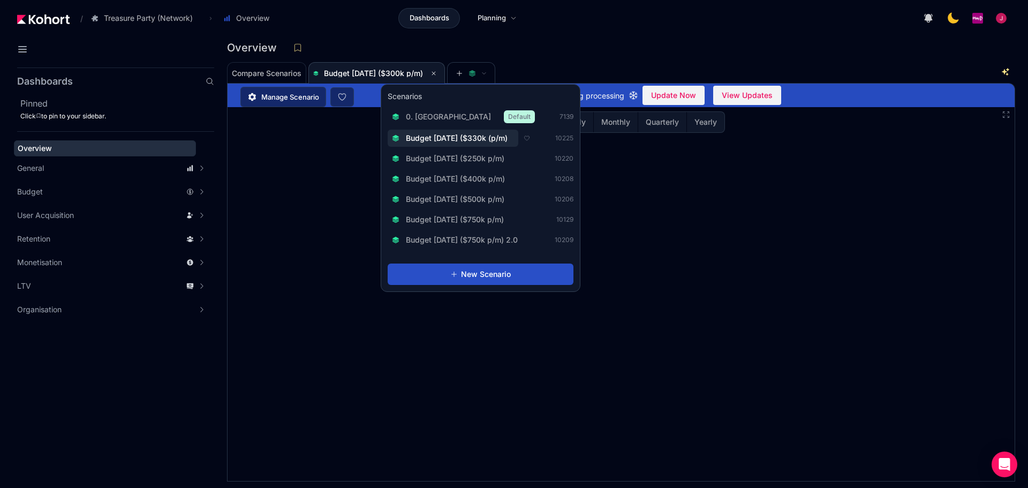
click at [508, 139] on span "Budget [DATE] ($330k (p/m)" at bounding box center [457, 138] width 102 height 11
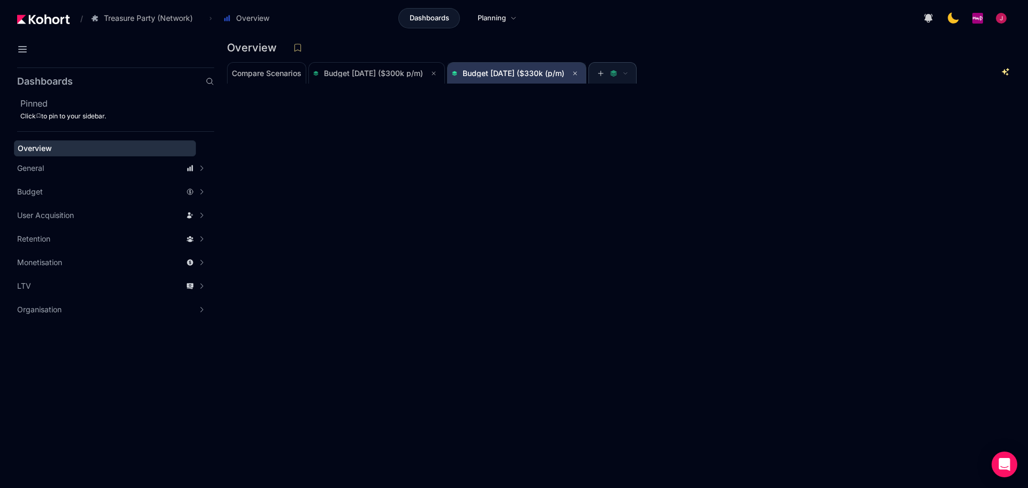
click at [536, 69] on span "Budget [DATE] ($330k (p/m)" at bounding box center [514, 73] width 102 height 9
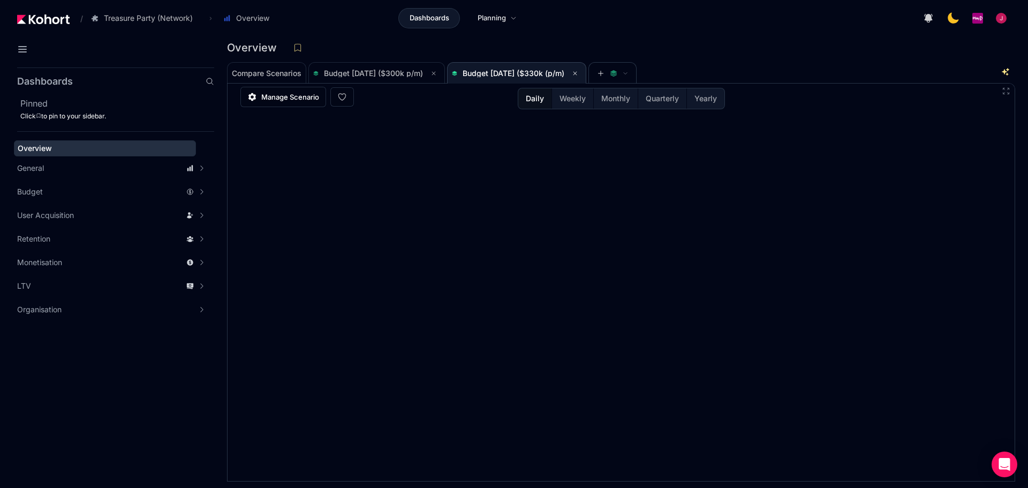
click at [651, 35] on header "/ Treasure Party (Network) Go to products list Charm King Treasure Party (Campa…" at bounding box center [514, 20] width 1028 height 40
click at [376, 73] on span "Budget [DATE] ($300k p/m)" at bounding box center [373, 73] width 99 height 9
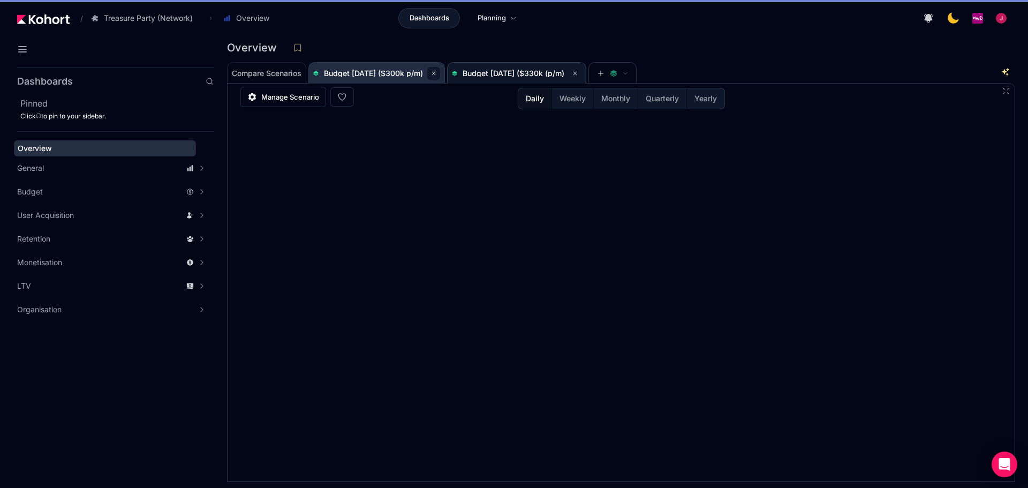
click at [437, 72] on icon at bounding box center [434, 73] width 6 height 6
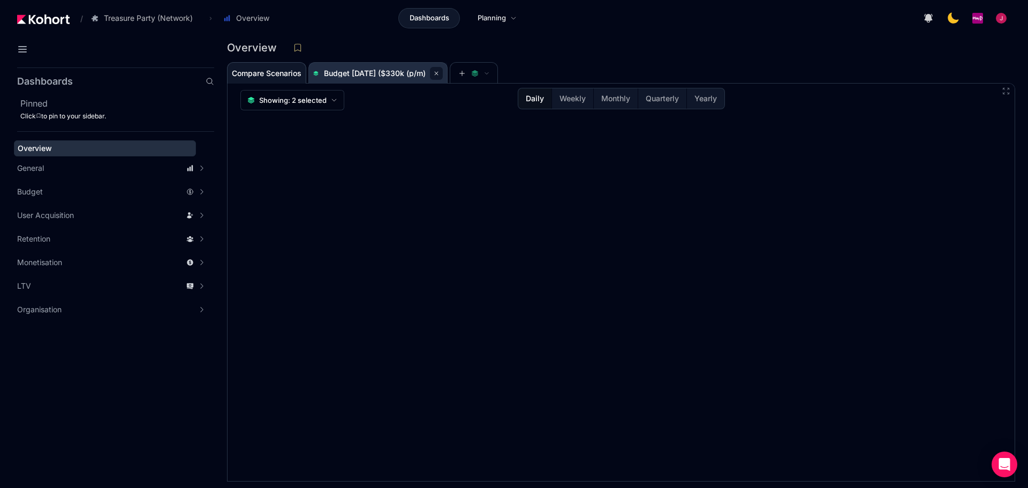
click at [440, 74] on icon at bounding box center [436, 73] width 6 height 6
click at [29, 50] on button at bounding box center [22, 49] width 19 height 19
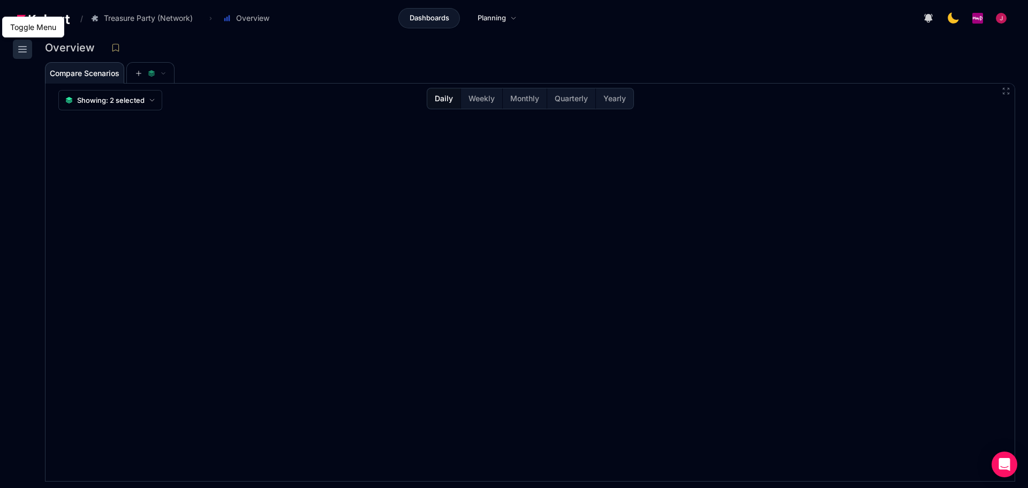
click at [29, 50] on button at bounding box center [22, 49] width 19 height 19
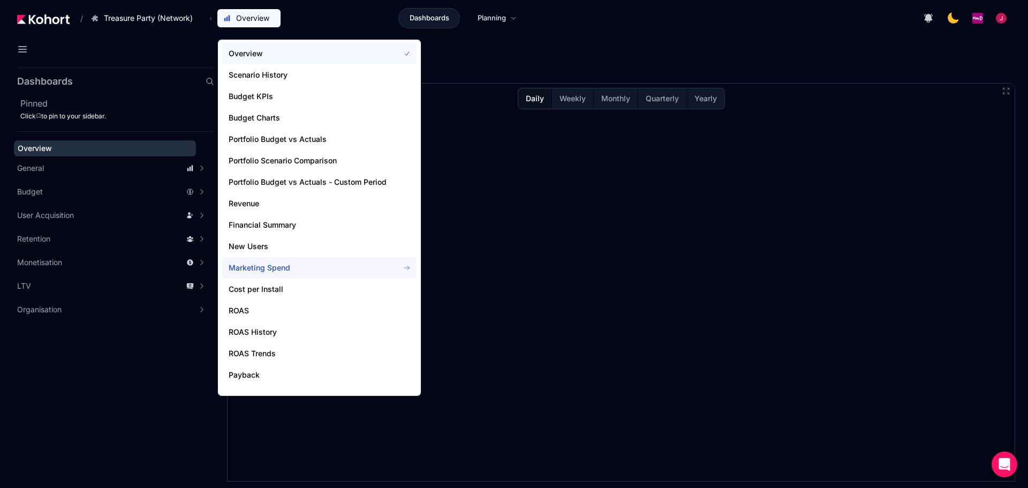
click at [266, 267] on span "Marketing Spend" at bounding box center [308, 267] width 158 height 11
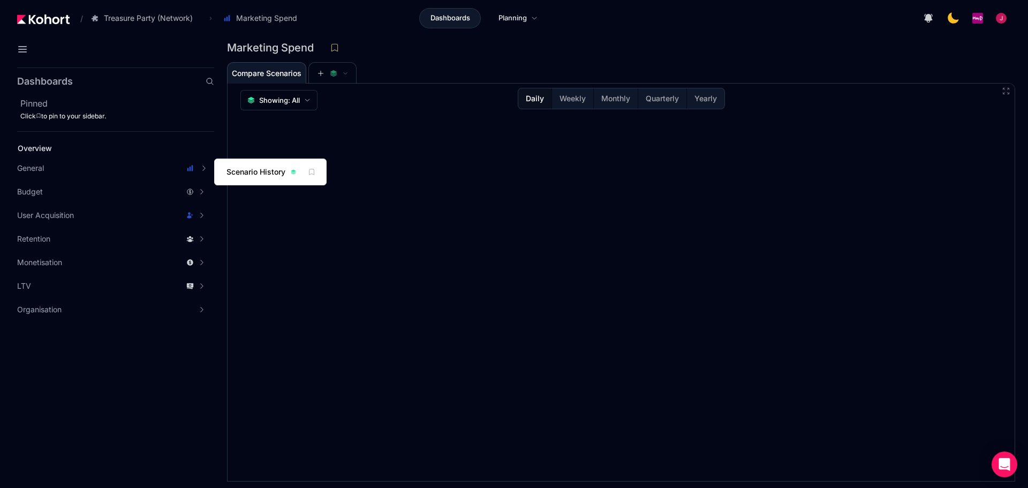
click at [268, 171] on span "Scenario History" at bounding box center [256, 172] width 59 height 11
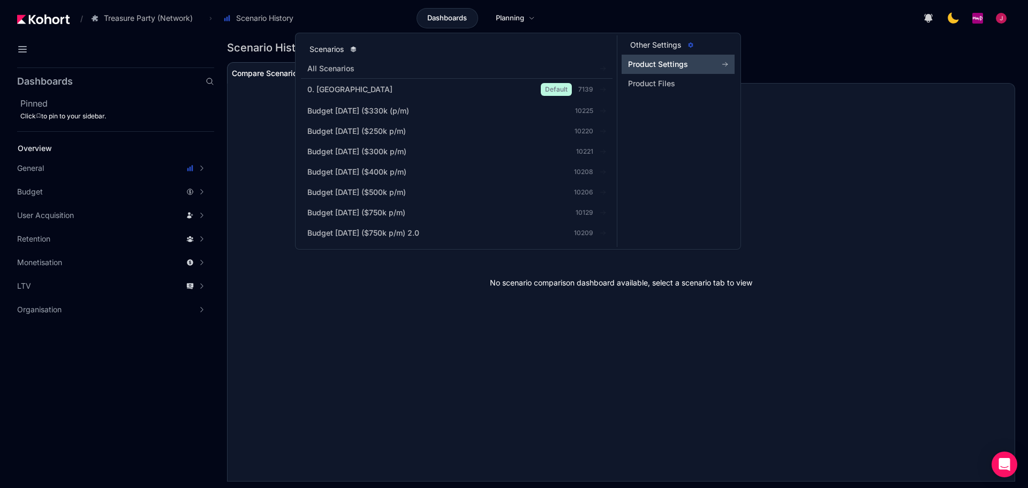
click at [644, 61] on span "Product Settings" at bounding box center [658, 64] width 60 height 11
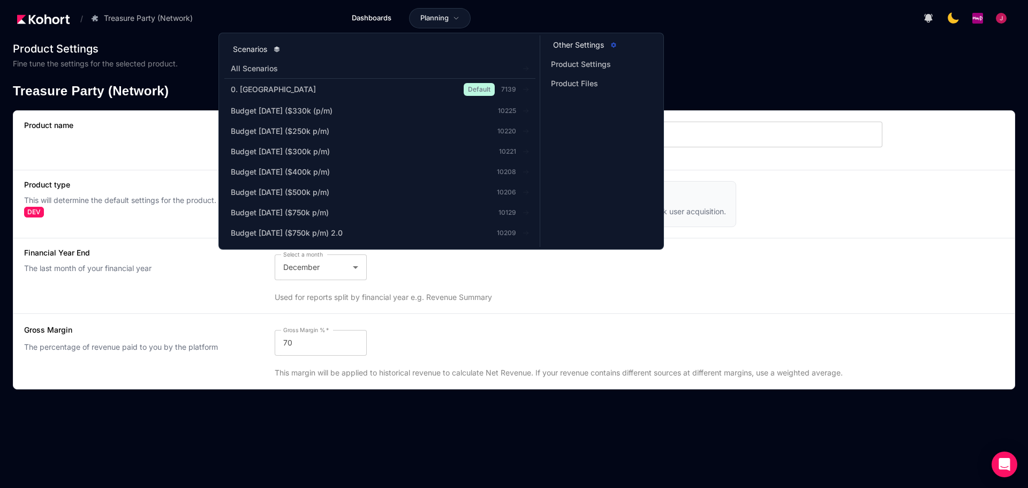
click at [570, 44] on h3 "Other Settings" at bounding box center [578, 45] width 51 height 11
click at [562, 84] on span "Product Files" at bounding box center [581, 83] width 60 height 11
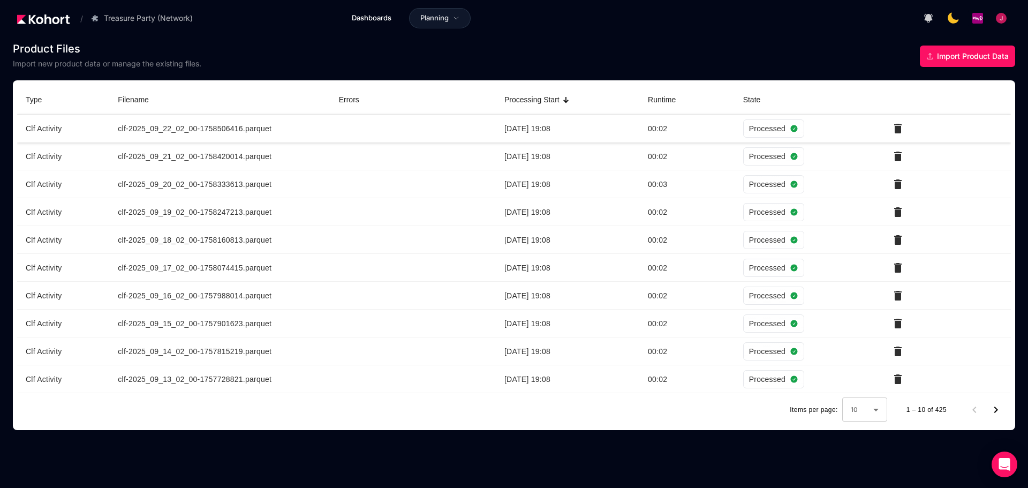
click at [52, 130] on td "clf activity" at bounding box center [63, 129] width 92 height 28
click at [359, 18] on span "Dashboards" at bounding box center [372, 18] width 40 height 11
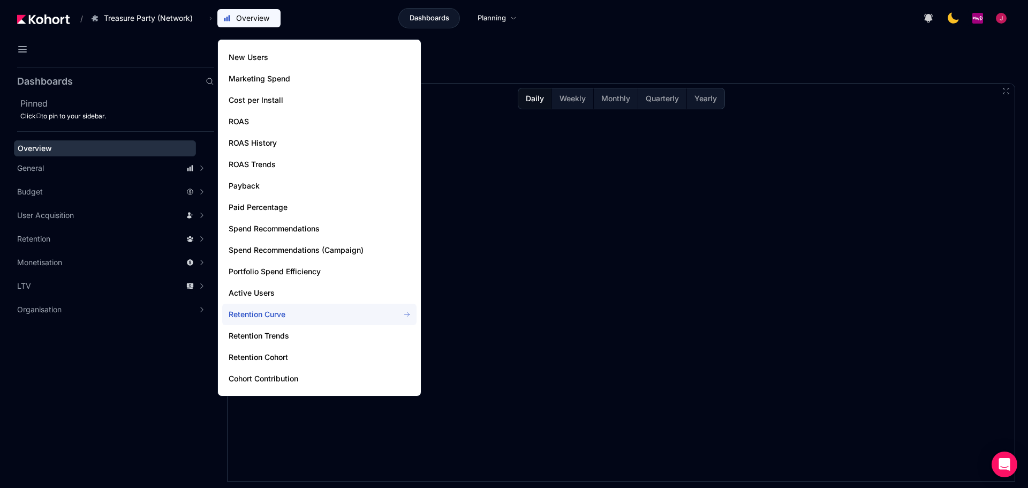
scroll to position [186, 0]
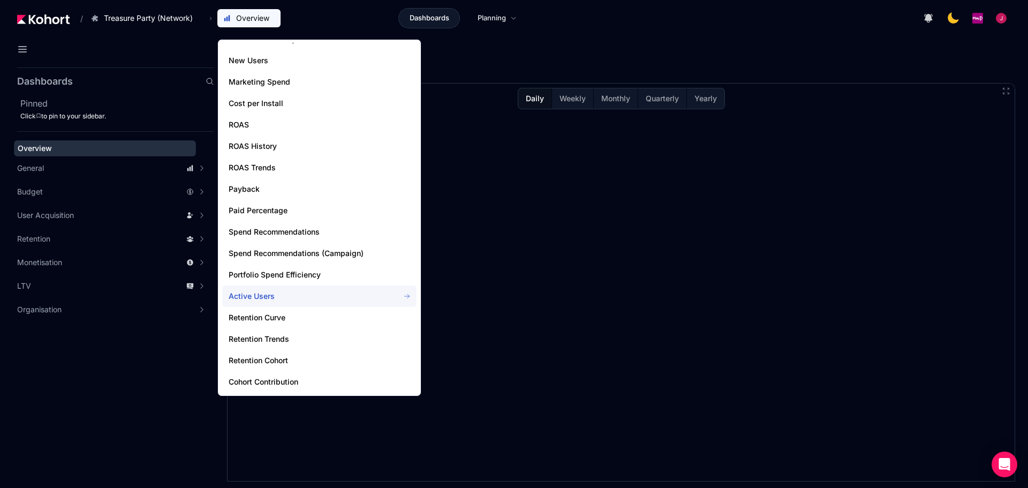
click at [305, 292] on span "Active Users" at bounding box center [308, 296] width 158 height 11
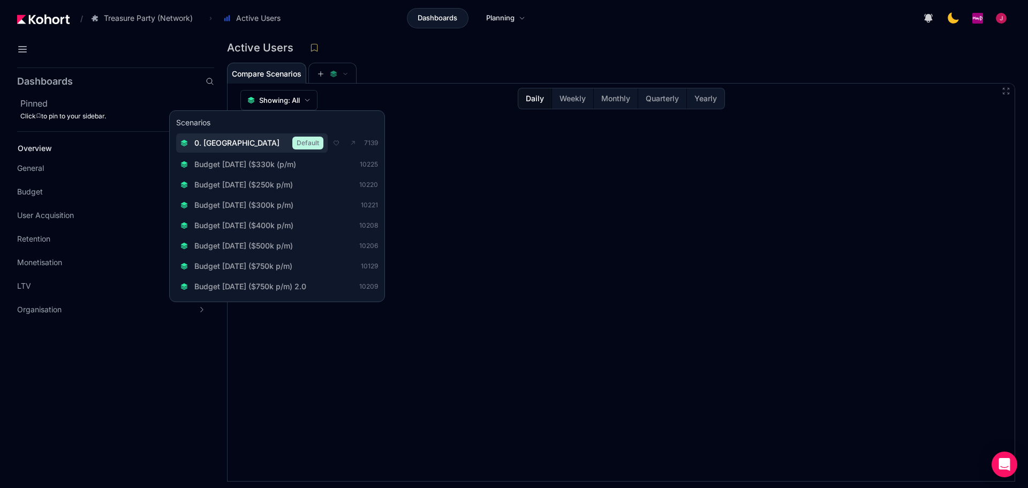
click at [226, 146] on span "0. [GEOGRAPHIC_DATA]" at bounding box center [236, 143] width 85 height 11
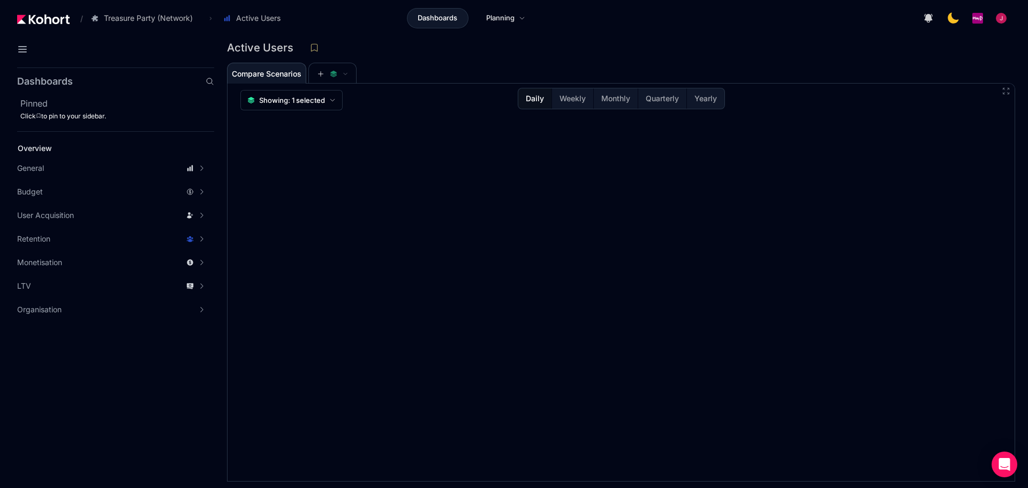
click at [622, 47] on div "Active Users" at bounding box center [617, 48] width 780 height 16
